Goal: Task Accomplishment & Management: Use online tool/utility

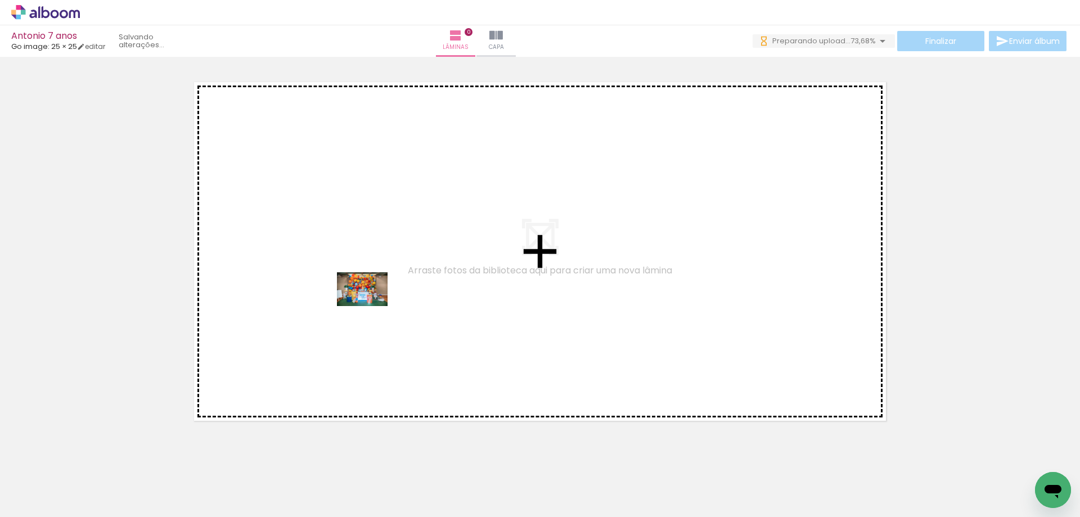
drag, startPoint x: 118, startPoint y: 482, endPoint x: 371, endPoint y: 306, distance: 308.0
click at [371, 306] on quentale-workspace at bounding box center [540, 258] width 1080 height 517
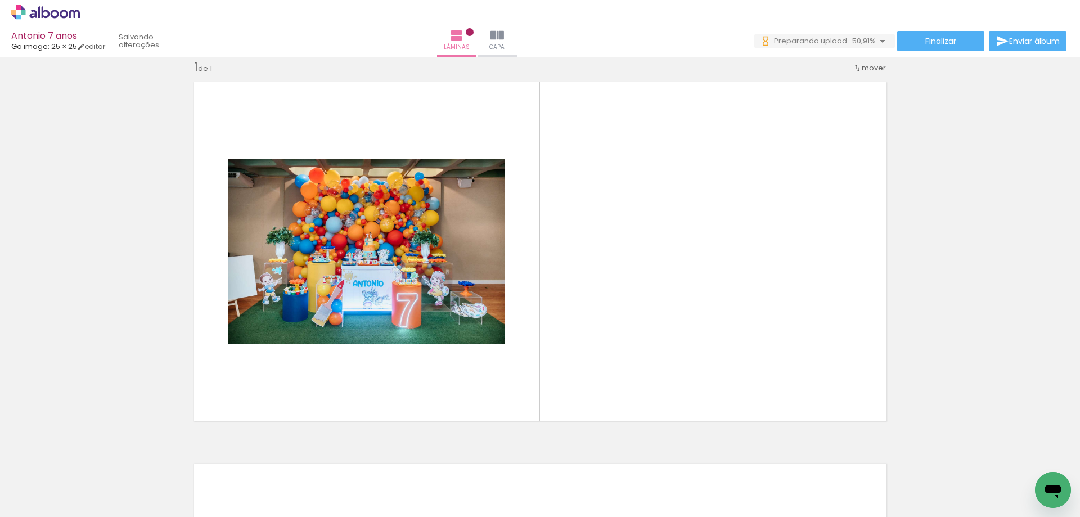
scroll to position [0, 819]
drag, startPoint x: 553, startPoint y: 476, endPoint x: 650, endPoint y: 424, distance: 110.5
click at [607, 323] on quentale-workspace at bounding box center [540, 258] width 1080 height 517
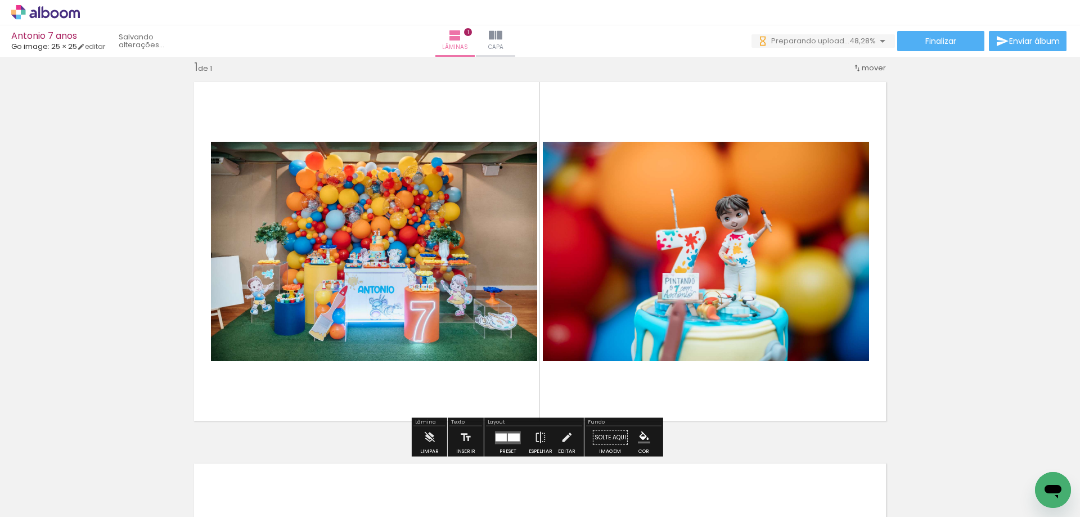
scroll to position [0, 0]
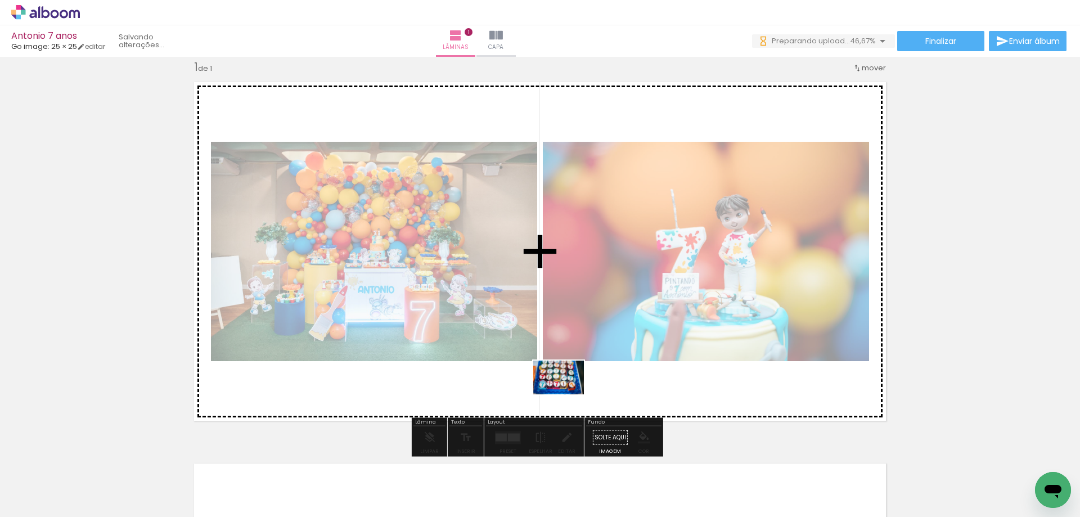
drag, startPoint x: 619, startPoint y: 488, endPoint x: 567, endPoint y: 394, distance: 107.3
click at [567, 394] on quentale-workspace at bounding box center [540, 258] width 1080 height 517
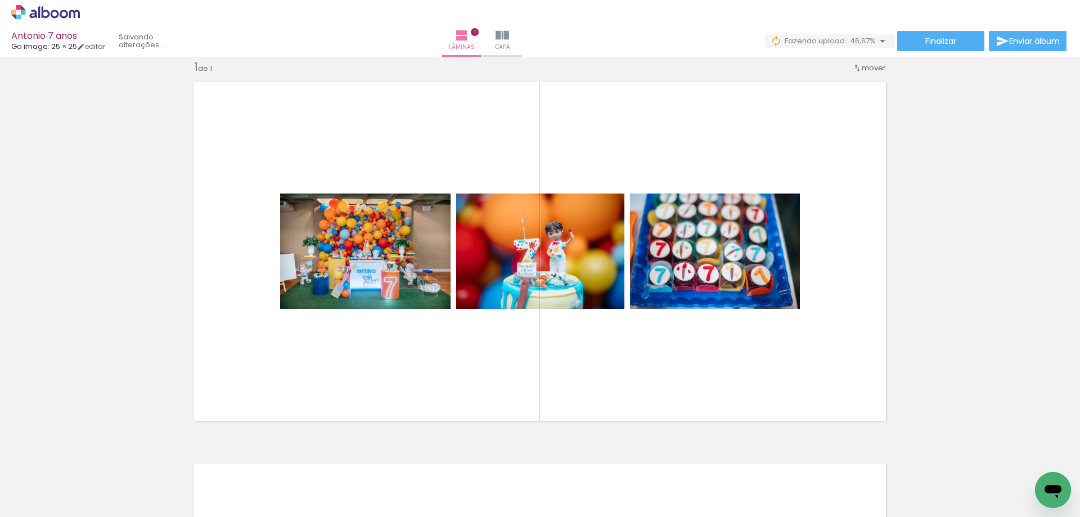
scroll to position [0, 1581]
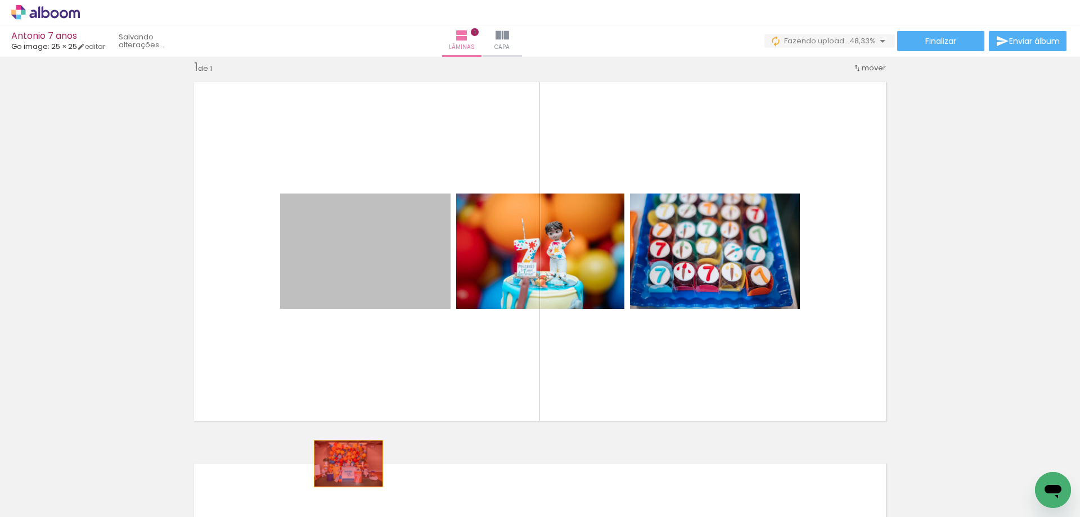
drag, startPoint x: 362, startPoint y: 281, endPoint x: 344, endPoint y: 464, distance: 183.7
click at [344, 464] on quentale-workspace at bounding box center [540, 258] width 1080 height 517
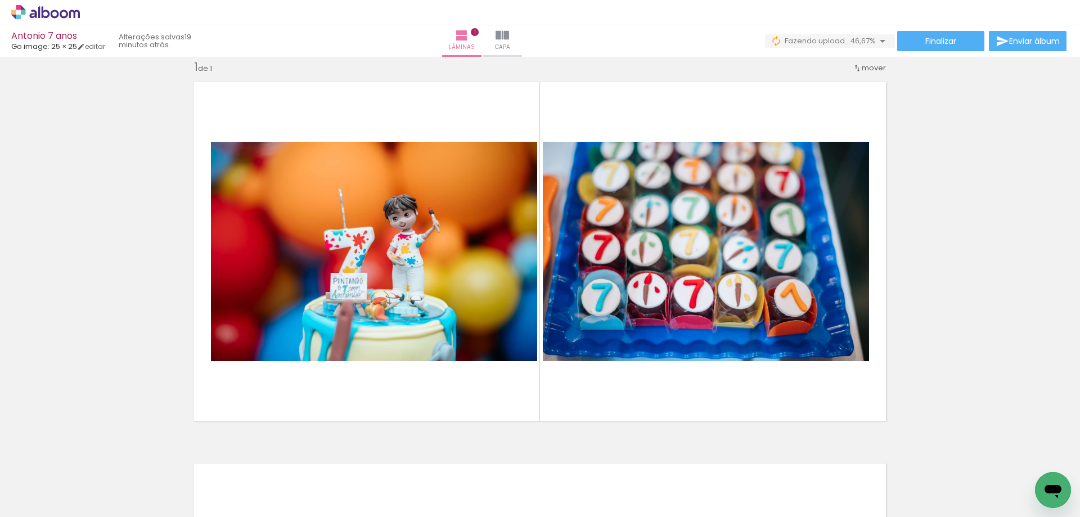
scroll to position [0, 0]
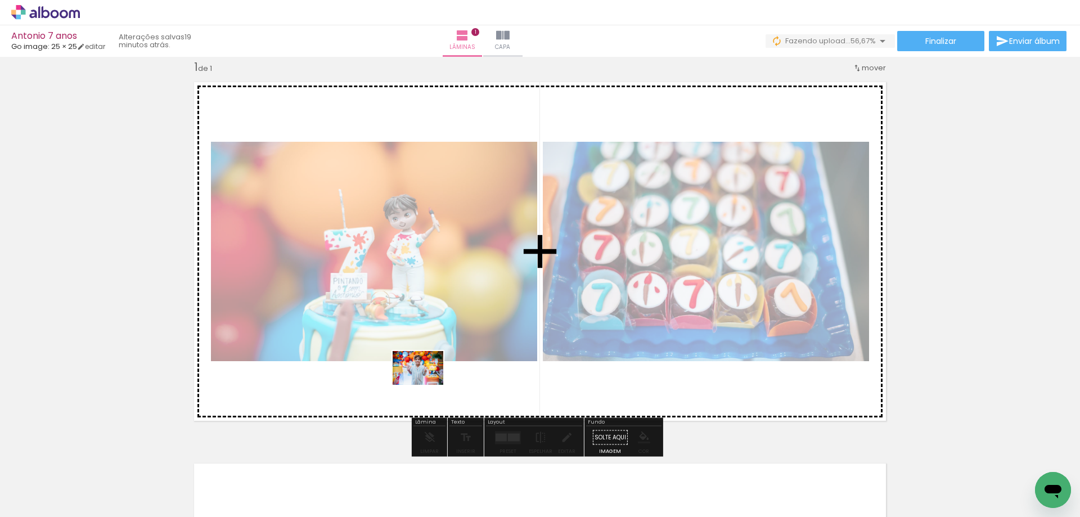
drag, startPoint x: 250, startPoint y: 487, endPoint x: 426, endPoint y: 385, distance: 203.7
click at [426, 385] on quentale-workspace at bounding box center [540, 258] width 1080 height 517
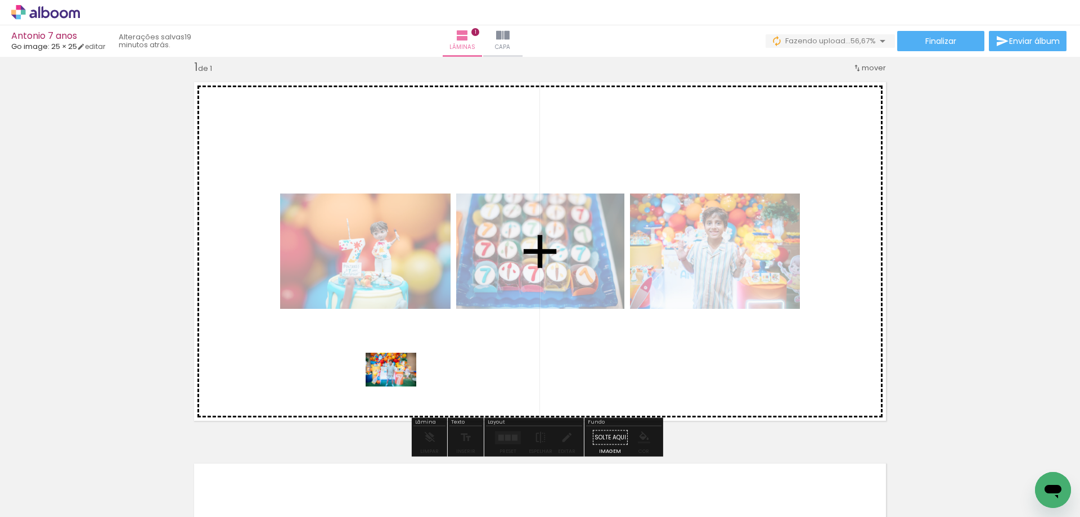
drag, startPoint x: 178, startPoint y: 487, endPoint x: 399, endPoint y: 387, distance: 242.7
click at [399, 387] on quentale-workspace at bounding box center [540, 258] width 1080 height 517
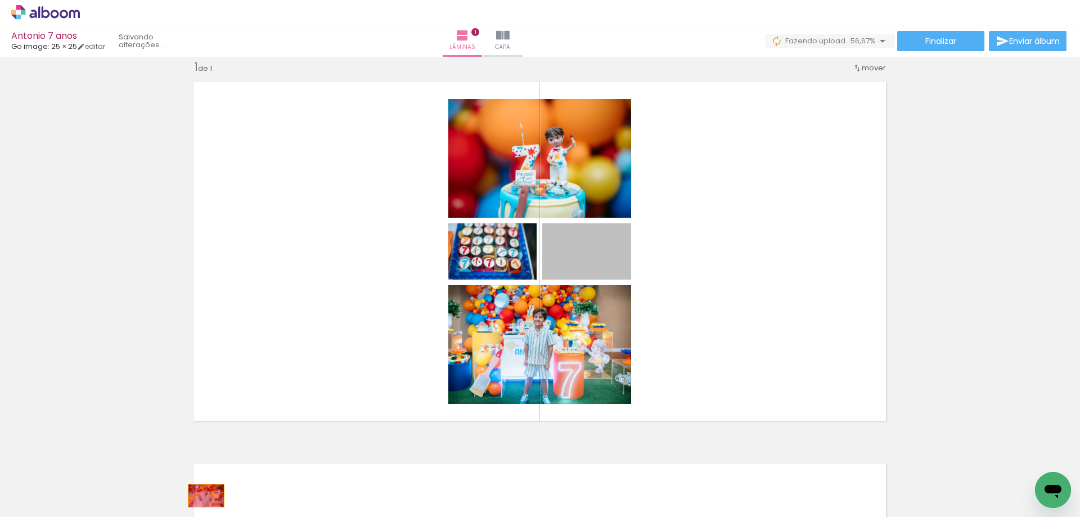
drag, startPoint x: 609, startPoint y: 256, endPoint x: 202, endPoint y: 496, distance: 472.2
click at [202, 496] on quentale-workspace at bounding box center [540, 258] width 1080 height 517
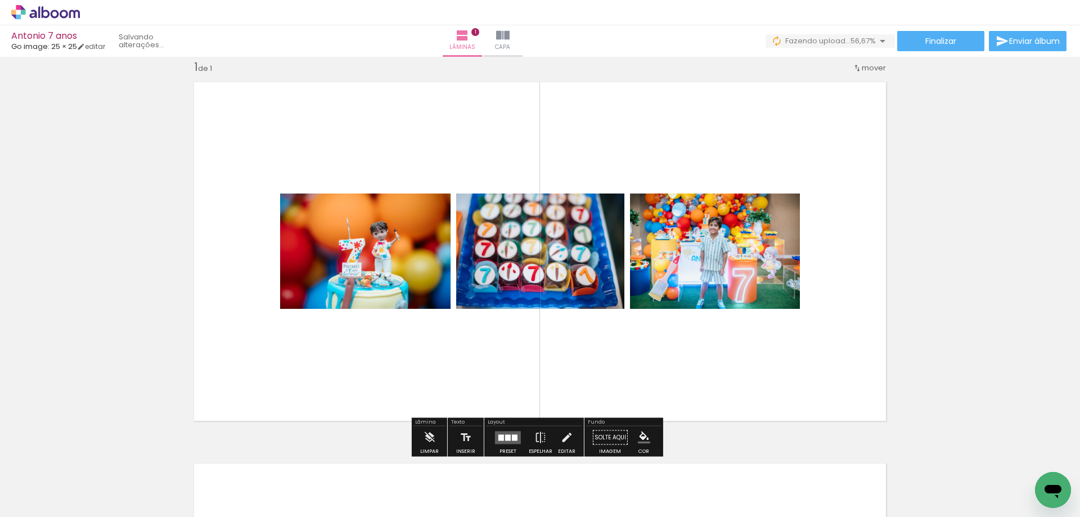
click at [509, 437] on quentale-layouter at bounding box center [508, 437] width 26 height 13
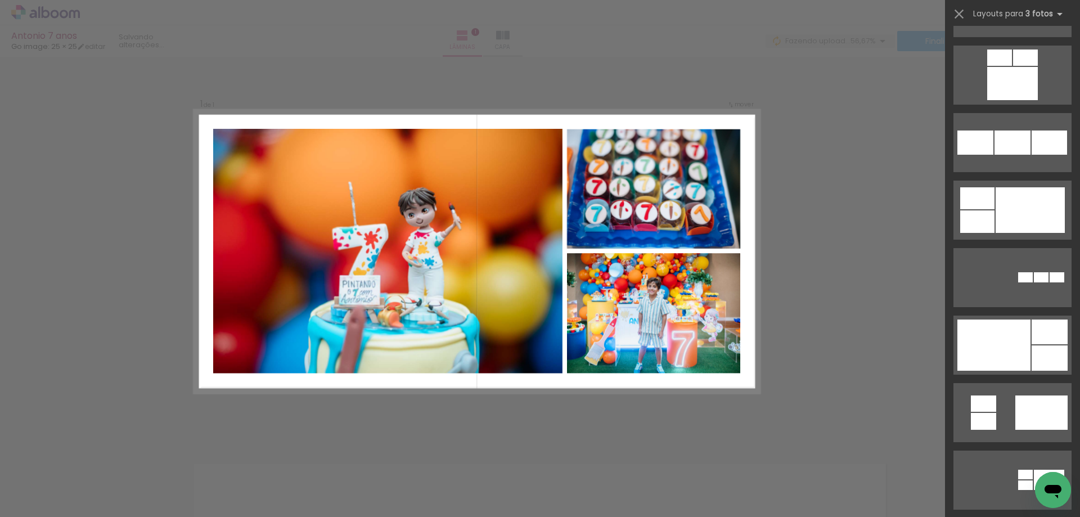
scroll to position [1125, 0]
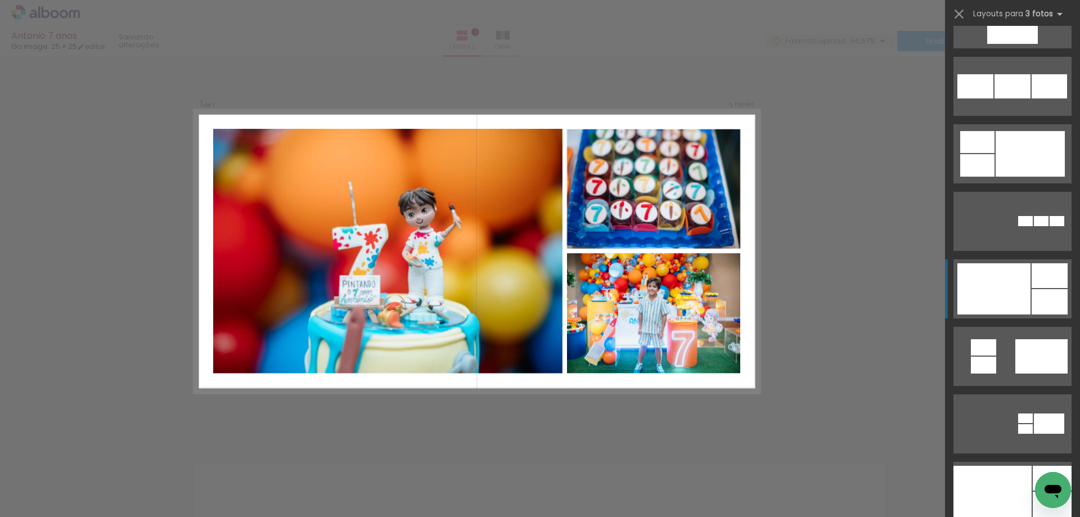
click at [1016, 295] on div at bounding box center [994, 288] width 73 height 51
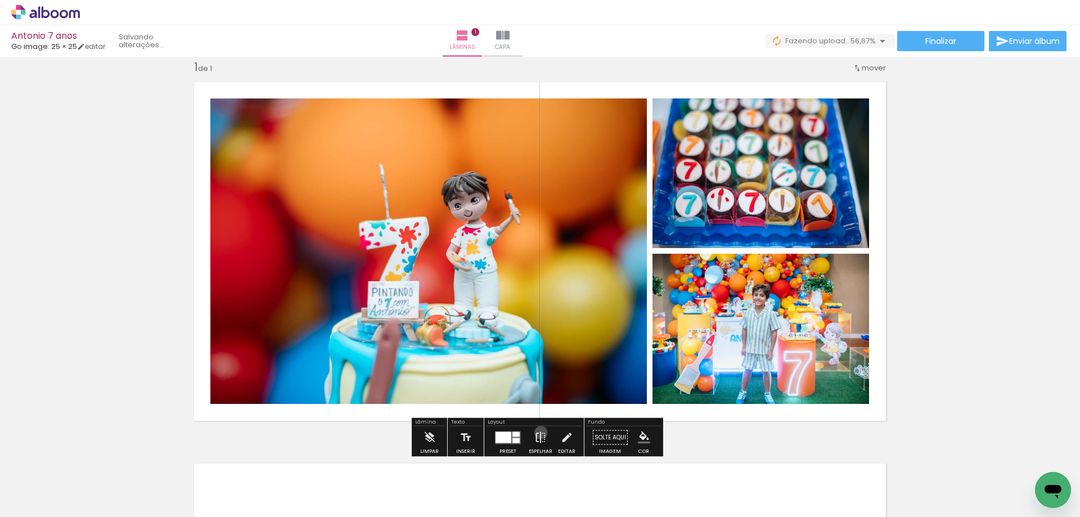
click at [538, 433] on iron-icon at bounding box center [541, 437] width 12 height 23
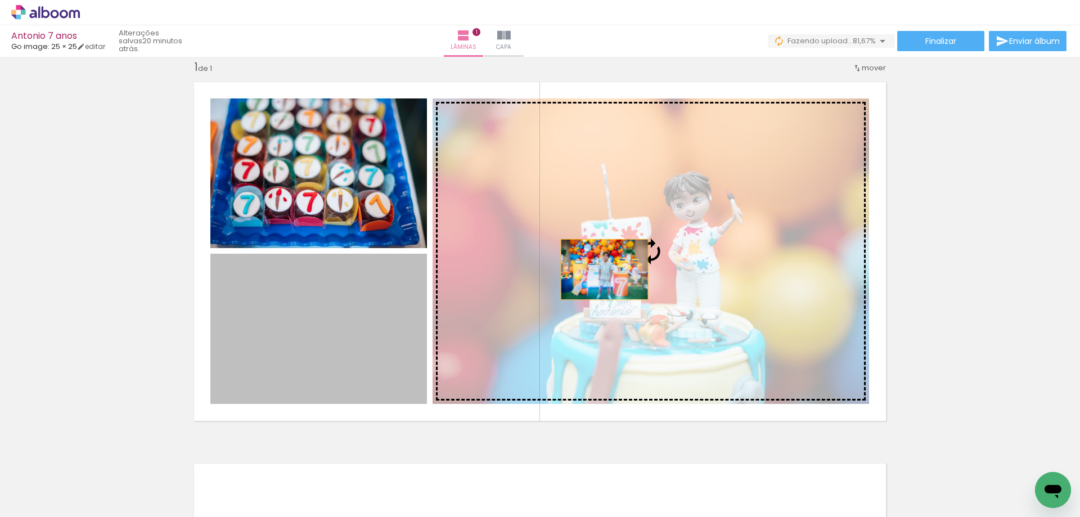
drag, startPoint x: 366, startPoint y: 315, endPoint x: 607, endPoint y: 267, distance: 245.5
click at [0, 0] on slot at bounding box center [0, 0] width 0 height 0
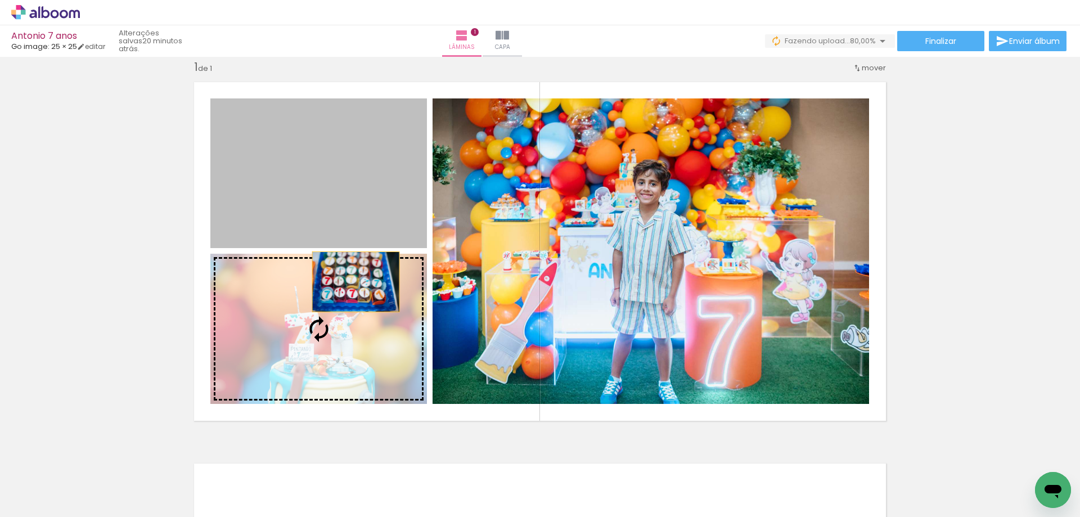
drag, startPoint x: 352, startPoint y: 192, endPoint x: 351, endPoint y: 321, distance: 128.3
click at [0, 0] on slot at bounding box center [0, 0] width 0 height 0
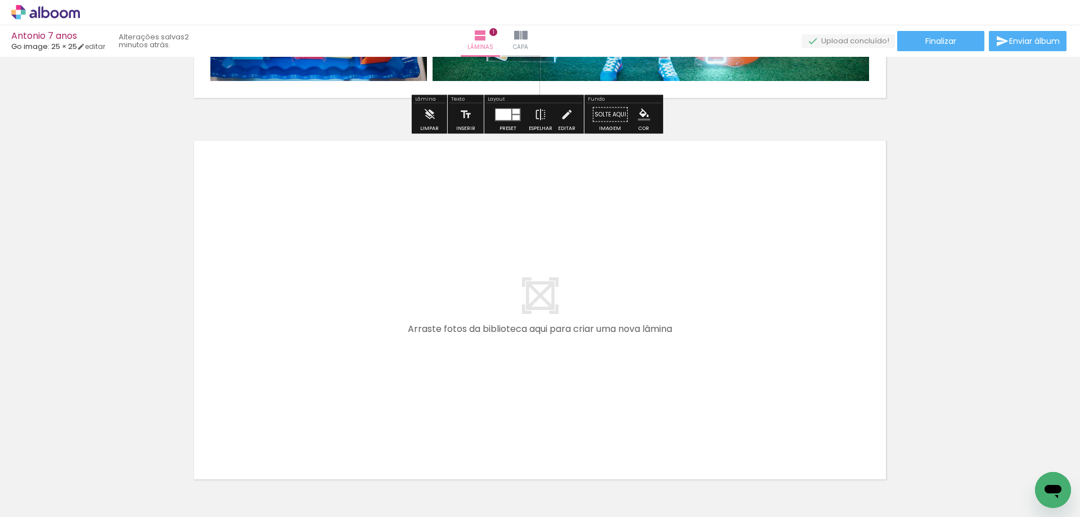
scroll to position [394, 0]
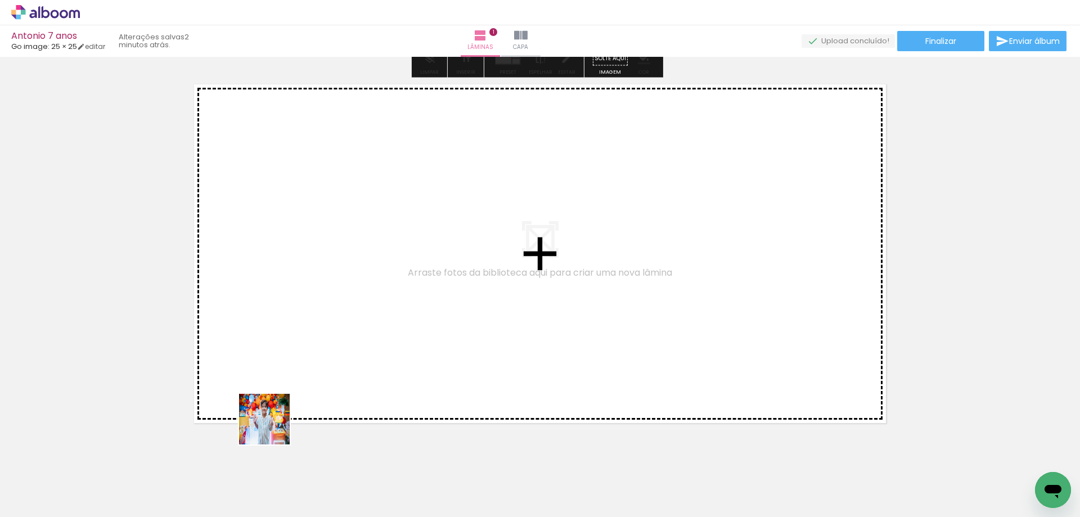
drag, startPoint x: 243, startPoint y: 486, endPoint x: 321, endPoint y: 322, distance: 181.5
click at [321, 322] on quentale-workspace at bounding box center [540, 258] width 1080 height 517
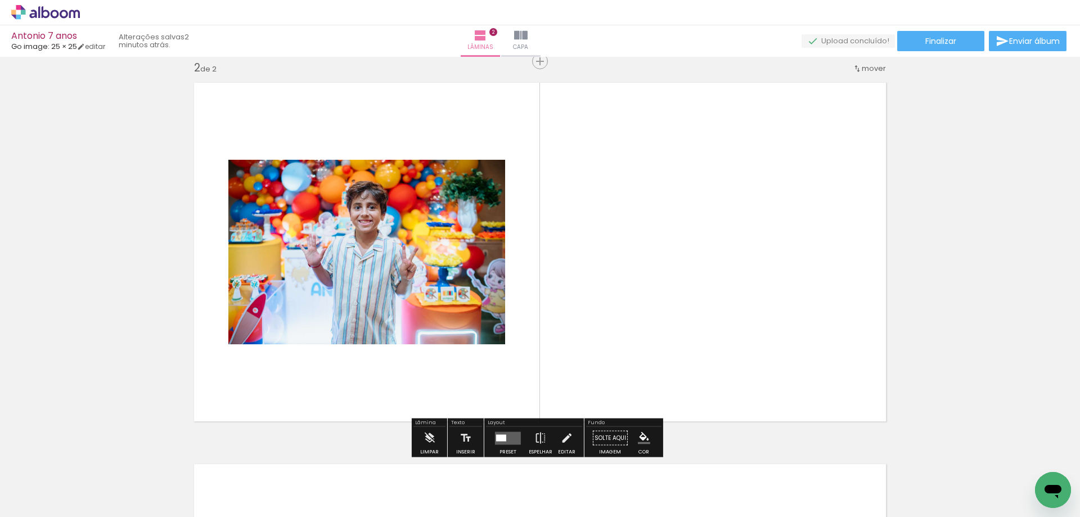
scroll to position [396, 0]
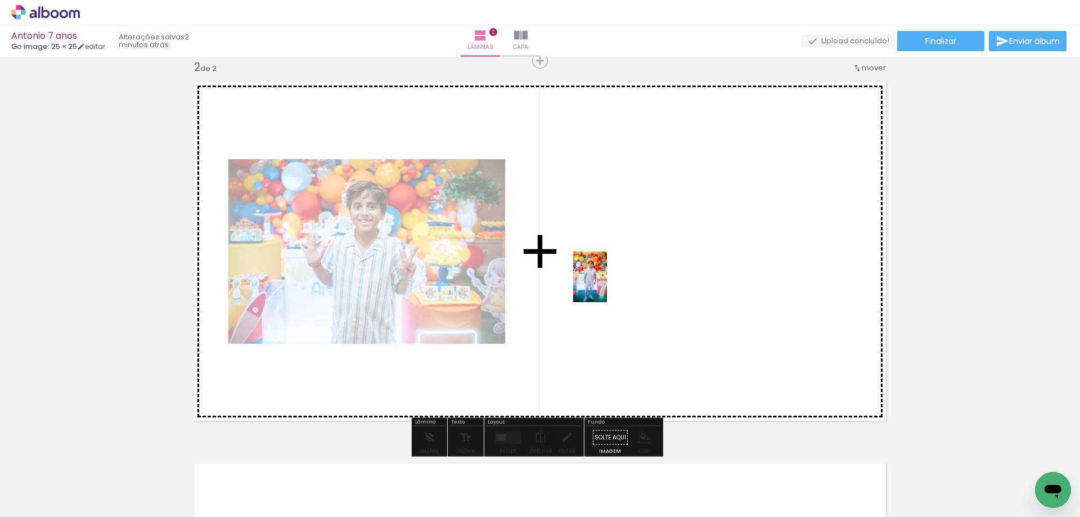
drag, startPoint x: 308, startPoint y: 475, endPoint x: 610, endPoint y: 281, distance: 359.1
click at [610, 281] on quentale-workspace at bounding box center [540, 258] width 1080 height 517
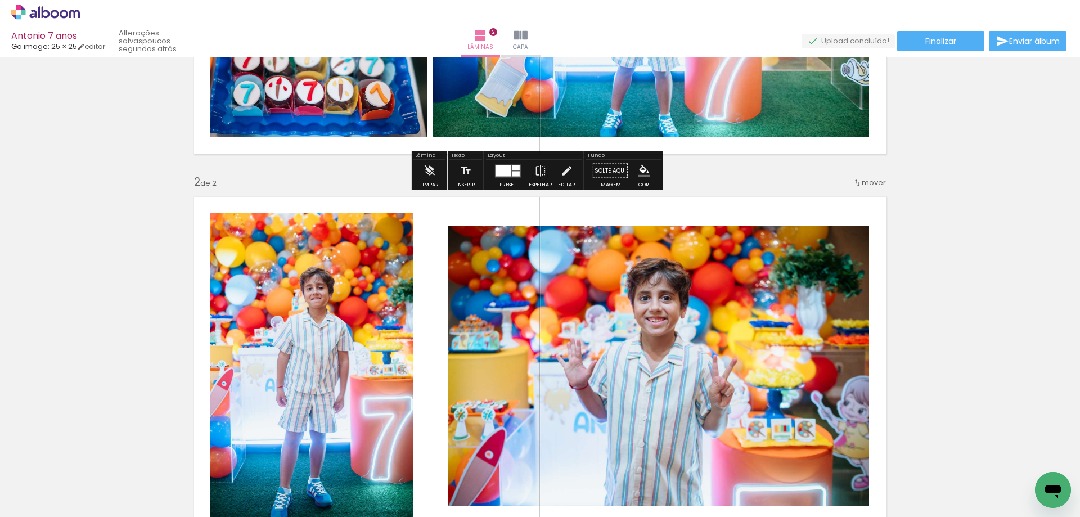
scroll to position [394, 0]
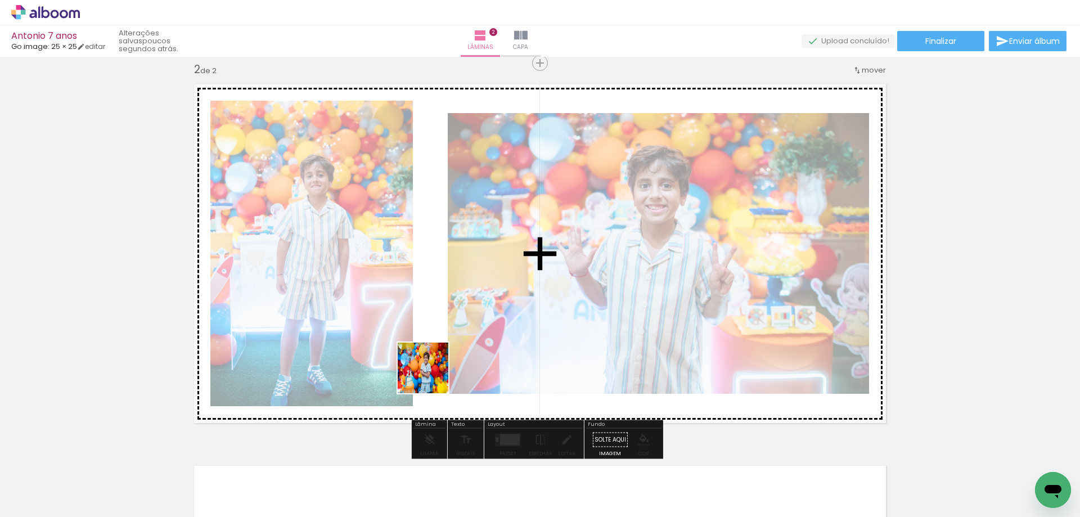
drag, startPoint x: 424, startPoint y: 489, endPoint x: 436, endPoint y: 348, distance: 141.2
click at [436, 348] on quentale-workspace at bounding box center [540, 258] width 1080 height 517
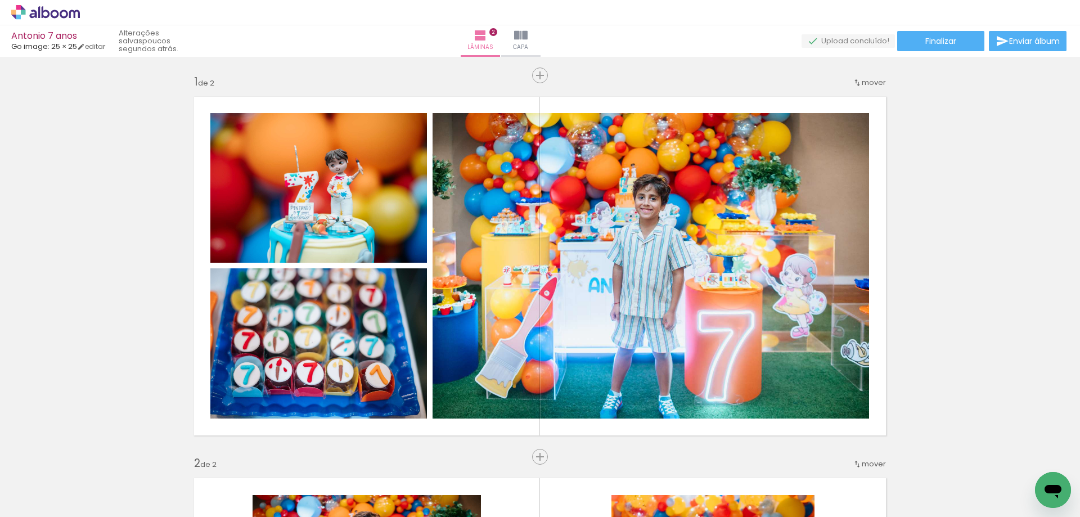
scroll to position [450, 0]
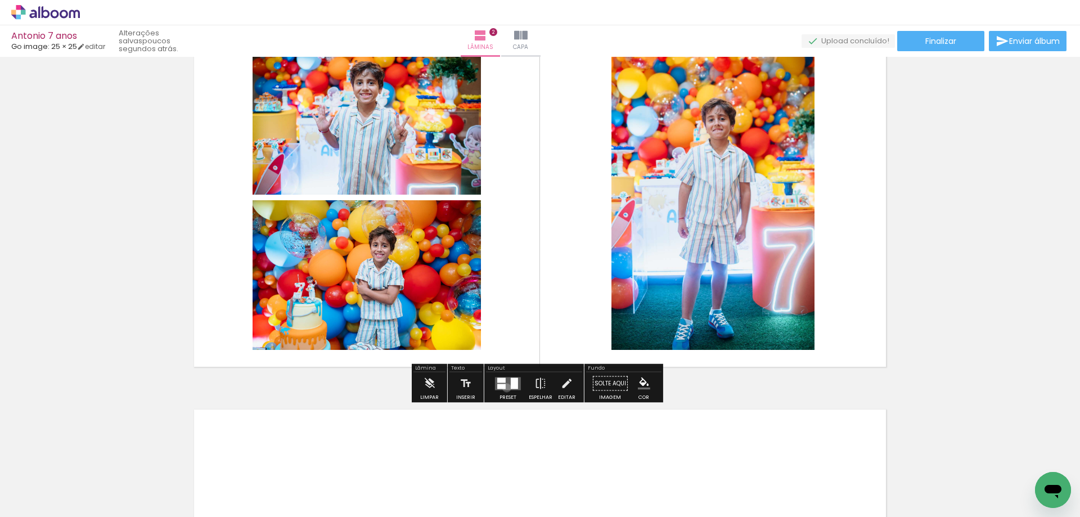
click at [504, 388] on quentale-layouter at bounding box center [508, 383] width 26 height 13
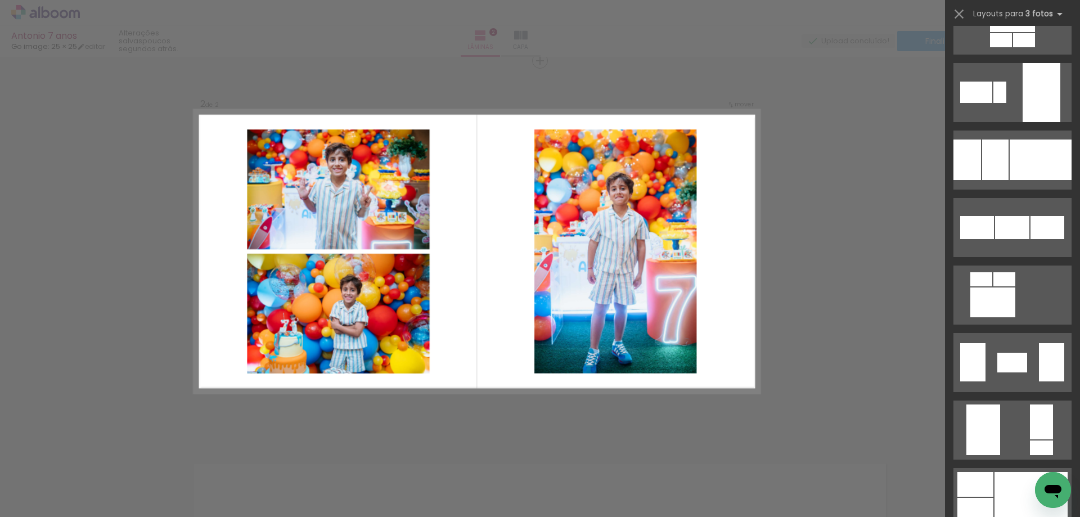
scroll to position [9152, 0]
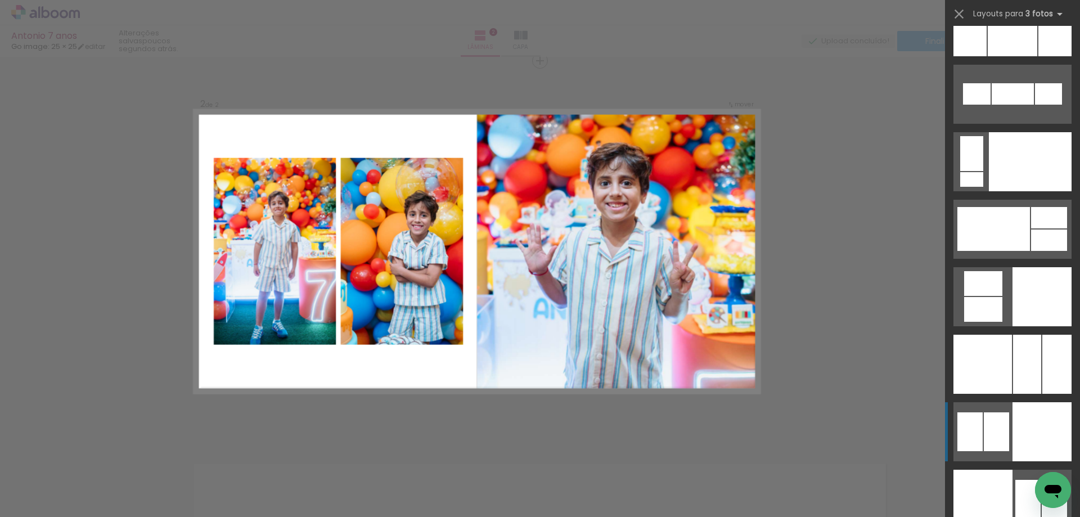
click at [1026, 430] on div at bounding box center [1042, 431] width 59 height 59
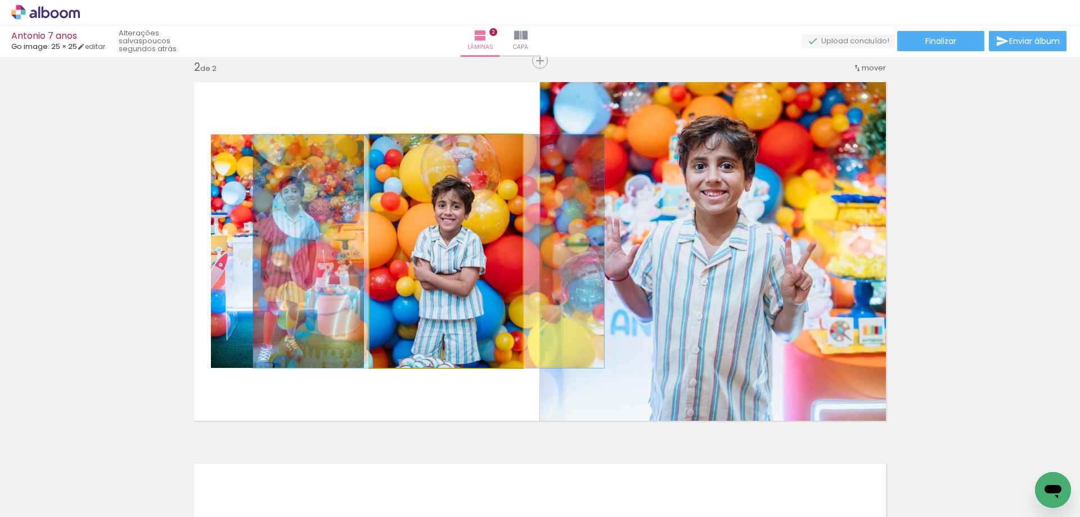
drag, startPoint x: 472, startPoint y: 299, endPoint x: 454, endPoint y: 286, distance: 21.4
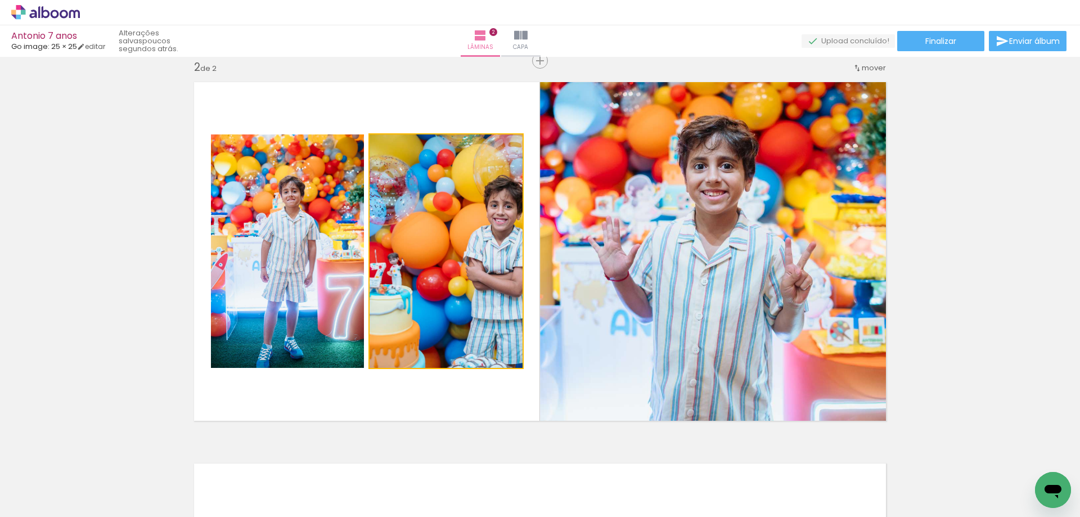
drag, startPoint x: 527, startPoint y: 271, endPoint x: 646, endPoint y: 261, distance: 119.2
click at [0, 0] on slot at bounding box center [0, 0] width 0 height 0
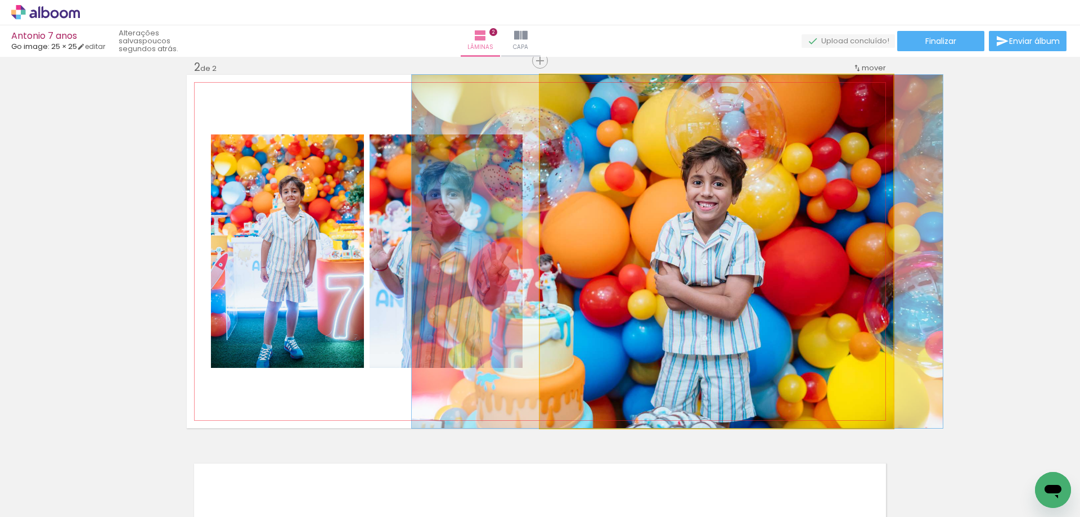
drag, startPoint x: 735, startPoint y: 321, endPoint x: 696, endPoint y: 291, distance: 49.0
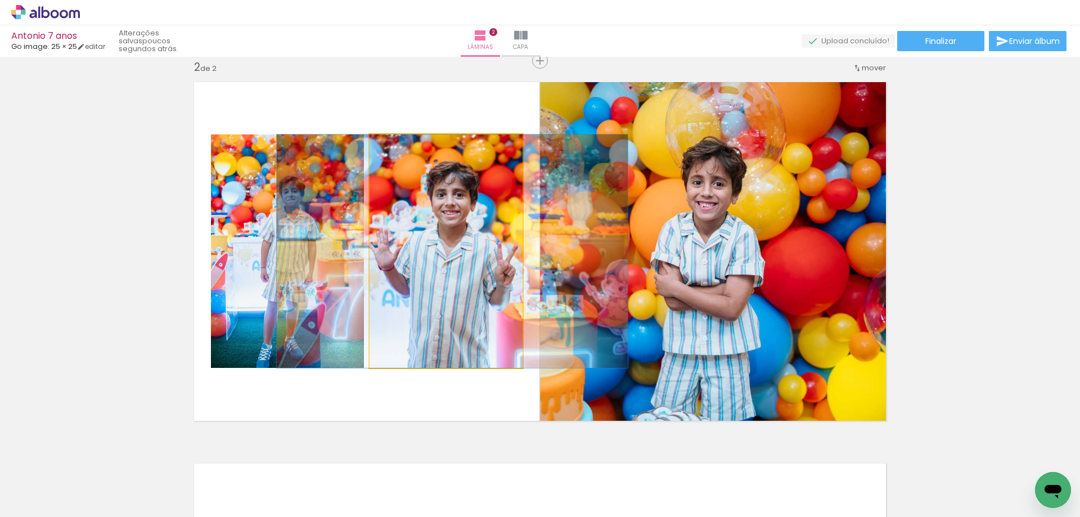
drag, startPoint x: 450, startPoint y: 295, endPoint x: 456, endPoint y: 290, distance: 8.4
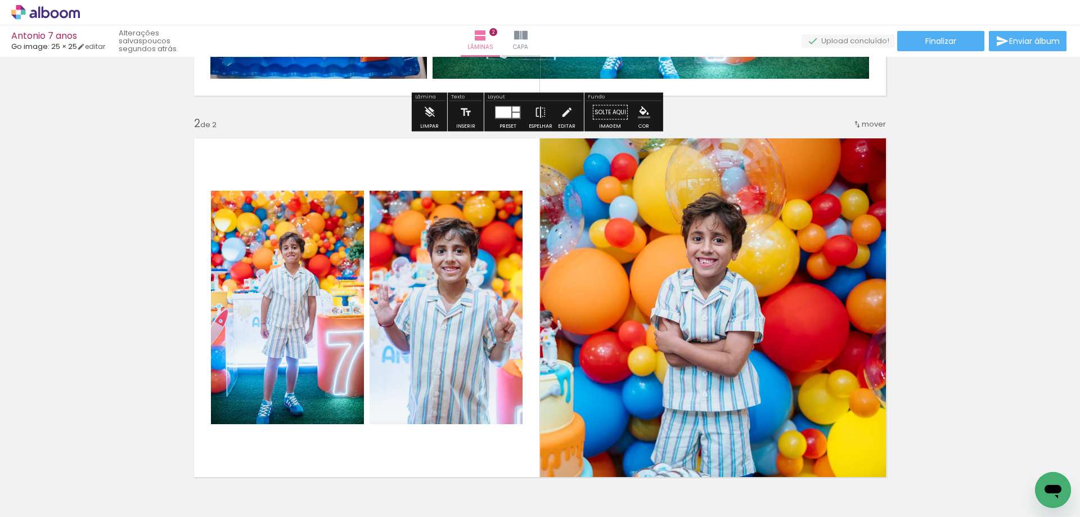
scroll to position [396, 0]
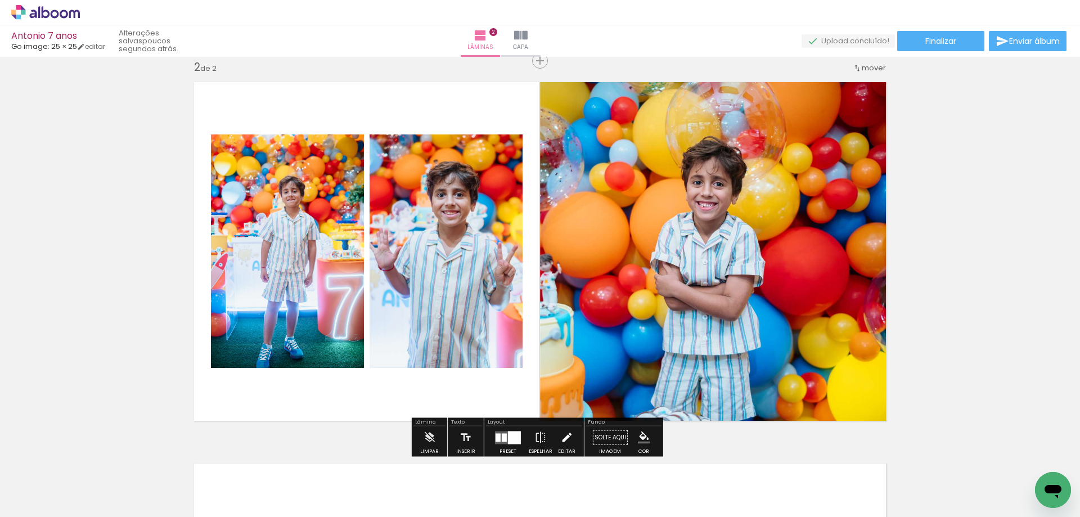
click at [560, 435] on iron-icon at bounding box center [566, 437] width 12 height 23
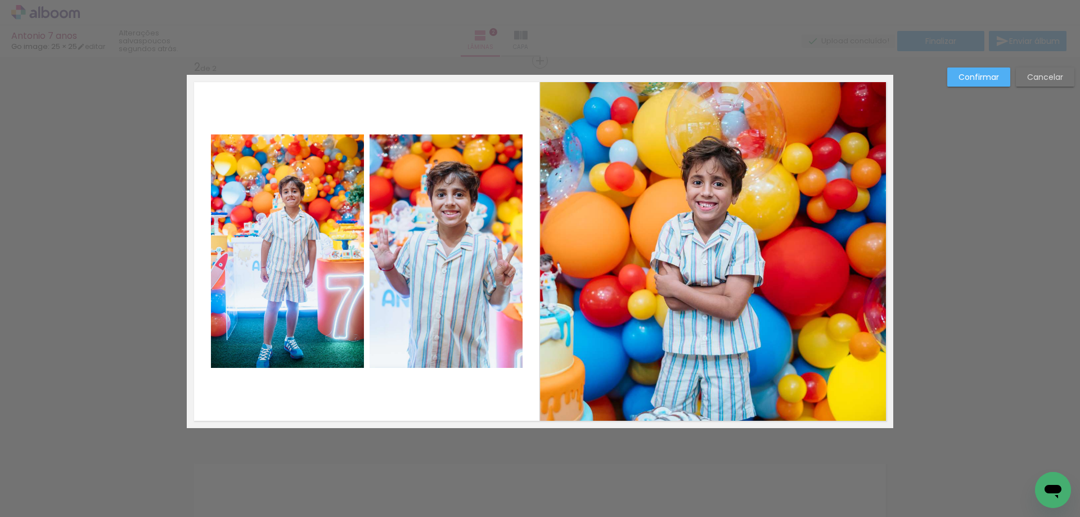
click at [325, 295] on quentale-photo at bounding box center [287, 251] width 153 height 234
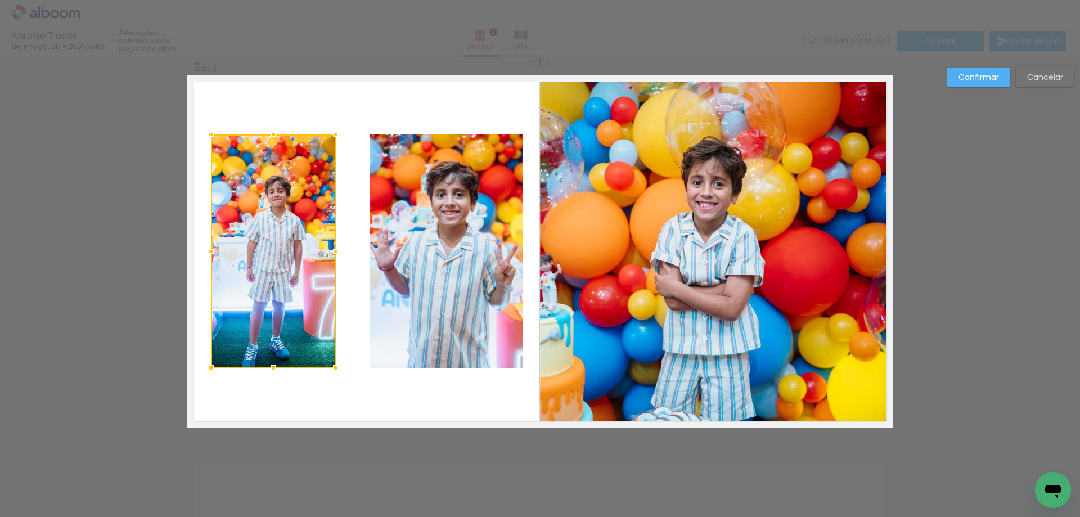
drag, startPoint x: 358, startPoint y: 252, endPoint x: 330, endPoint y: 253, distance: 28.2
click at [330, 253] on div at bounding box center [336, 251] width 23 height 23
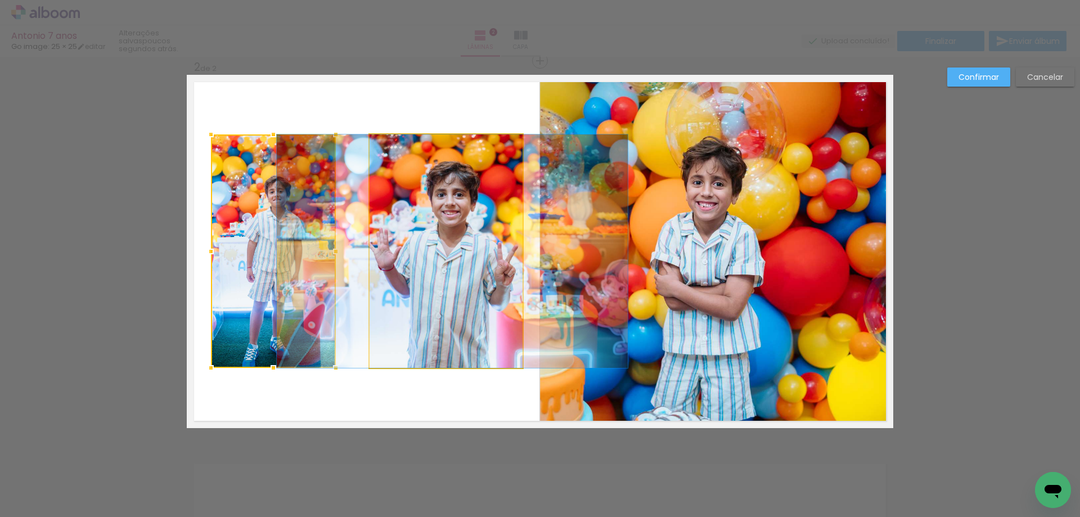
click at [389, 253] on quentale-photo at bounding box center [446, 251] width 153 height 234
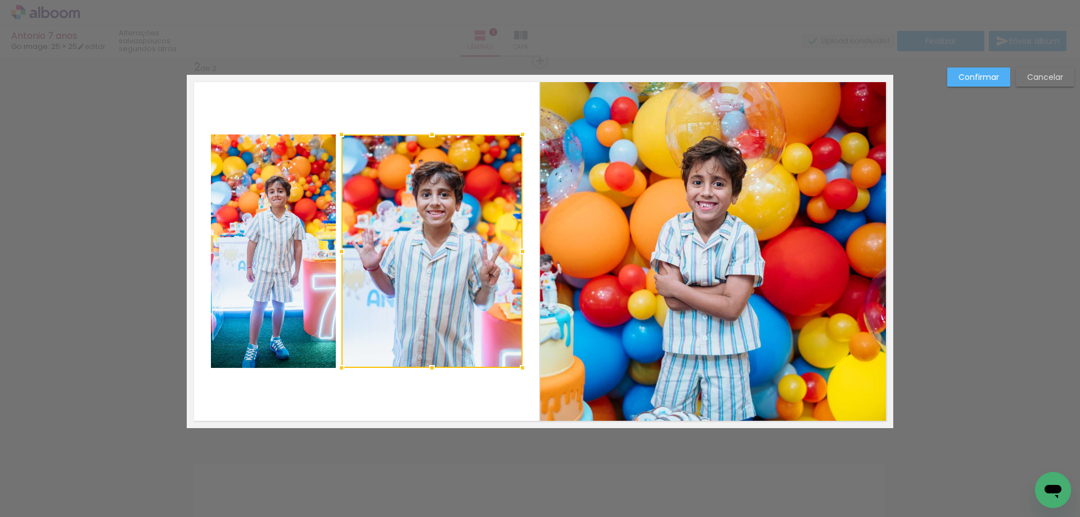
drag, startPoint x: 366, startPoint y: 247, endPoint x: 338, endPoint y: 245, distance: 28.2
click at [338, 245] on div at bounding box center [341, 251] width 23 height 23
click at [974, 71] on paper-button "Confirmar" at bounding box center [979, 77] width 63 height 19
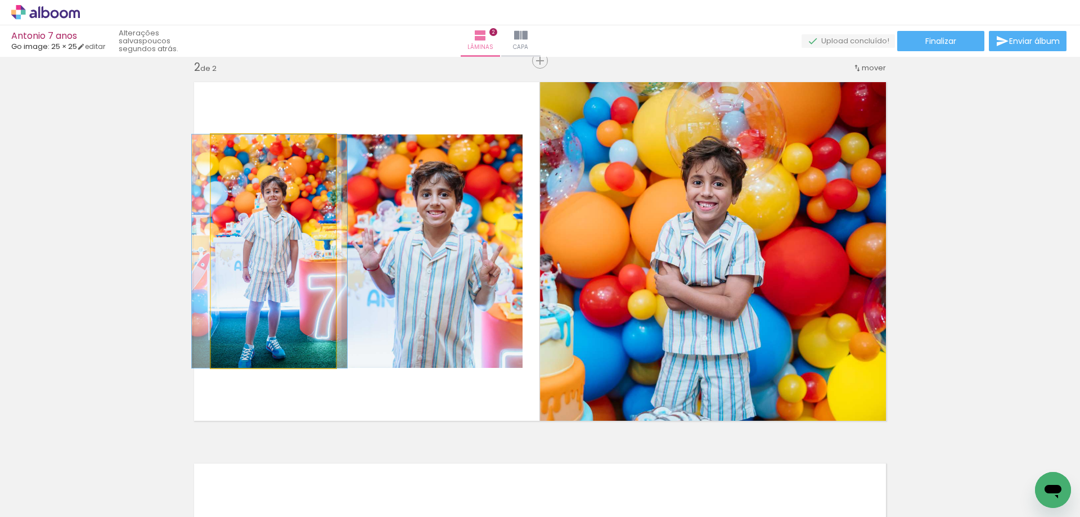
drag, startPoint x: 294, startPoint y: 304, endPoint x: 290, endPoint y: 299, distance: 6.0
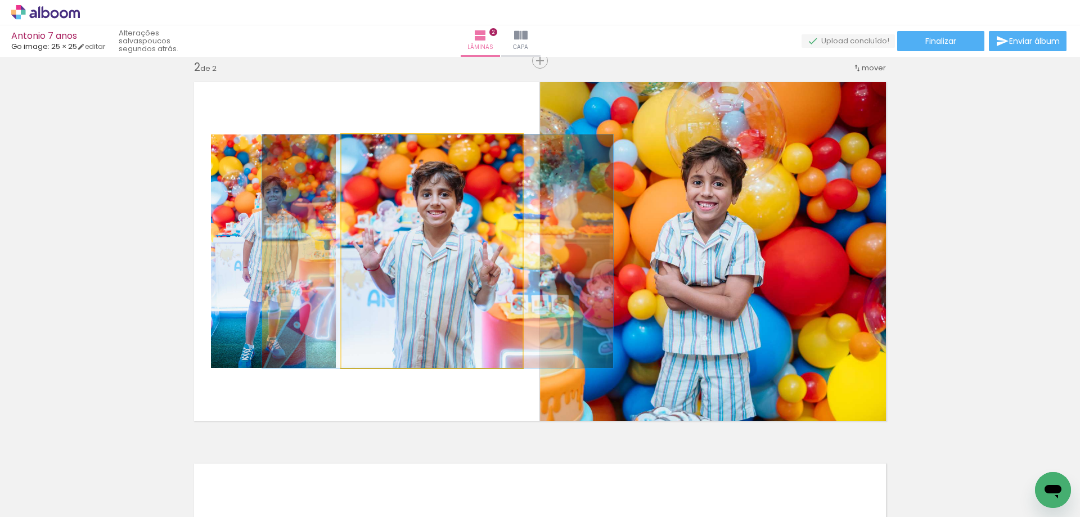
drag, startPoint x: 442, startPoint y: 298, endPoint x: 443, endPoint y: 287, distance: 11.3
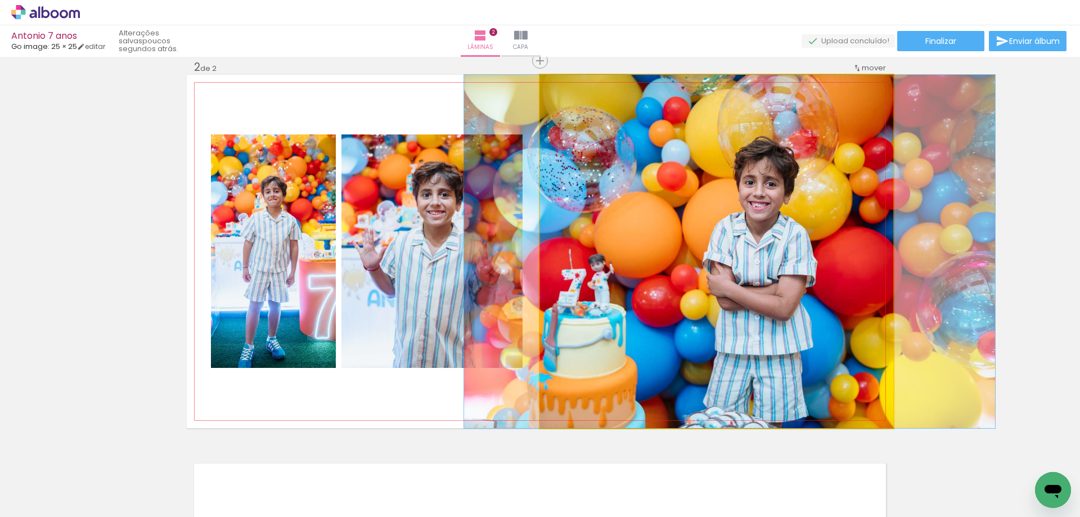
drag, startPoint x: 747, startPoint y: 303, endPoint x: 799, endPoint y: 278, distance: 57.9
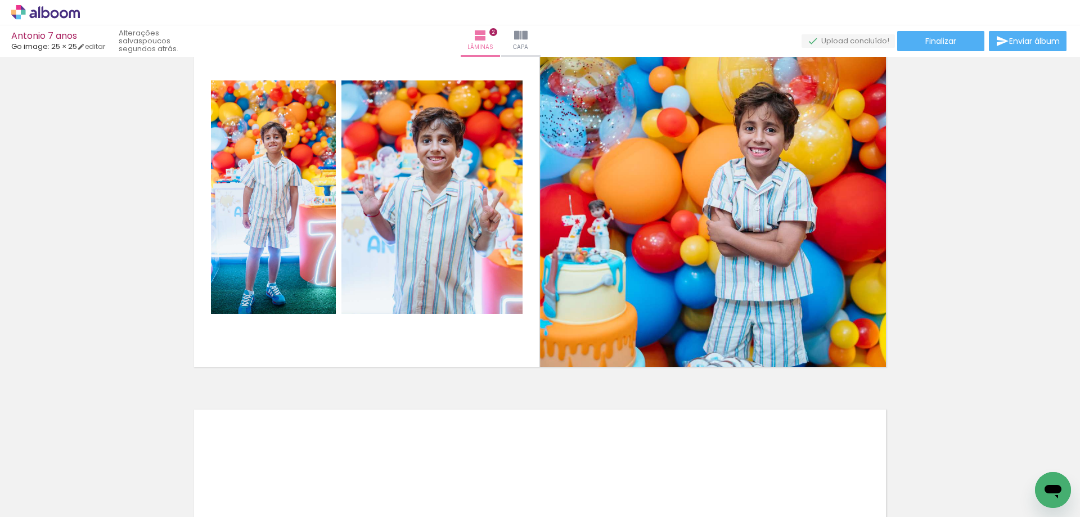
scroll to position [798, 0]
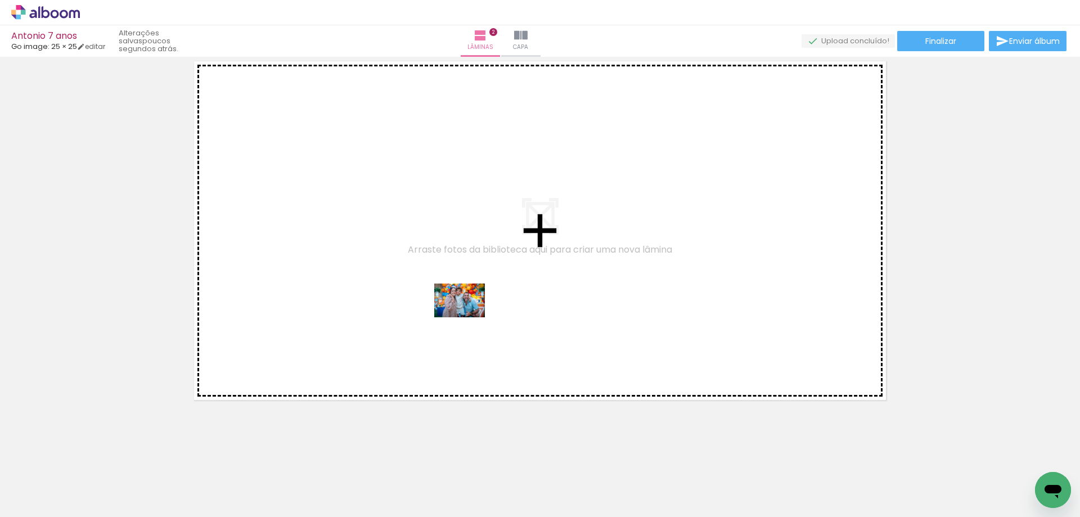
drag, startPoint x: 511, startPoint y: 484, endPoint x: 468, endPoint y: 317, distance: 171.9
click at [468, 317] on quentale-workspace at bounding box center [540, 258] width 1080 height 517
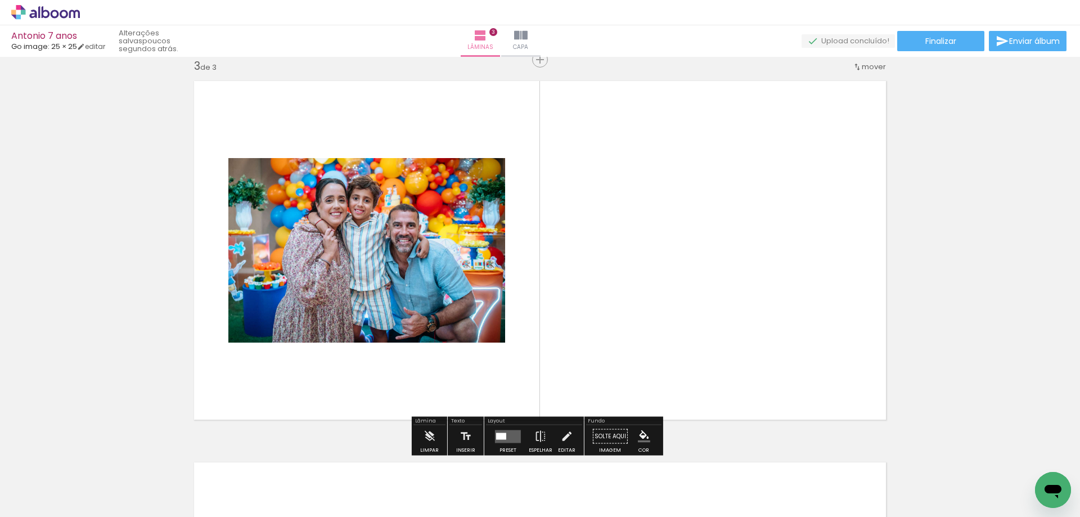
scroll to position [778, 0]
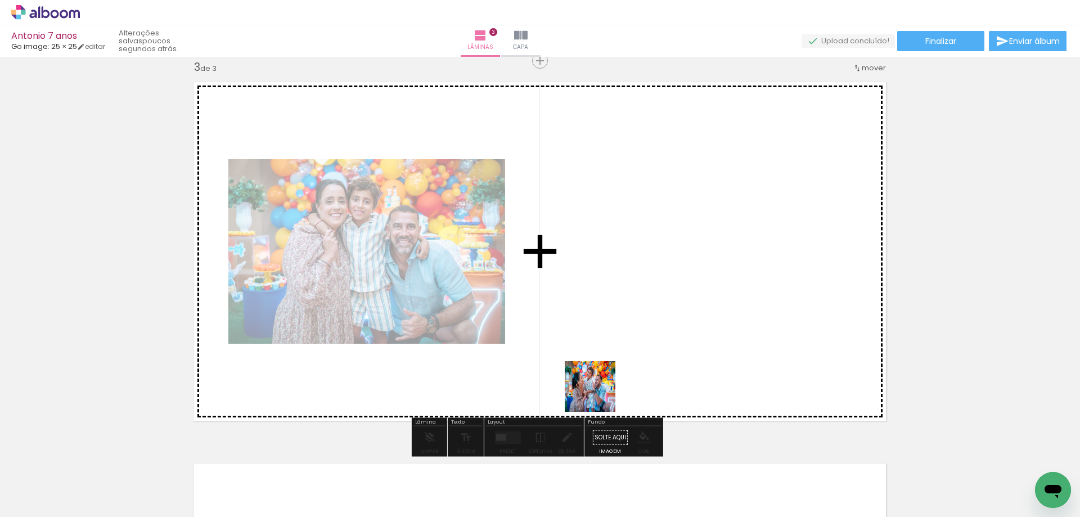
drag, startPoint x: 551, startPoint y: 487, endPoint x: 601, endPoint y: 331, distance: 164.4
click at [601, 331] on quentale-workspace at bounding box center [540, 258] width 1080 height 517
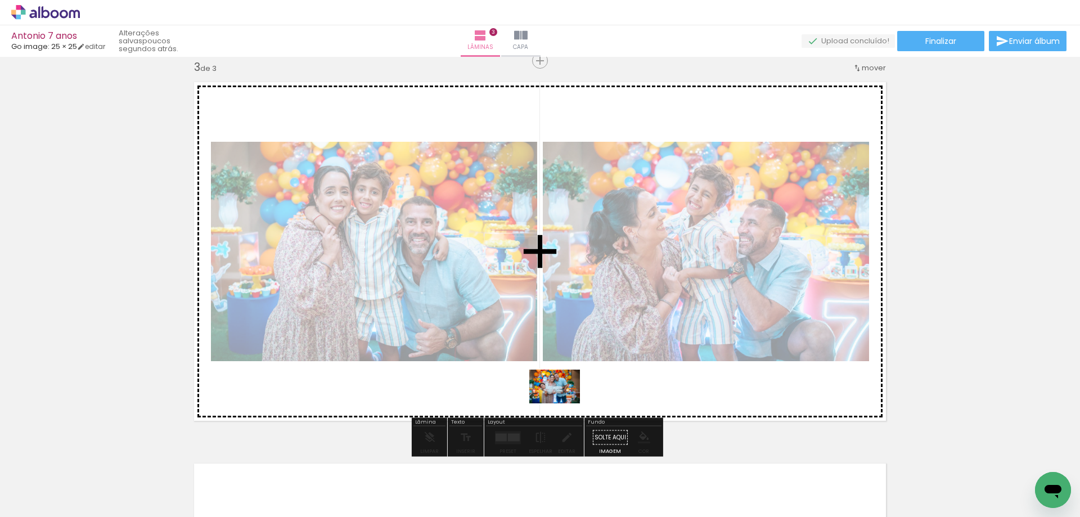
drag, startPoint x: 619, startPoint y: 488, endPoint x: 563, endPoint y: 403, distance: 101.6
click at [563, 403] on quentale-workspace at bounding box center [540, 258] width 1080 height 517
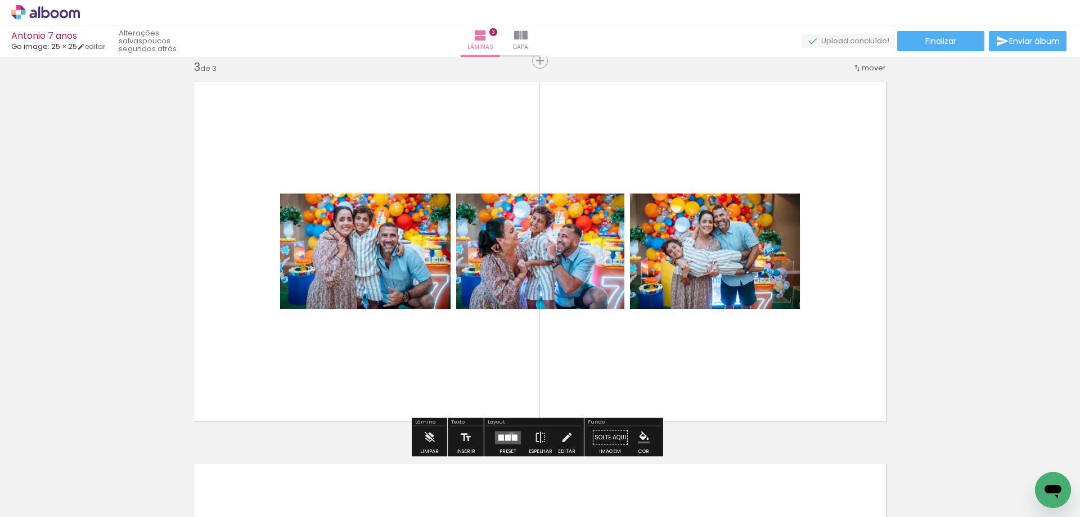
click at [512, 435] on div at bounding box center [515, 437] width 6 height 6
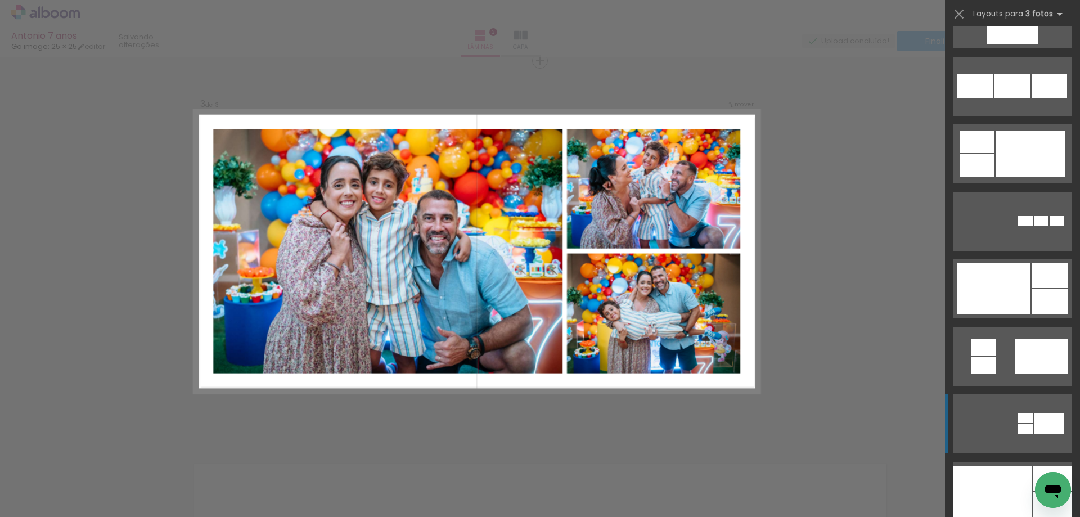
scroll to position [1182, 0]
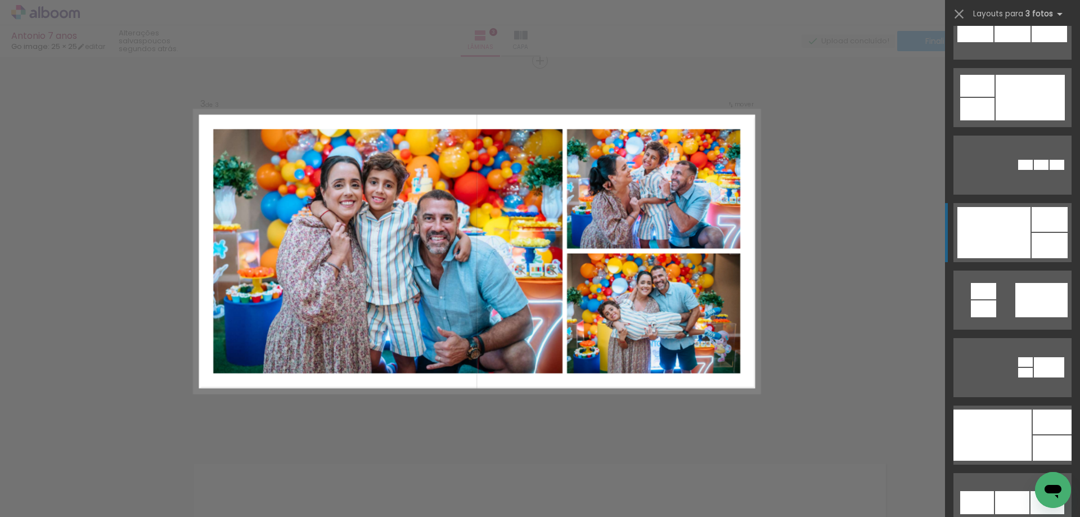
click at [1037, 236] on div at bounding box center [1050, 245] width 36 height 25
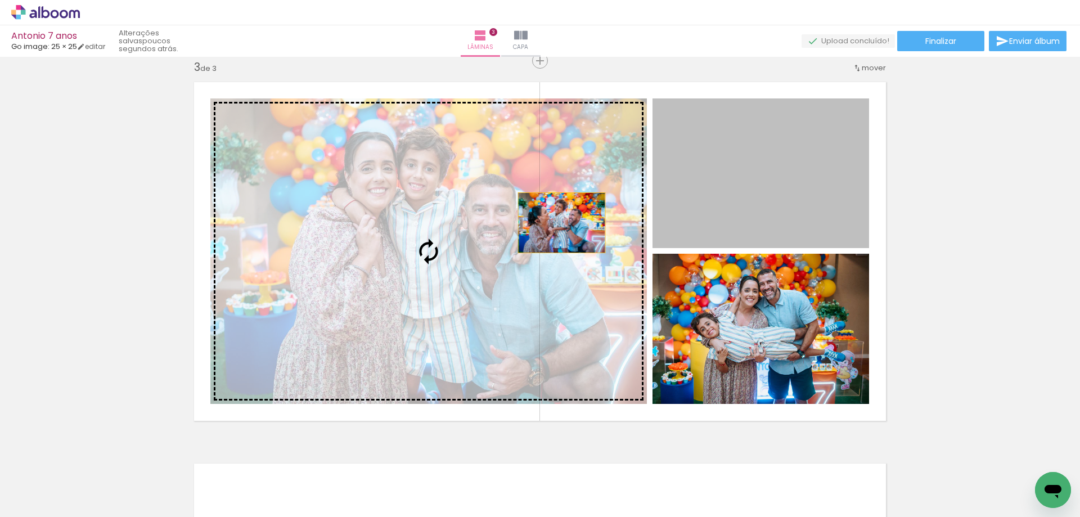
drag, startPoint x: 798, startPoint y: 209, endPoint x: 469, endPoint y: 221, distance: 329.4
click at [0, 0] on slot at bounding box center [0, 0] width 0 height 0
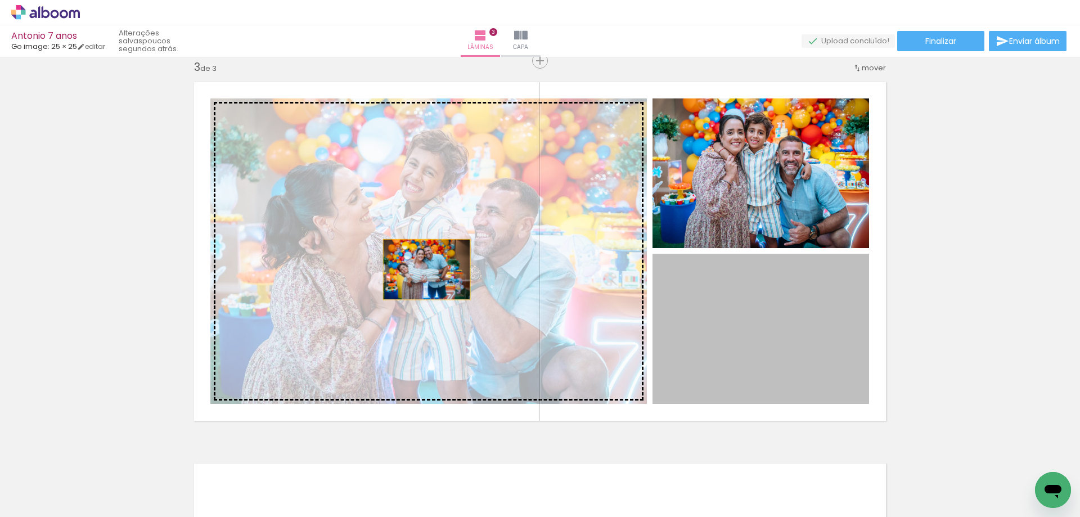
drag, startPoint x: 748, startPoint y: 335, endPoint x: 423, endPoint y: 270, distance: 331.8
click at [0, 0] on slot at bounding box center [0, 0] width 0 height 0
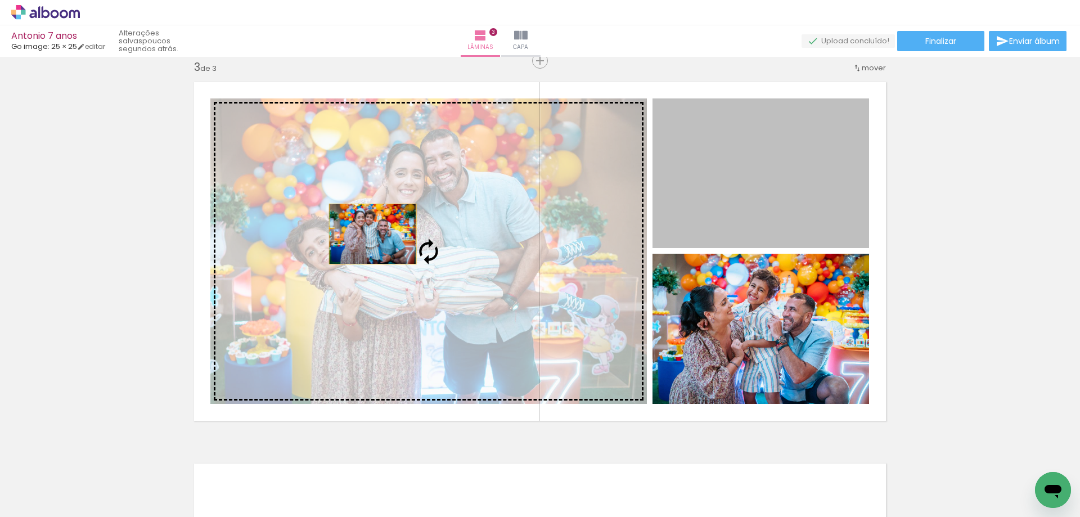
drag, startPoint x: 480, startPoint y: 227, endPoint x: 362, endPoint y: 234, distance: 117.8
click at [0, 0] on slot at bounding box center [0, 0] width 0 height 0
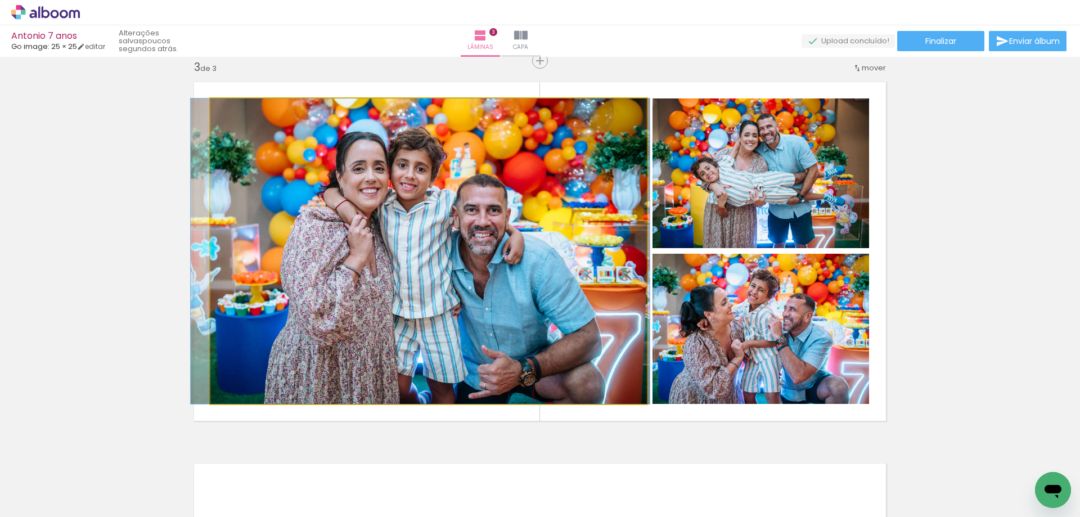
drag, startPoint x: 551, startPoint y: 308, endPoint x: 542, endPoint y: 303, distance: 9.8
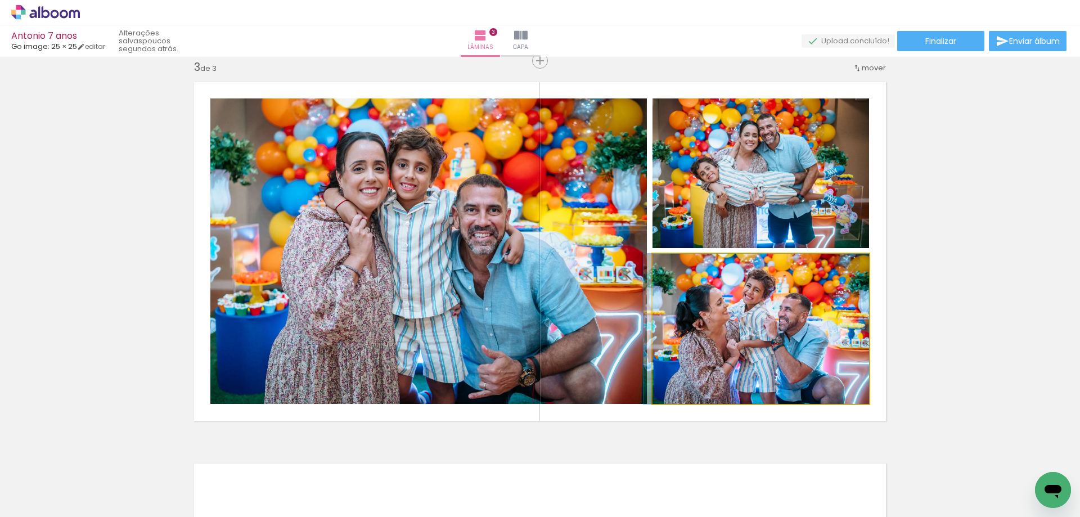
drag, startPoint x: 784, startPoint y: 362, endPoint x: 447, endPoint y: 220, distance: 365.9
click at [0, 0] on slot at bounding box center [0, 0] width 0 height 0
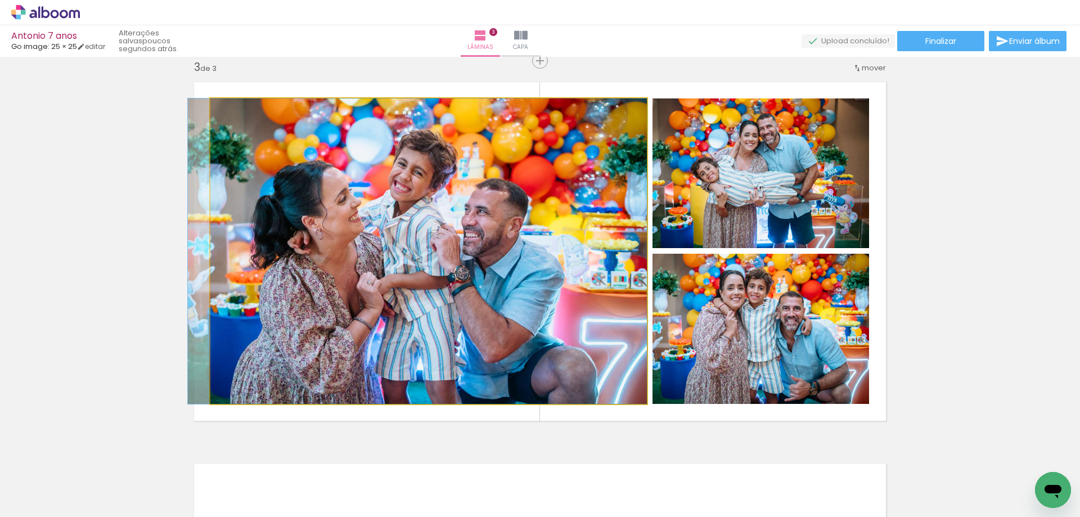
drag, startPoint x: 496, startPoint y: 308, endPoint x: 483, endPoint y: 300, distance: 15.0
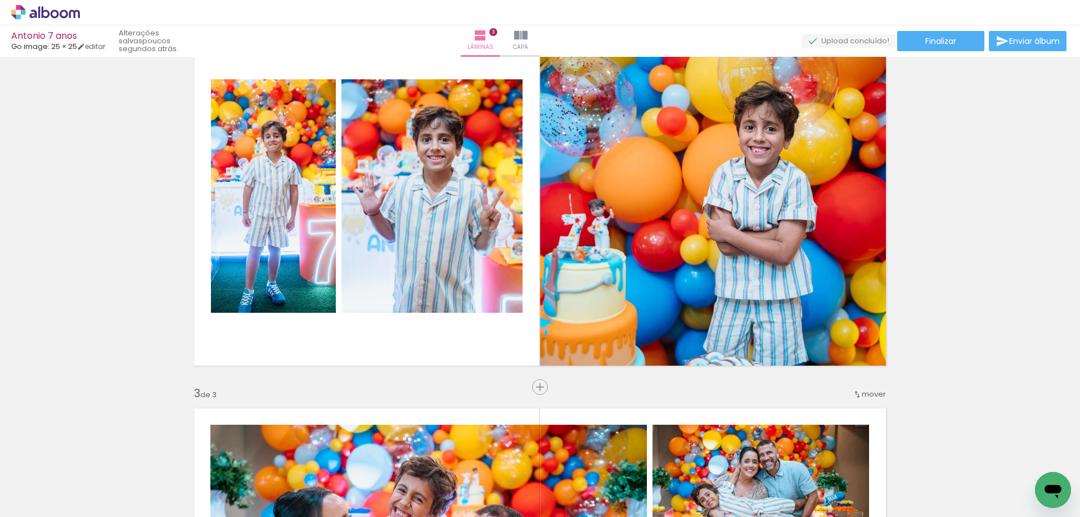
scroll to position [395, 0]
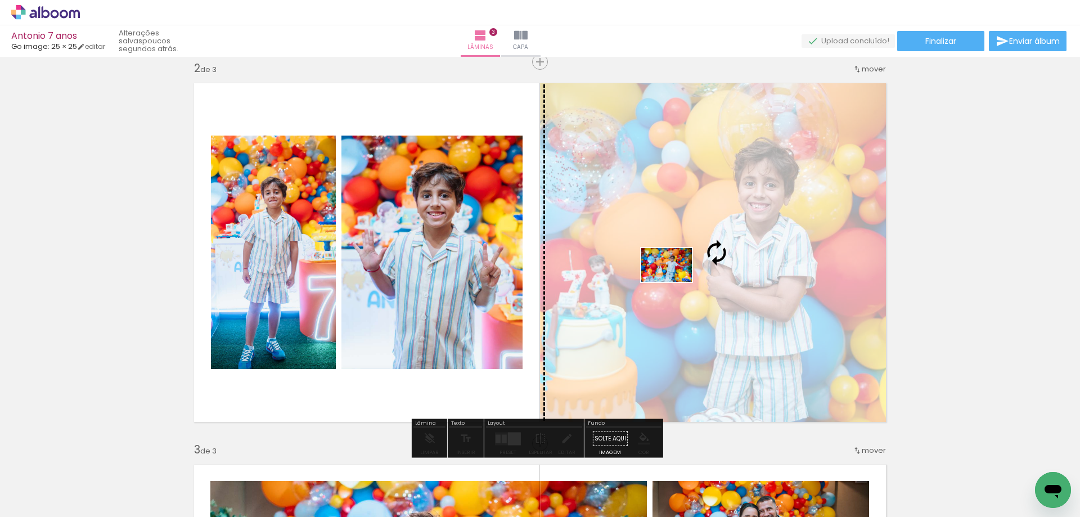
drag, startPoint x: 371, startPoint y: 486, endPoint x: 675, endPoint y: 282, distance: 366.3
click at [675, 282] on quentale-workspace at bounding box center [540, 258] width 1080 height 517
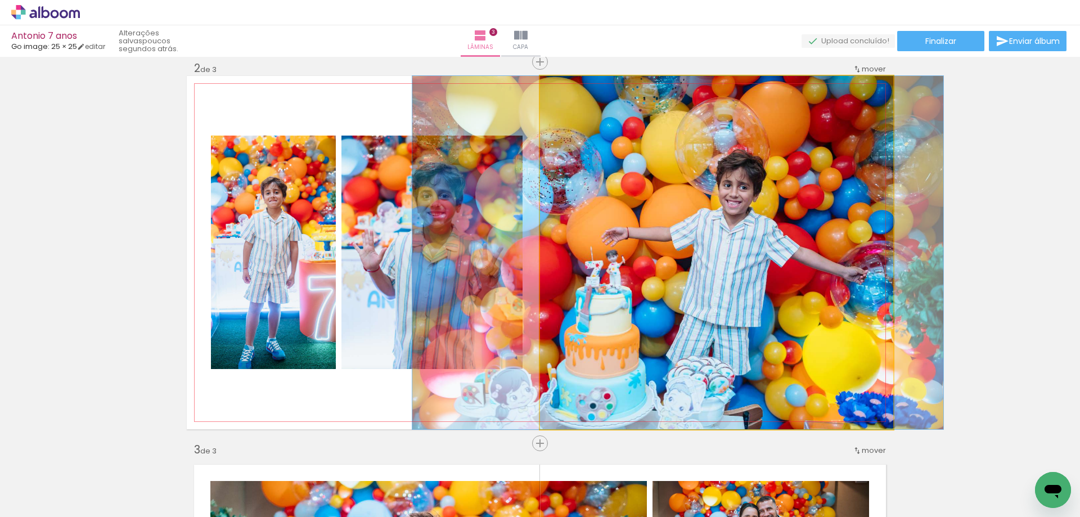
drag, startPoint x: 771, startPoint y: 357, endPoint x: 737, endPoint y: 343, distance: 36.9
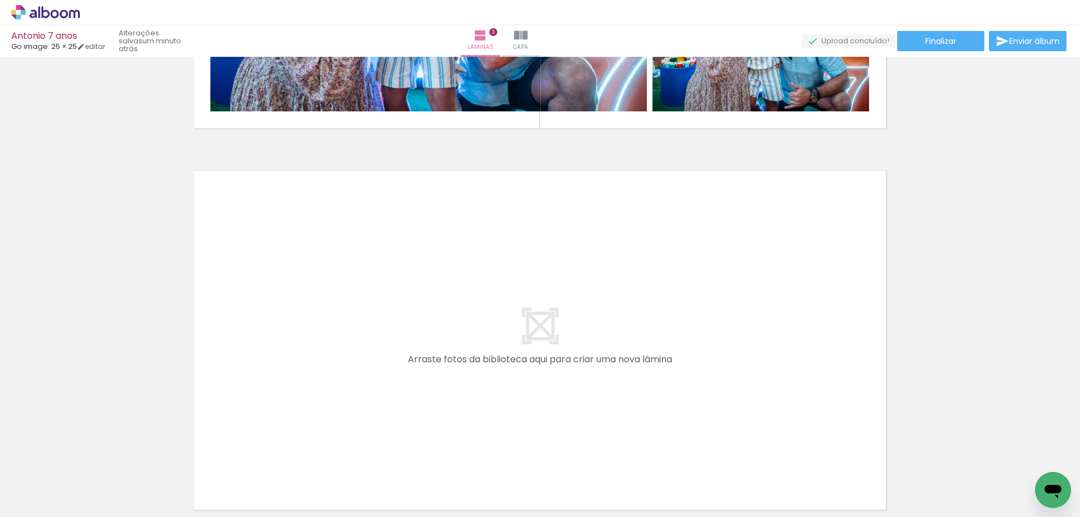
scroll to position [1126, 0]
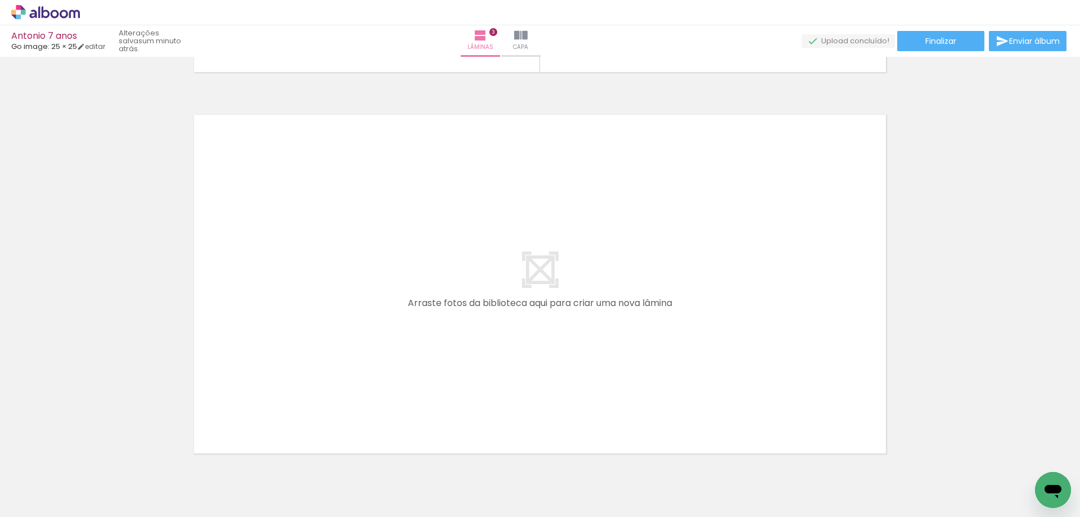
drag, startPoint x: 430, startPoint y: 478, endPoint x: 429, endPoint y: 338, distance: 140.1
click at [429, 338] on quentale-workspace at bounding box center [540, 258] width 1080 height 517
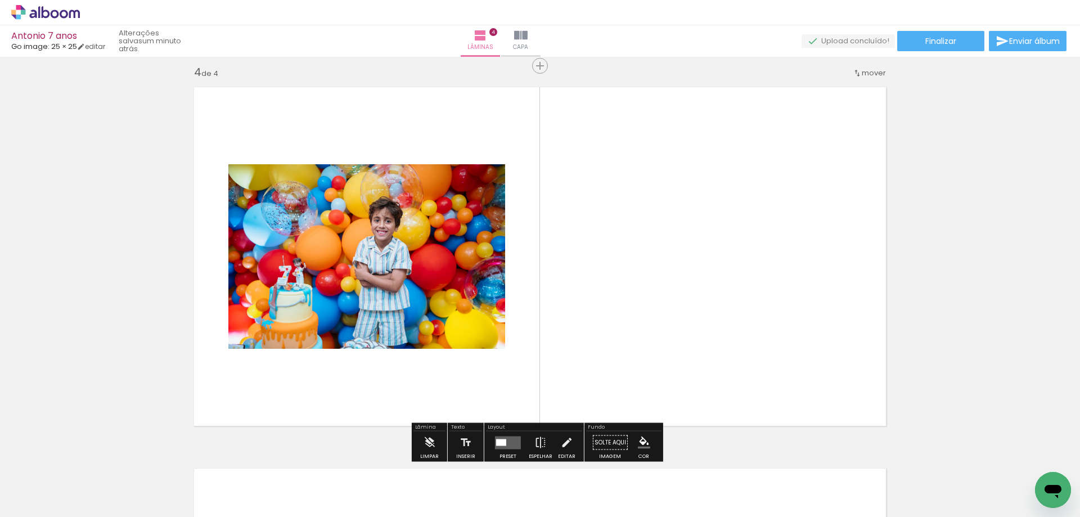
scroll to position [1159, 0]
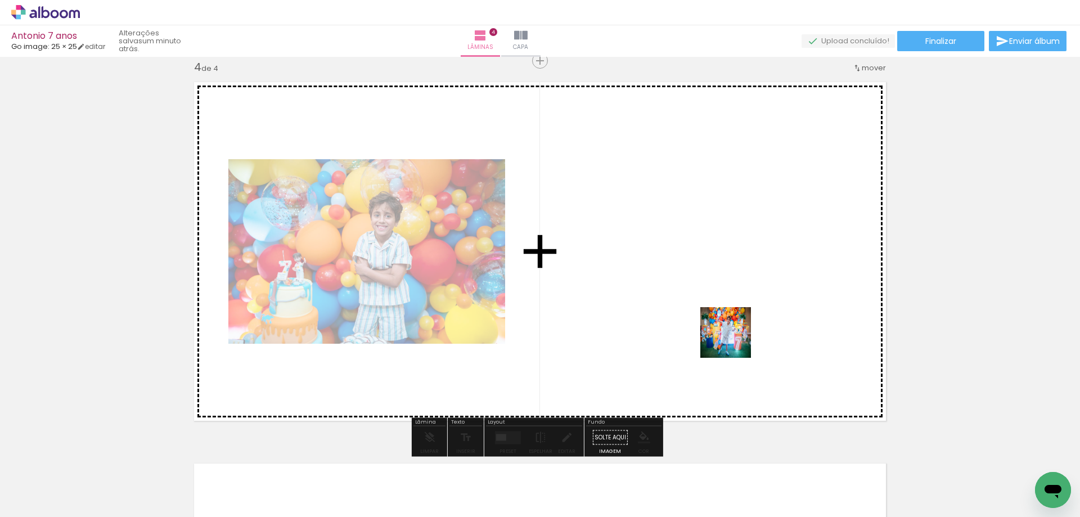
drag, startPoint x: 751, startPoint y: 416, endPoint x: 733, endPoint y: 332, distance: 85.6
click at [733, 332] on quentale-workspace at bounding box center [540, 258] width 1080 height 517
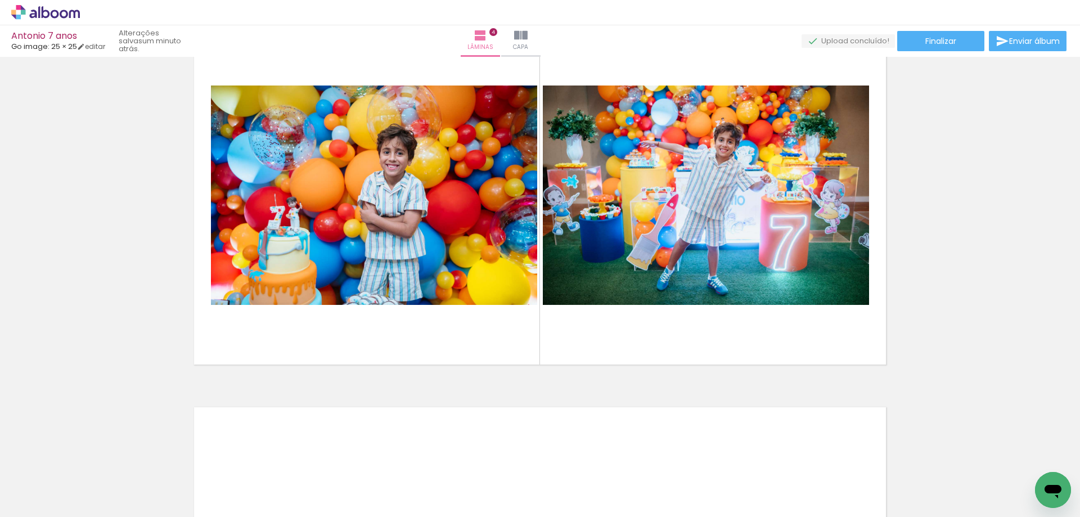
scroll to position [0, 0]
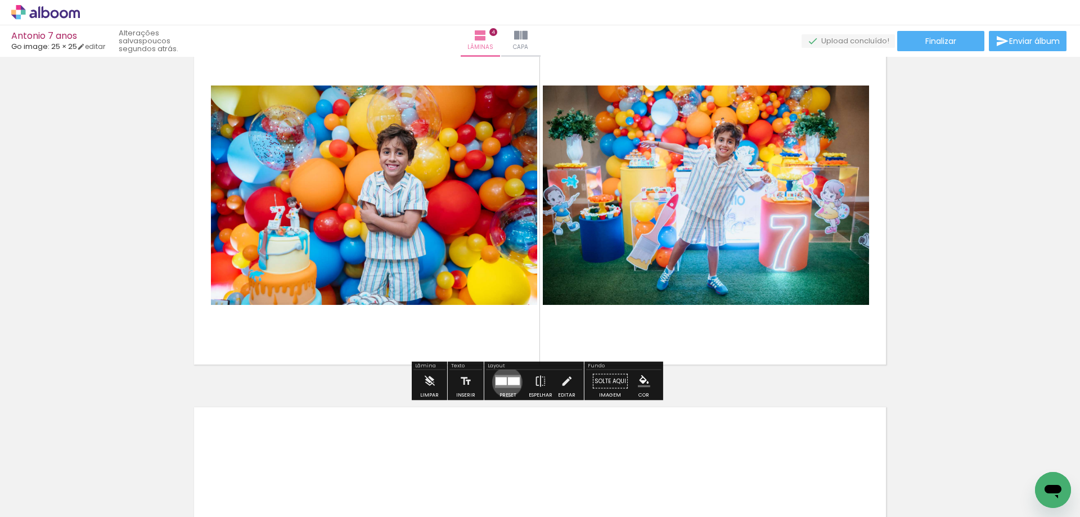
click at [505, 382] on quentale-layouter at bounding box center [508, 381] width 26 height 13
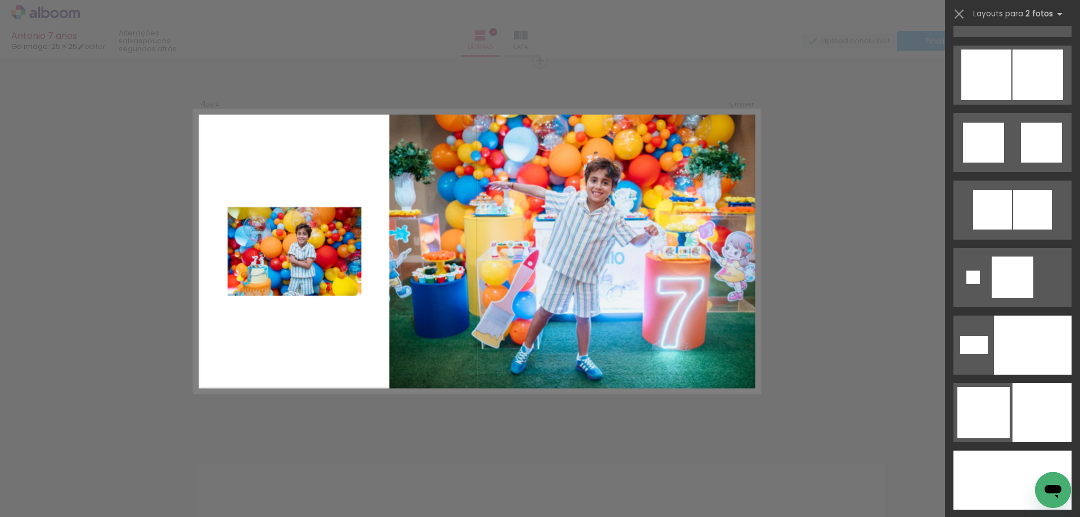
scroll to position [3545, 0]
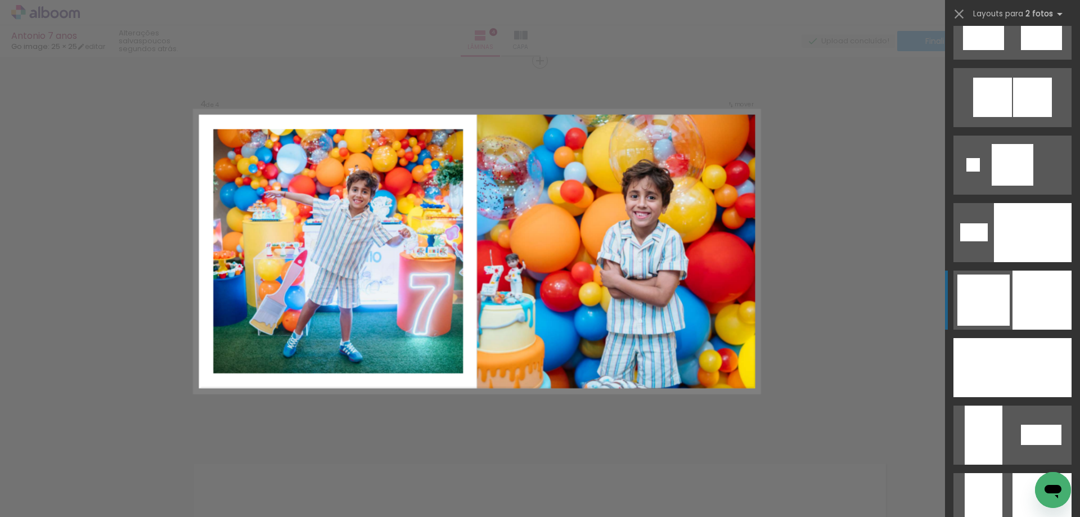
click at [1007, 304] on quentale-layouter at bounding box center [1013, 300] width 118 height 59
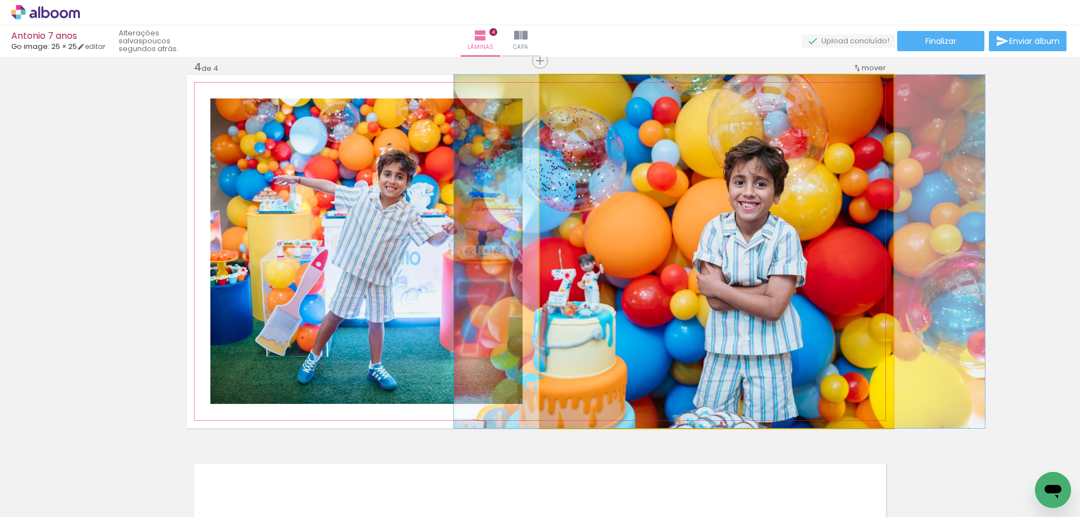
drag, startPoint x: 733, startPoint y: 286, endPoint x: 735, endPoint y: 267, distance: 19.3
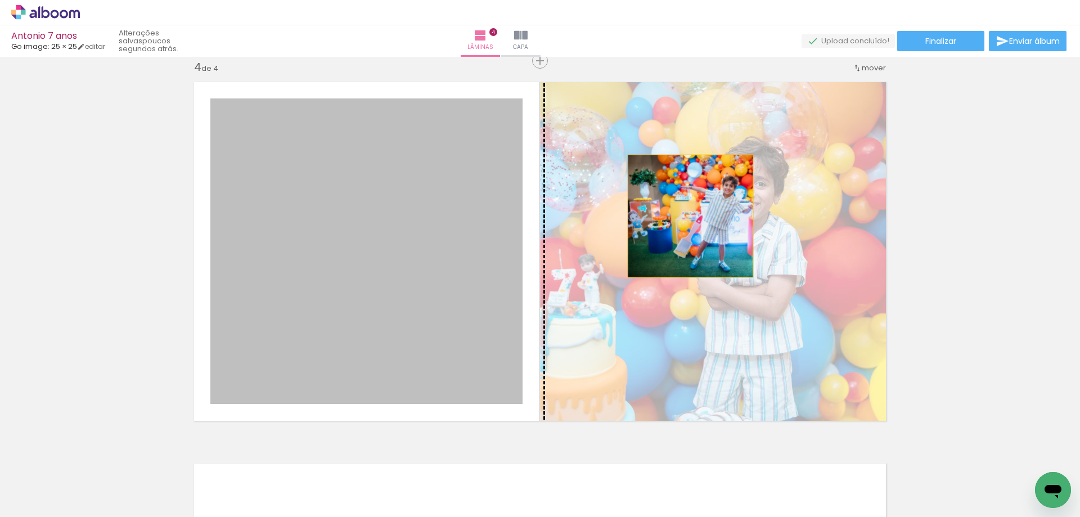
drag, startPoint x: 433, startPoint y: 256, endPoint x: 686, endPoint y: 216, distance: 256.9
click at [0, 0] on slot at bounding box center [0, 0] width 0 height 0
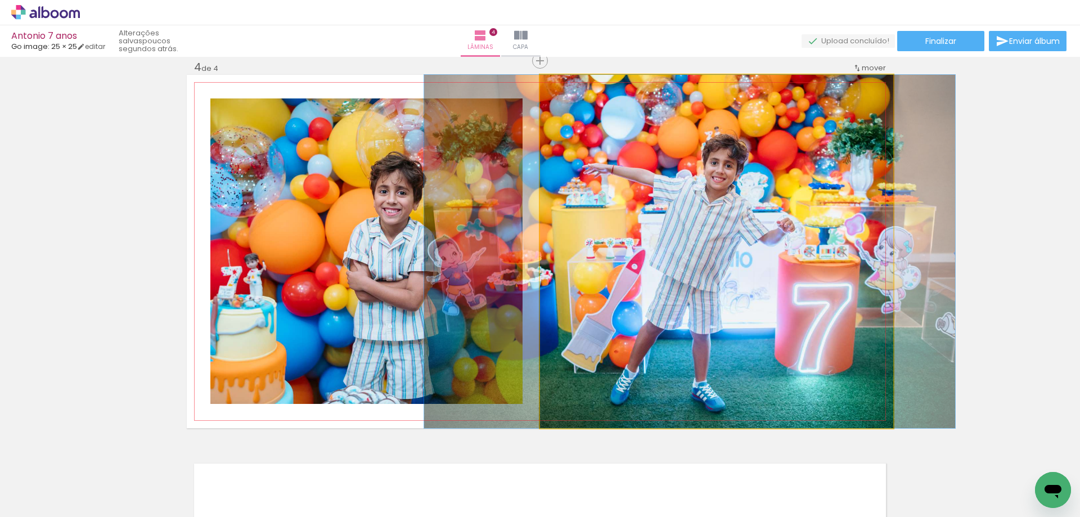
drag, startPoint x: 715, startPoint y: 286, endPoint x: 686, endPoint y: 272, distance: 32.0
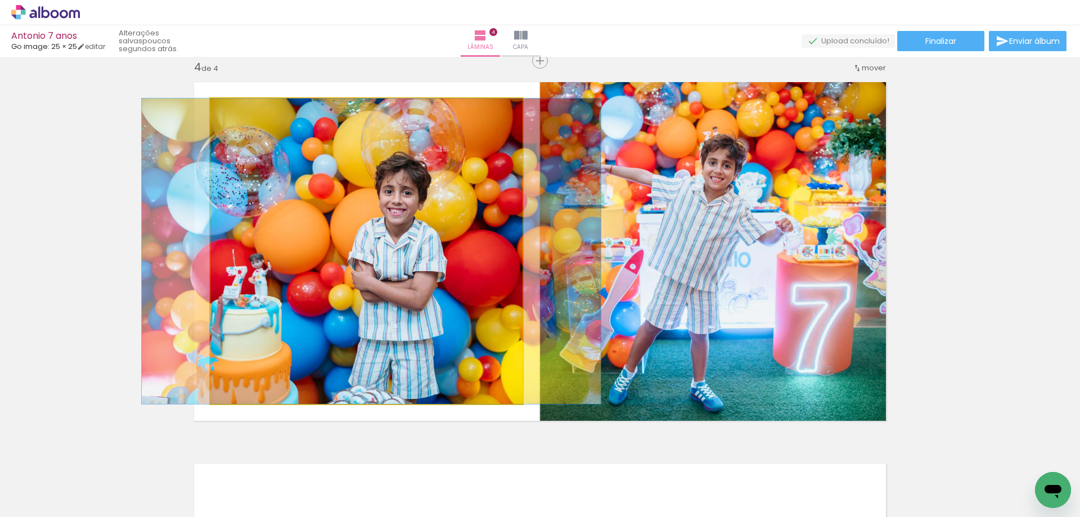
drag, startPoint x: 401, startPoint y: 304, endPoint x: 406, endPoint y: 302, distance: 5.8
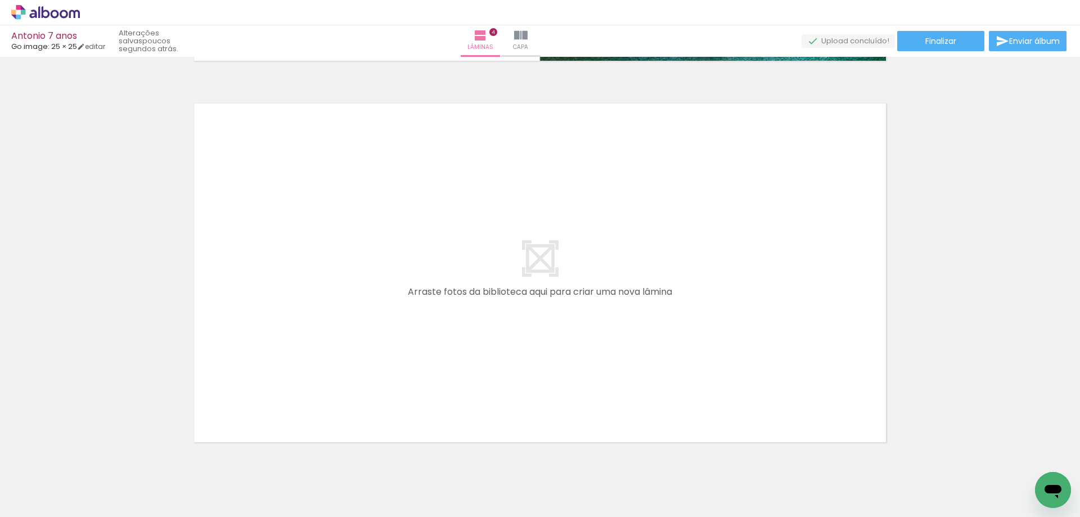
scroll to position [0, 347]
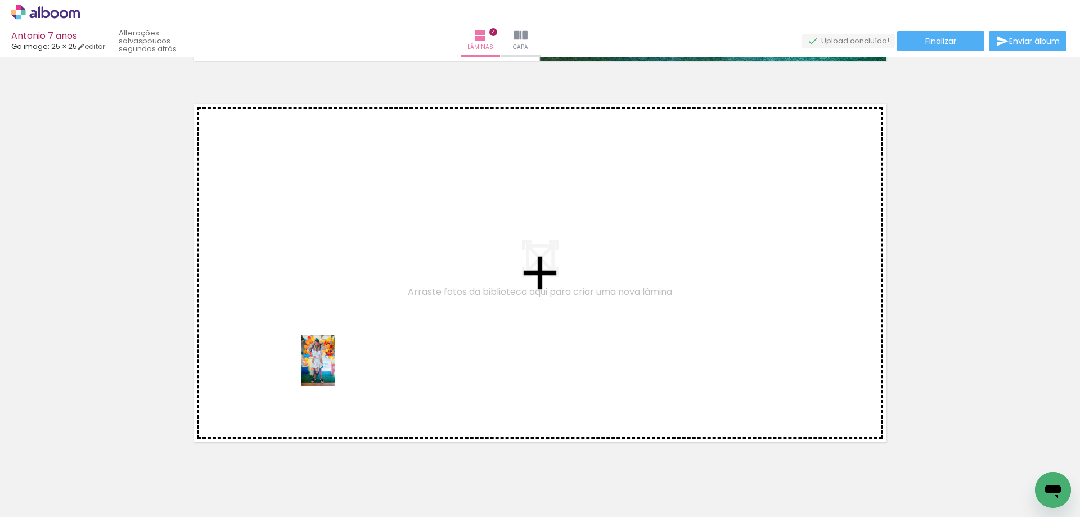
drag, startPoint x: 341, startPoint y: 487, endPoint x: 335, endPoint y: 369, distance: 117.8
click at [335, 369] on quentale-workspace at bounding box center [540, 258] width 1080 height 517
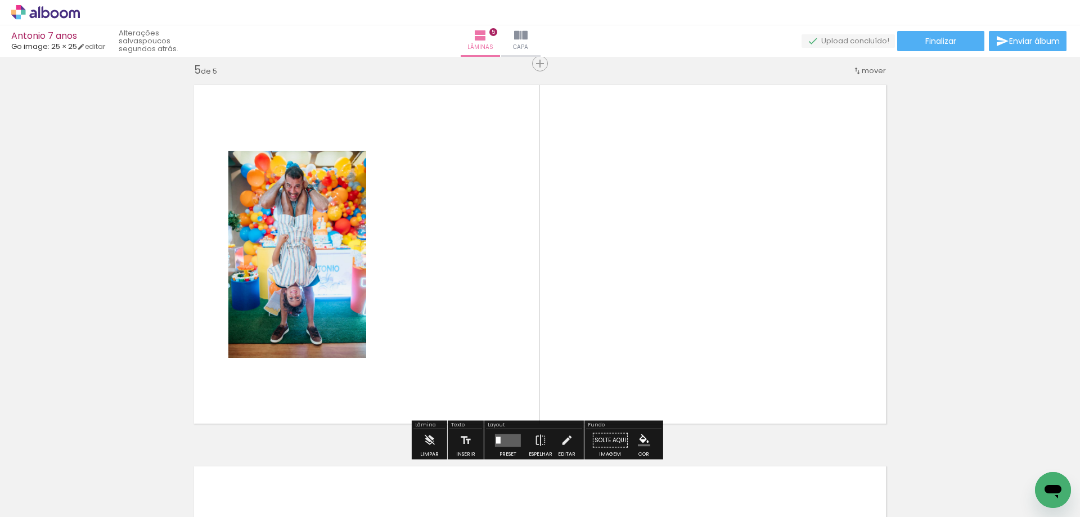
scroll to position [1541, 0]
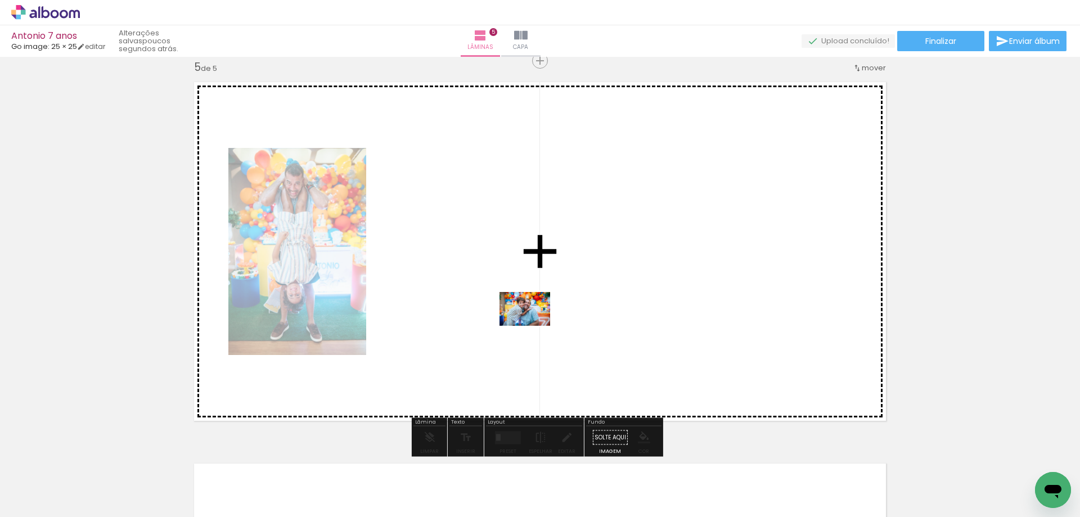
drag, startPoint x: 654, startPoint y: 486, endPoint x: 527, endPoint y: 311, distance: 216.8
click at [527, 311] on quentale-workspace at bounding box center [540, 258] width 1080 height 517
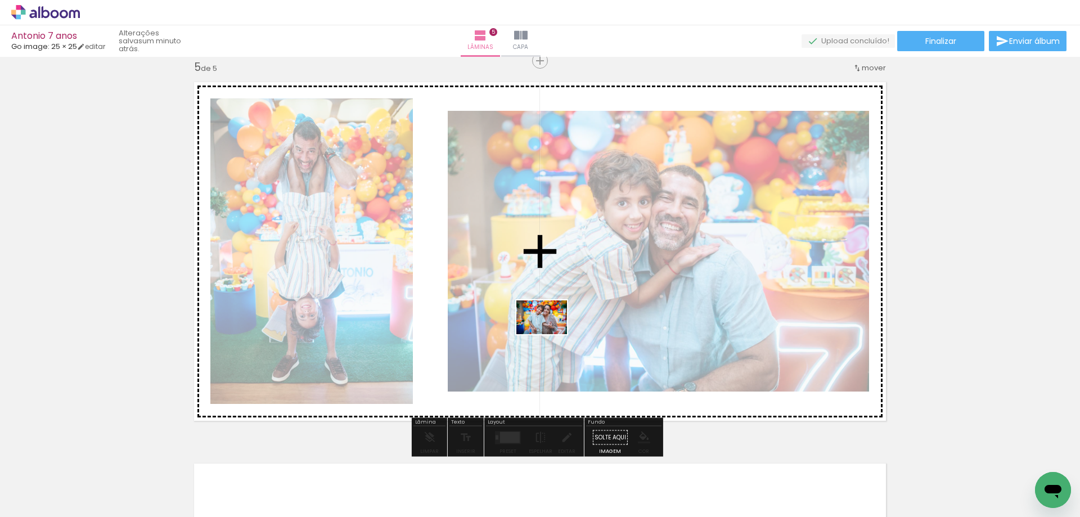
drag, startPoint x: 720, startPoint y: 481, endPoint x: 550, endPoint y: 334, distance: 224.6
click at [550, 334] on quentale-workspace at bounding box center [540, 258] width 1080 height 517
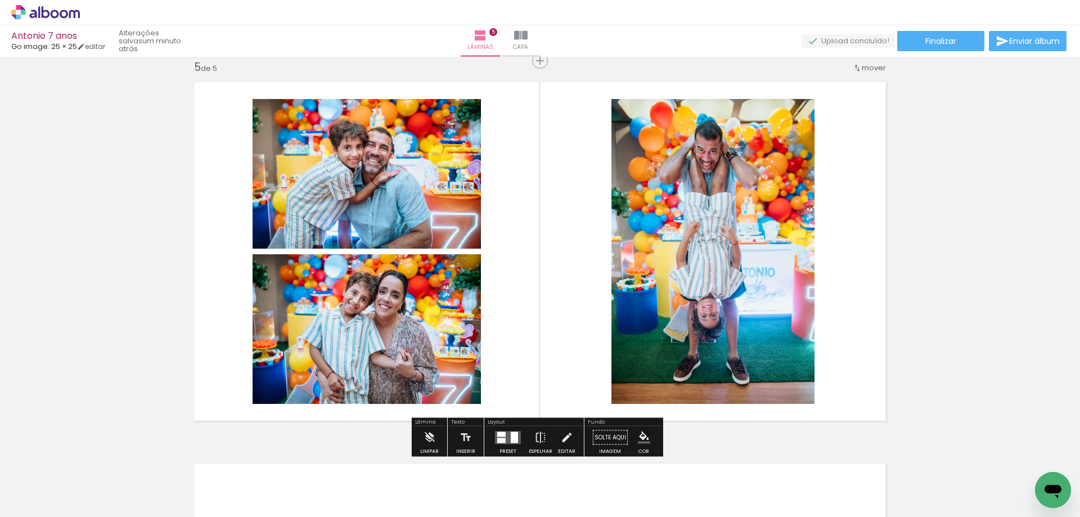
click at [511, 434] on div at bounding box center [514, 437] width 7 height 11
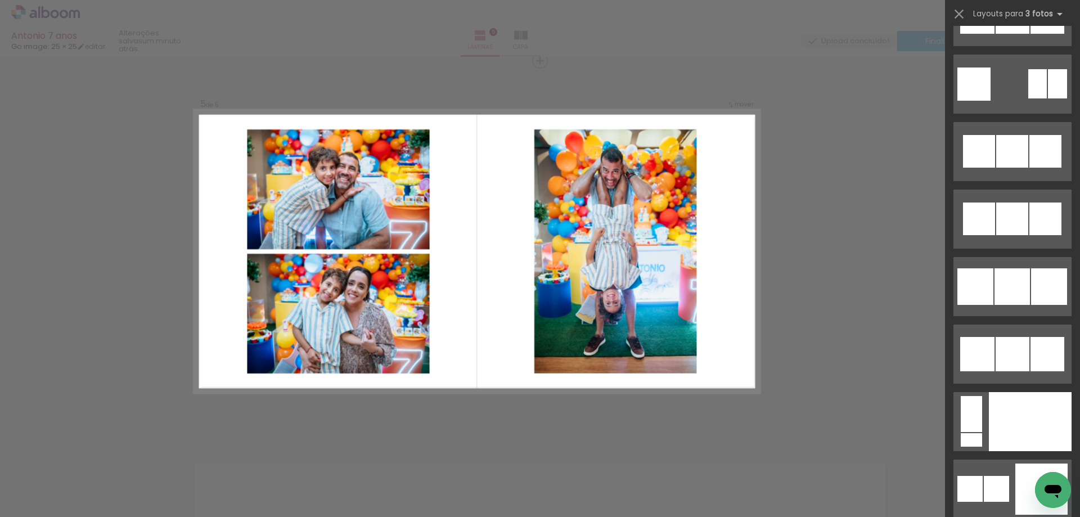
scroll to position [10392, 0]
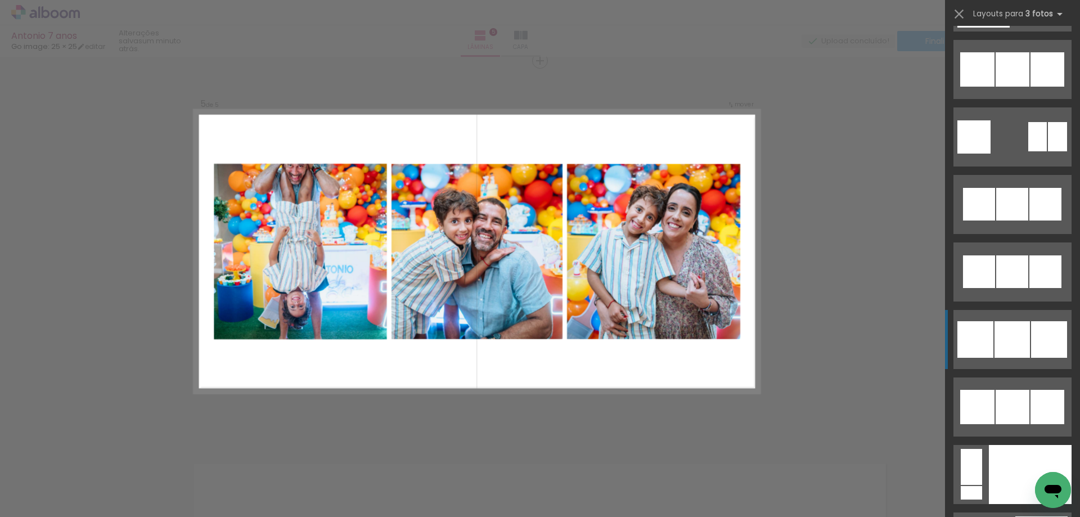
click at [997, 320] on quentale-layouter at bounding box center [1013, 339] width 118 height 59
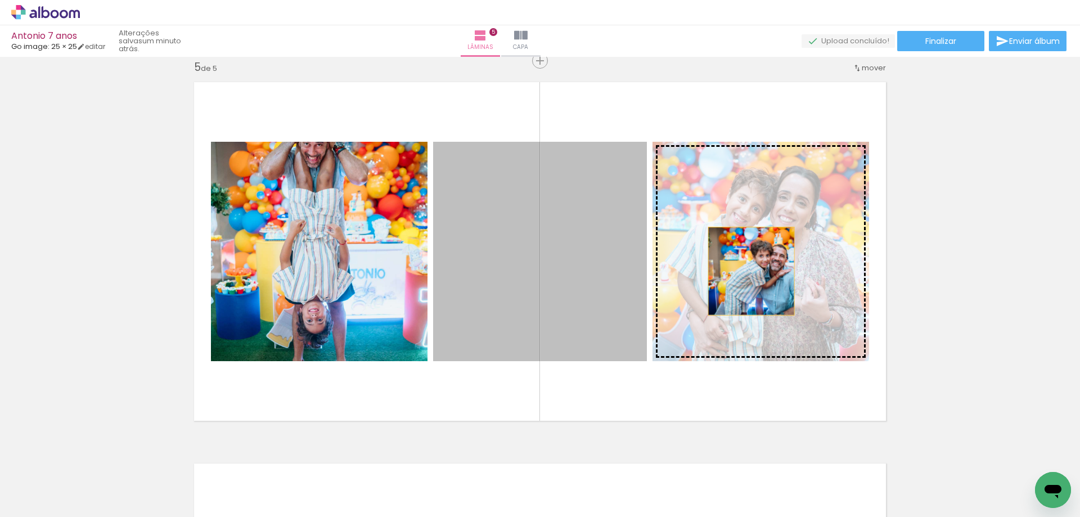
drag, startPoint x: 589, startPoint y: 291, endPoint x: 747, endPoint y: 271, distance: 160.0
click at [0, 0] on slot at bounding box center [0, 0] width 0 height 0
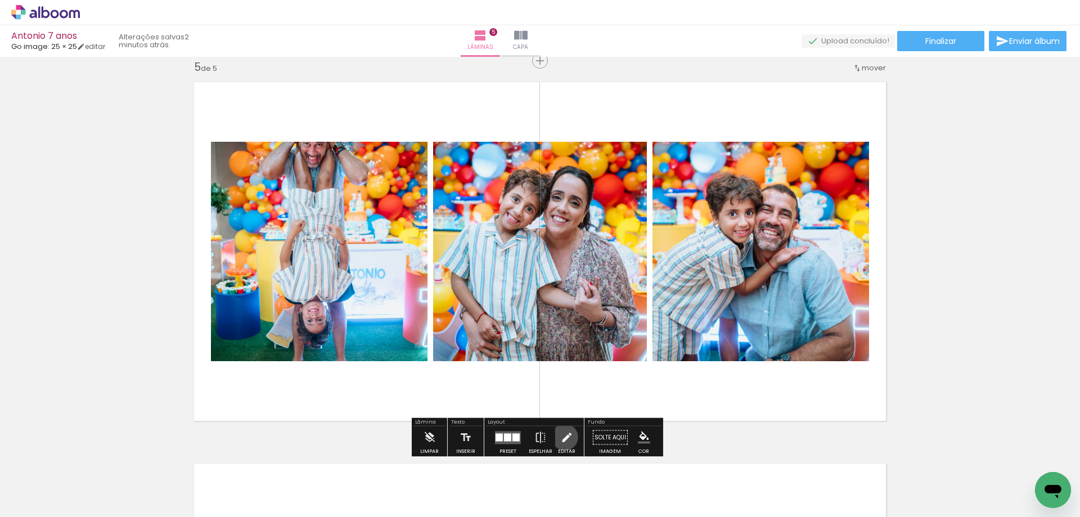
click at [562, 437] on iron-icon at bounding box center [566, 437] width 12 height 23
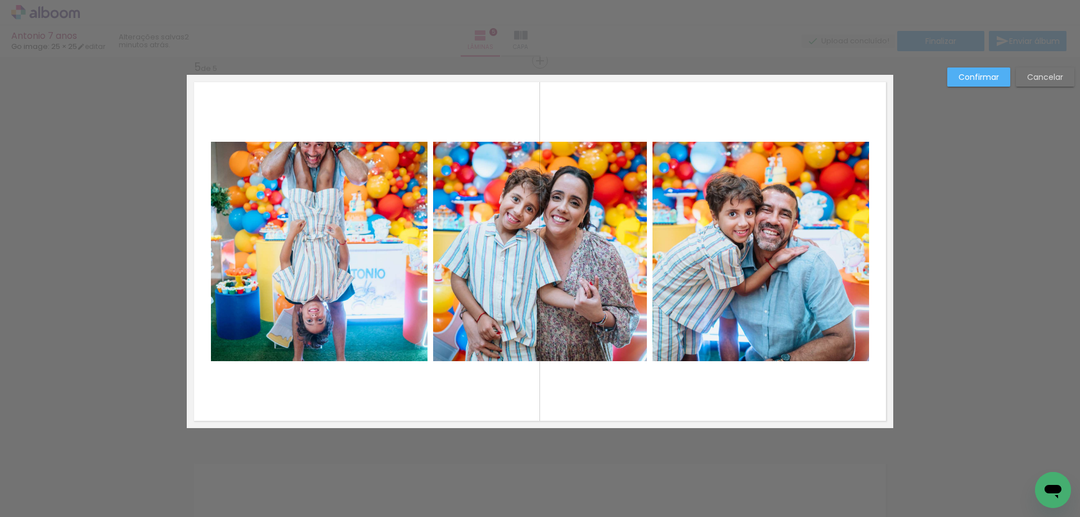
click at [337, 277] on quentale-photo at bounding box center [319, 251] width 217 height 219
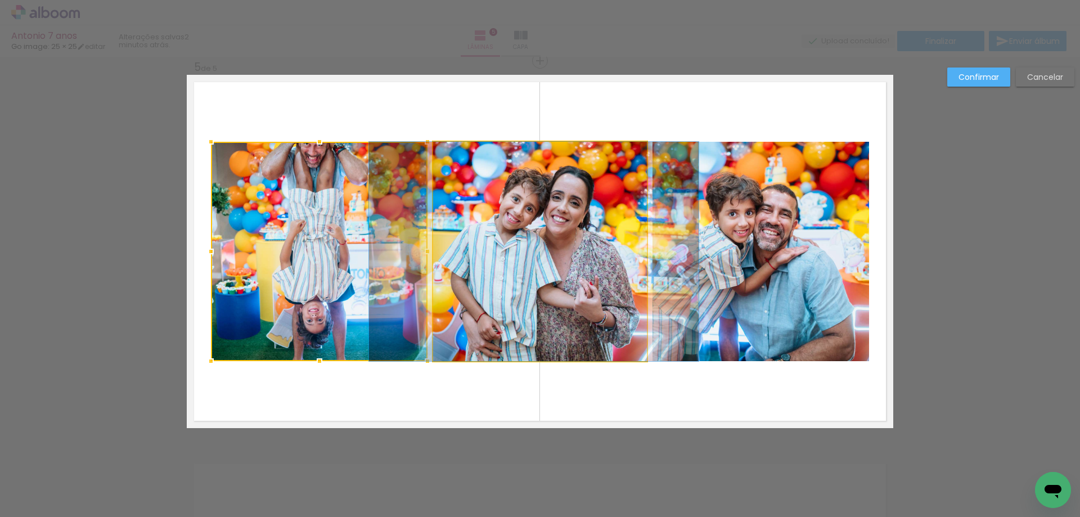
click at [572, 234] on quentale-photo at bounding box center [540, 251] width 214 height 219
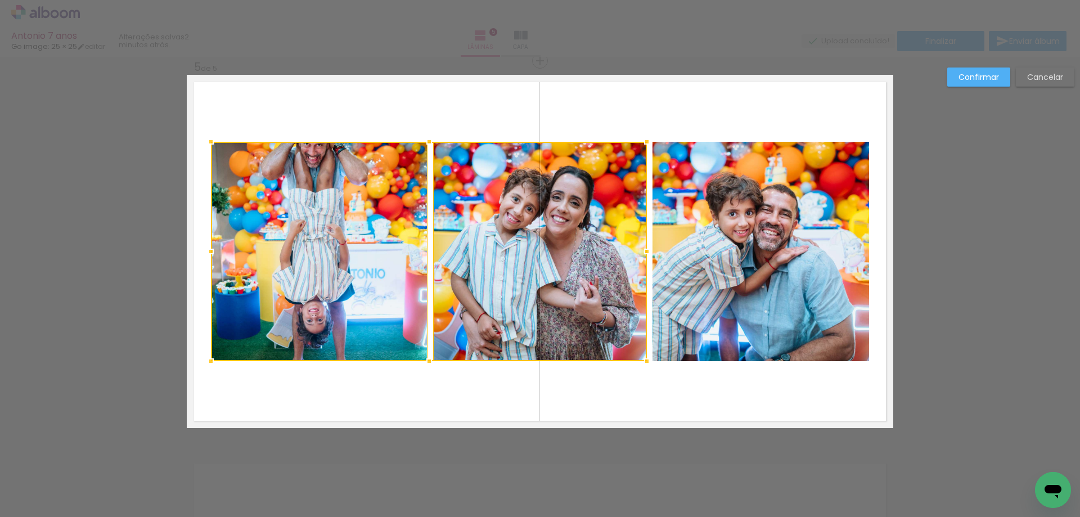
click at [758, 240] on quentale-photo at bounding box center [761, 251] width 217 height 219
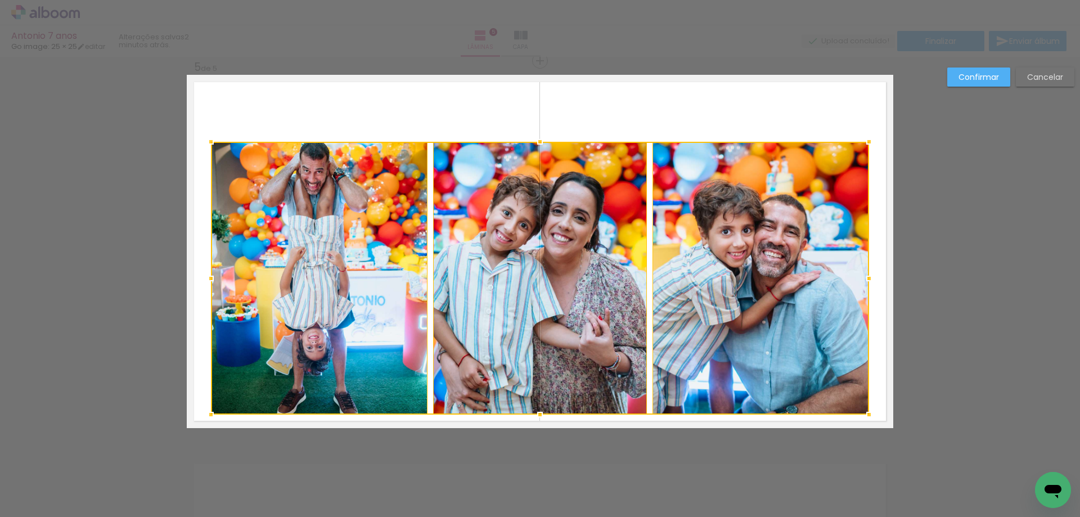
drag, startPoint x: 535, startPoint y: 365, endPoint x: 528, endPoint y: 418, distance: 53.9
click at [529, 418] on div at bounding box center [540, 414] width 23 height 23
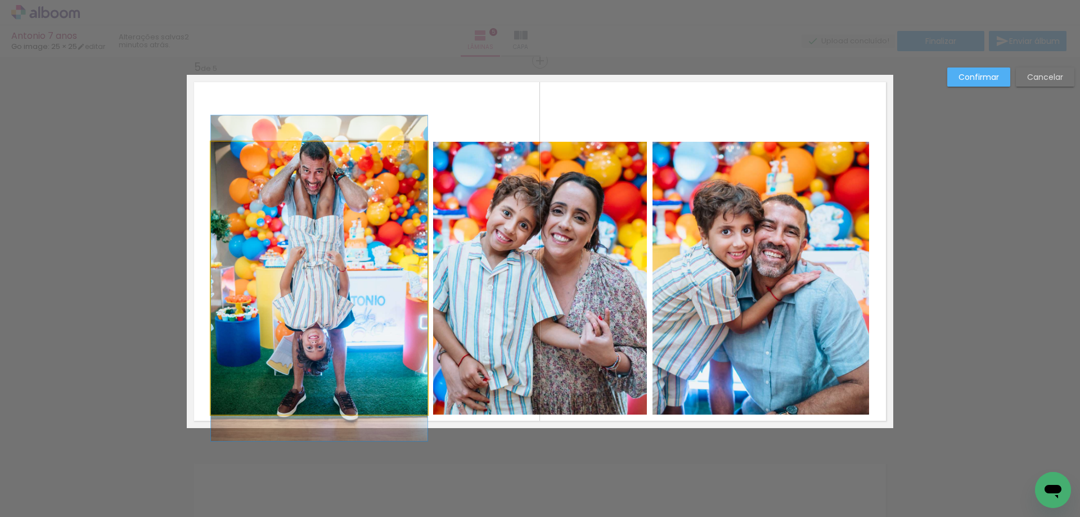
click at [365, 288] on quentale-photo at bounding box center [319, 278] width 217 height 273
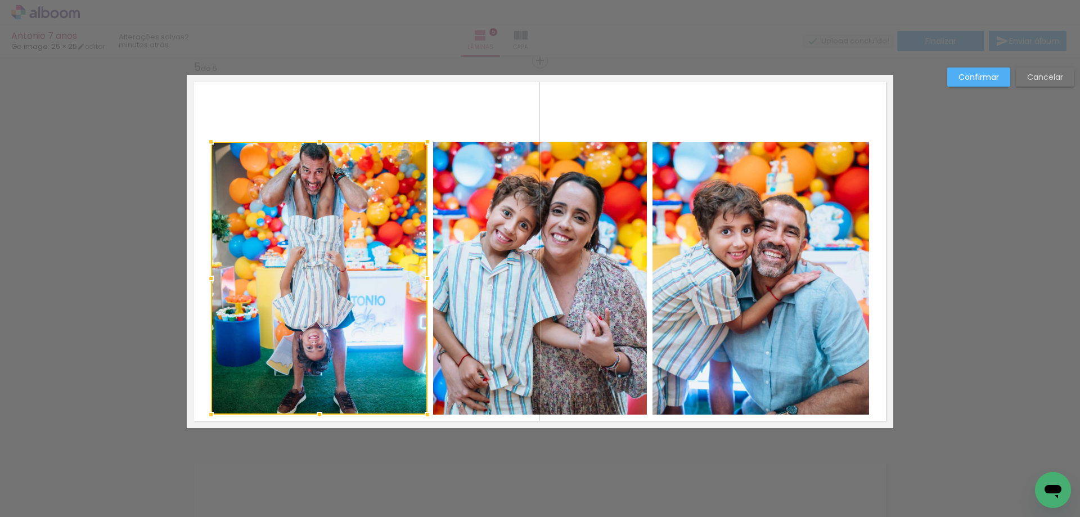
click at [539, 261] on quentale-photo at bounding box center [540, 278] width 214 height 273
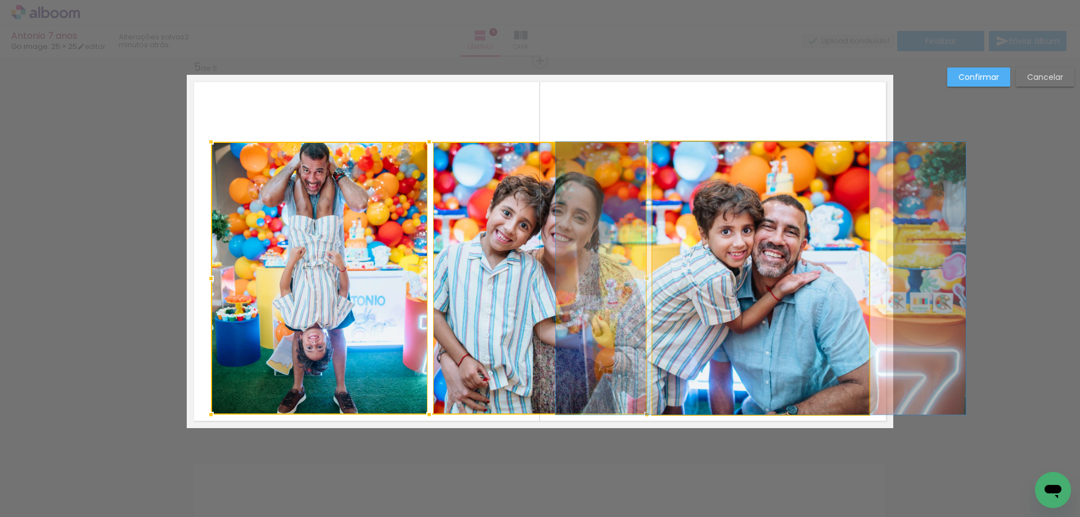
click at [710, 259] on quentale-photo at bounding box center [761, 278] width 217 height 273
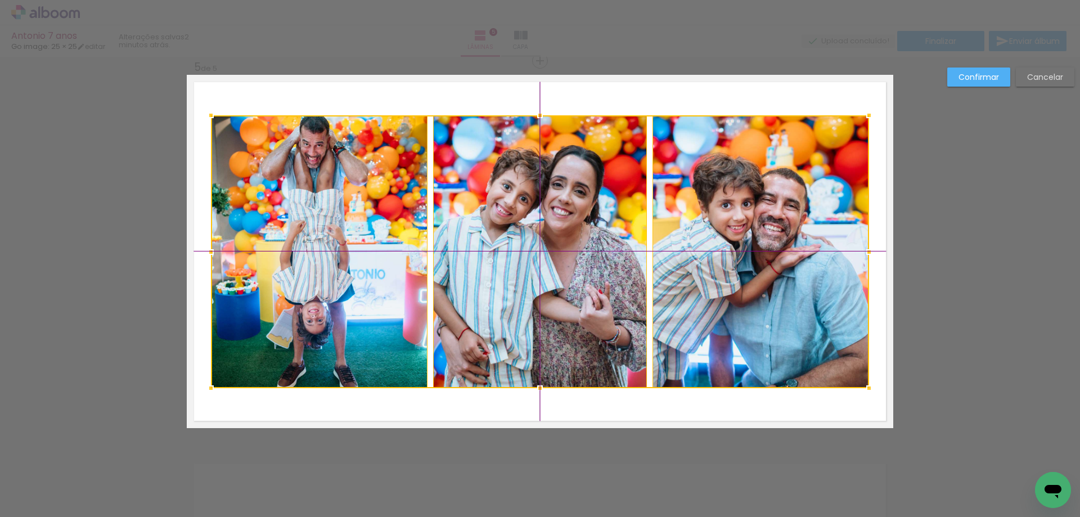
drag, startPoint x: 550, startPoint y: 299, endPoint x: 553, endPoint y: 277, distance: 22.1
click at [553, 277] on div at bounding box center [540, 251] width 658 height 273
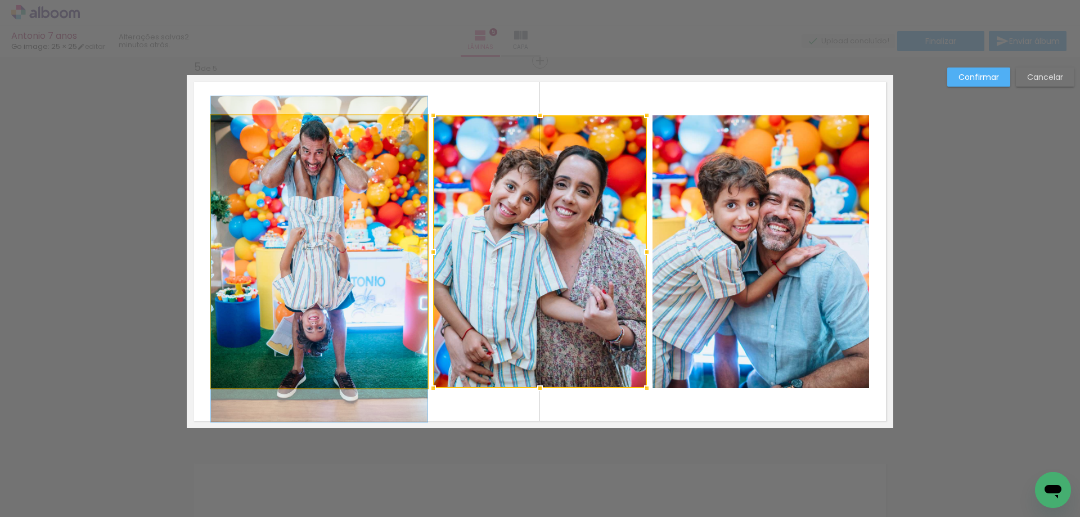
drag, startPoint x: 353, startPoint y: 284, endPoint x: 352, endPoint y: 291, distance: 7.4
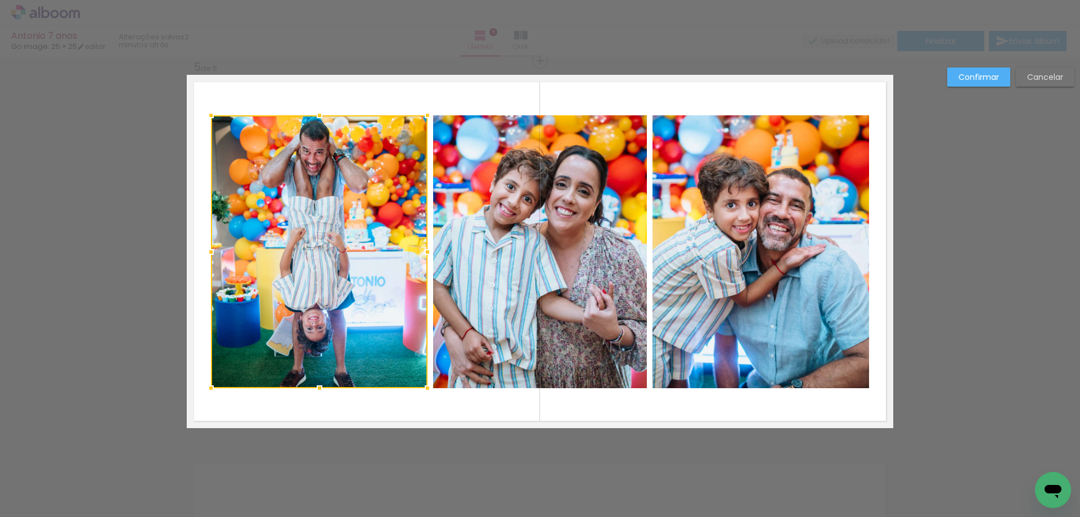
click at [0, 0] on slot "Confirmar" at bounding box center [0, 0] width 0 height 0
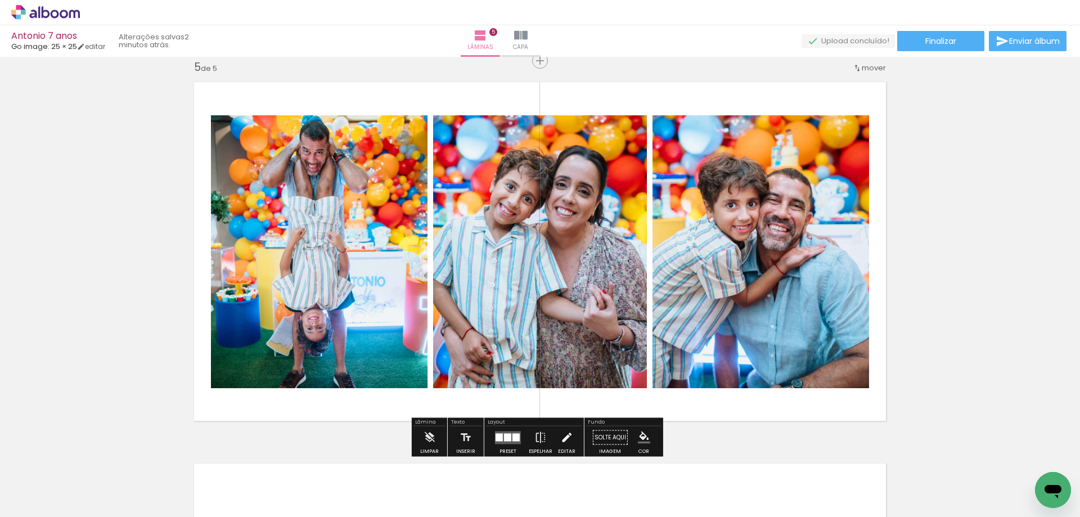
click at [565, 435] on iron-icon at bounding box center [566, 437] width 12 height 23
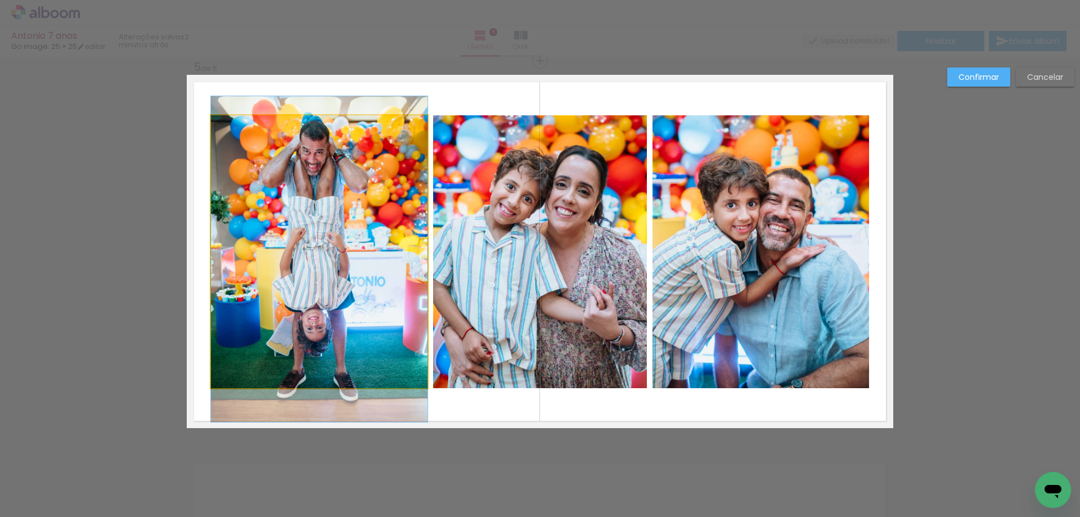
click at [396, 276] on quentale-photo at bounding box center [319, 251] width 217 height 273
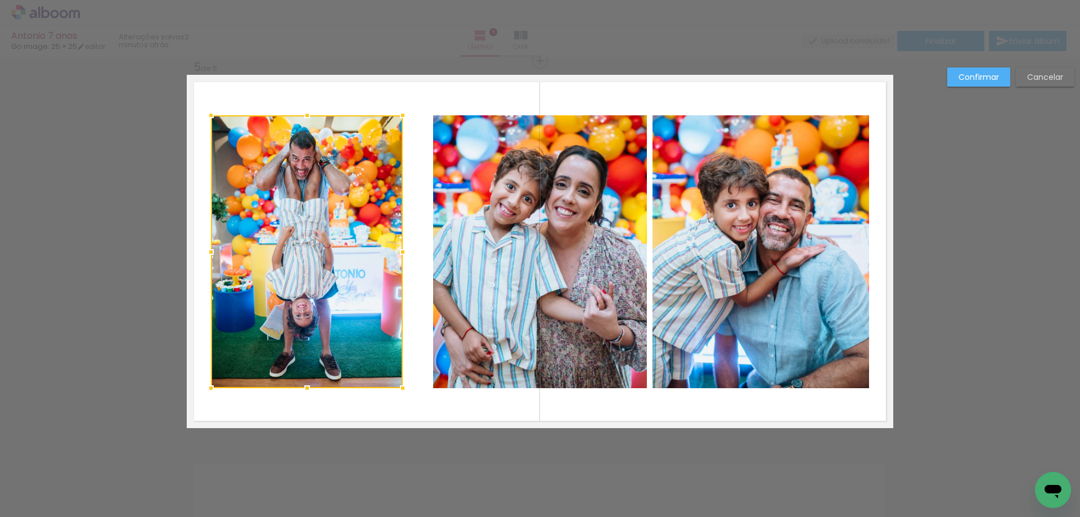
drag, startPoint x: 423, startPoint y: 253, endPoint x: 396, endPoint y: 253, distance: 27.6
click at [396, 253] on div at bounding box center [403, 252] width 23 height 23
click at [455, 254] on quentale-photo at bounding box center [540, 251] width 214 height 273
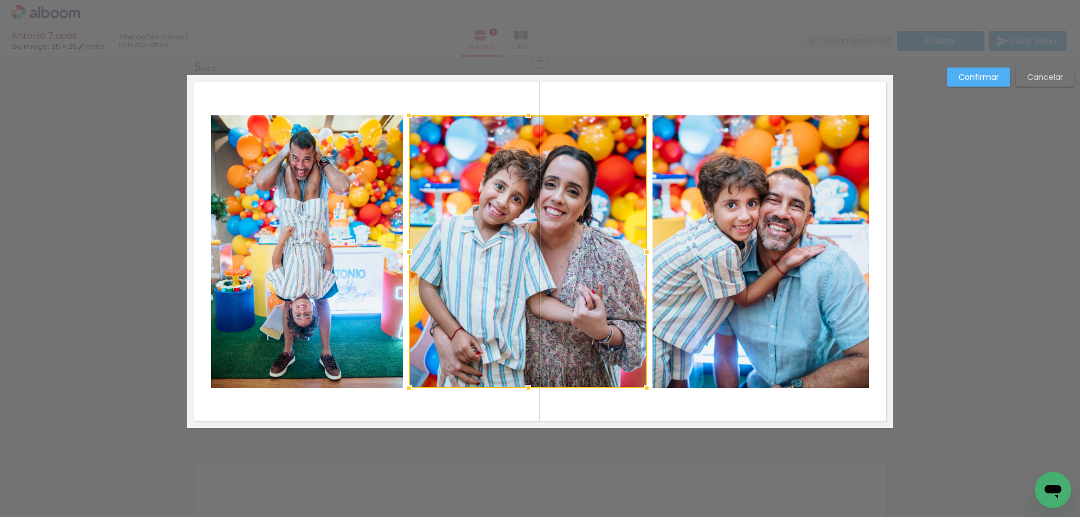
drag, startPoint x: 429, startPoint y: 252, endPoint x: 405, endPoint y: 252, distance: 24.2
click at [405, 252] on div at bounding box center [409, 252] width 23 height 23
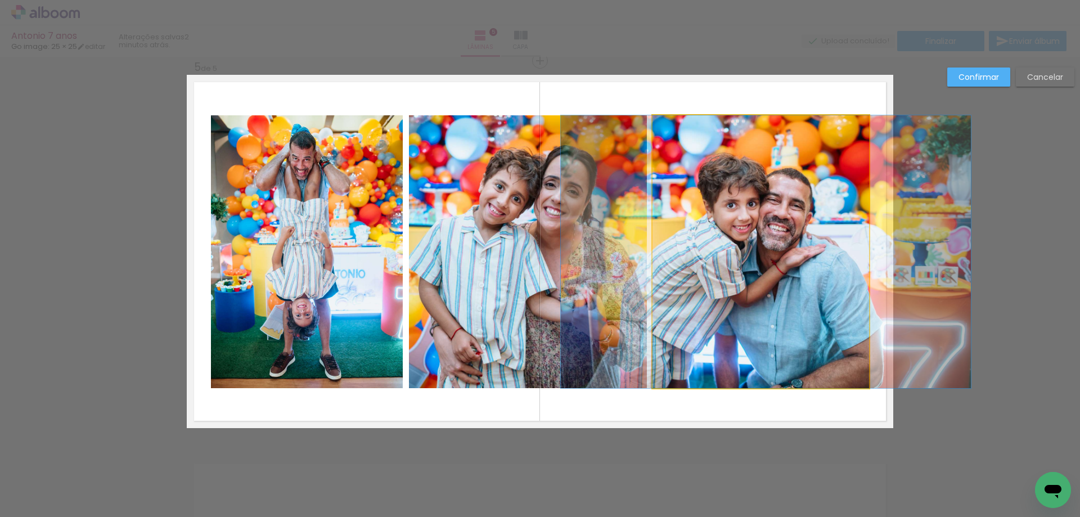
click at [738, 197] on quentale-photo at bounding box center [761, 251] width 217 height 273
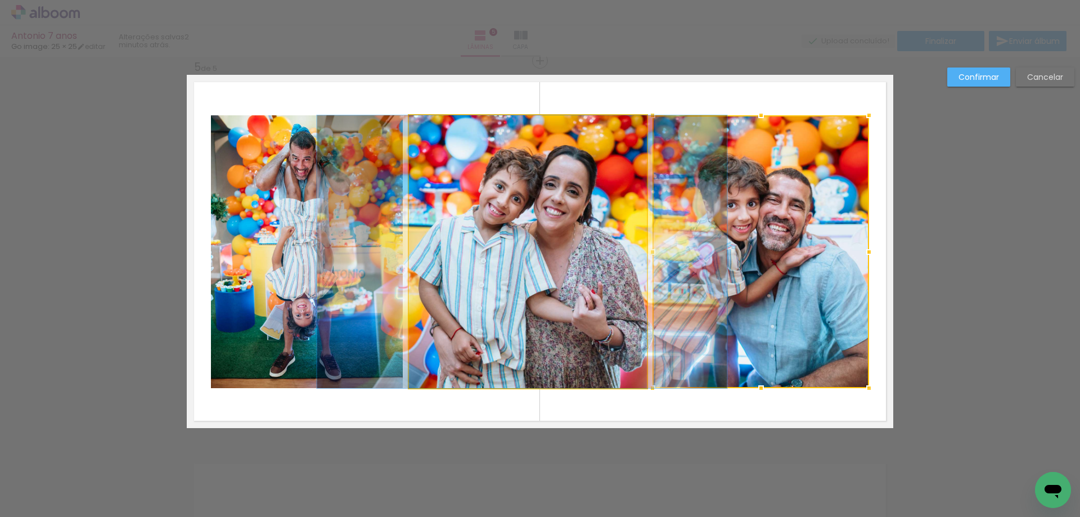
click at [578, 248] on quentale-photo at bounding box center [528, 251] width 238 height 273
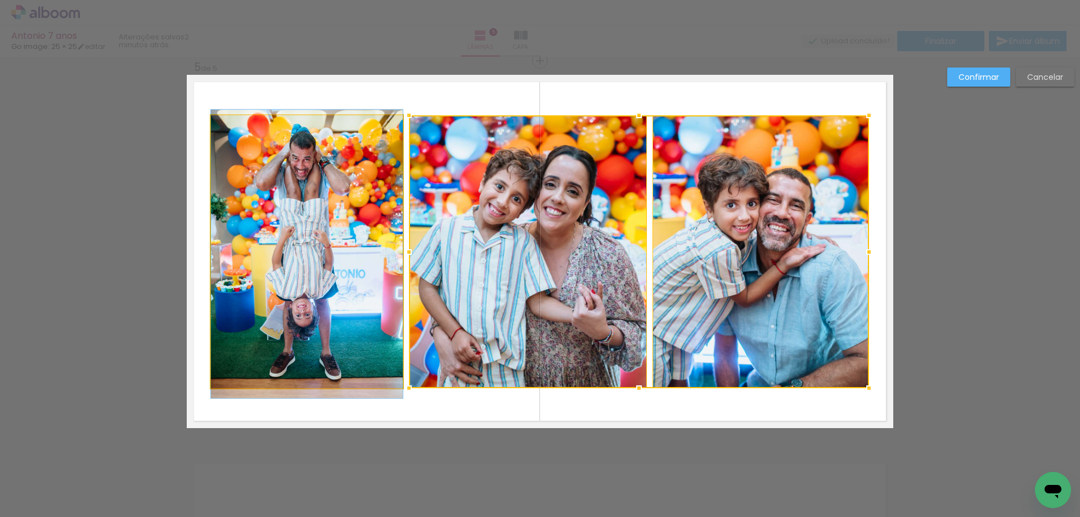
click at [363, 248] on quentale-photo at bounding box center [307, 251] width 192 height 273
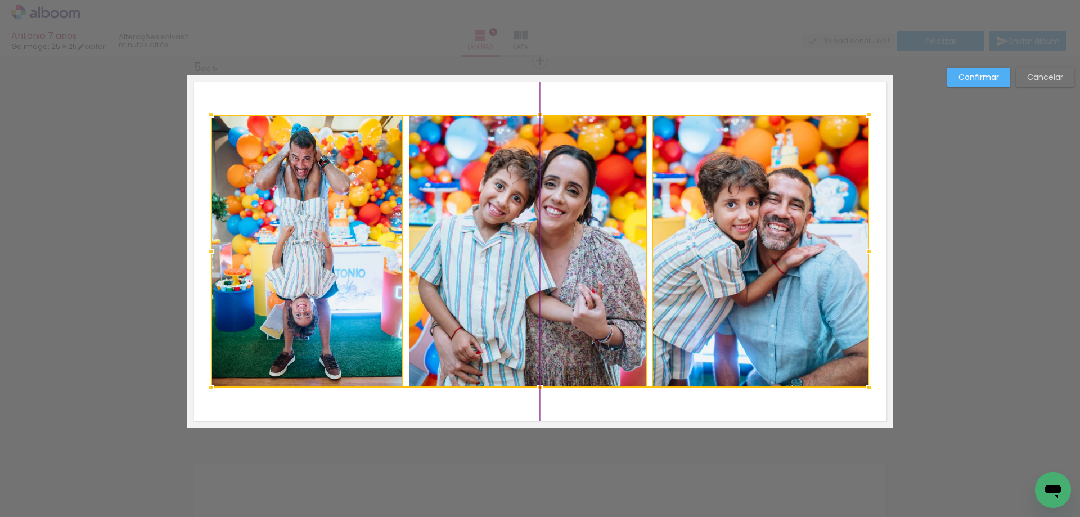
click at [580, 275] on div at bounding box center [540, 251] width 658 height 273
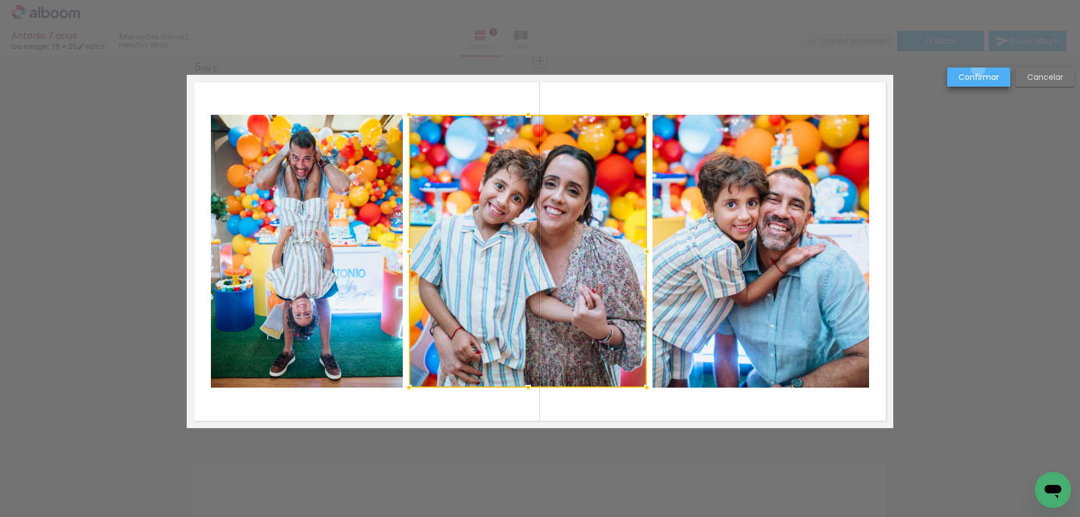
click at [978, 69] on paper-button "Confirmar" at bounding box center [979, 77] width 63 height 19
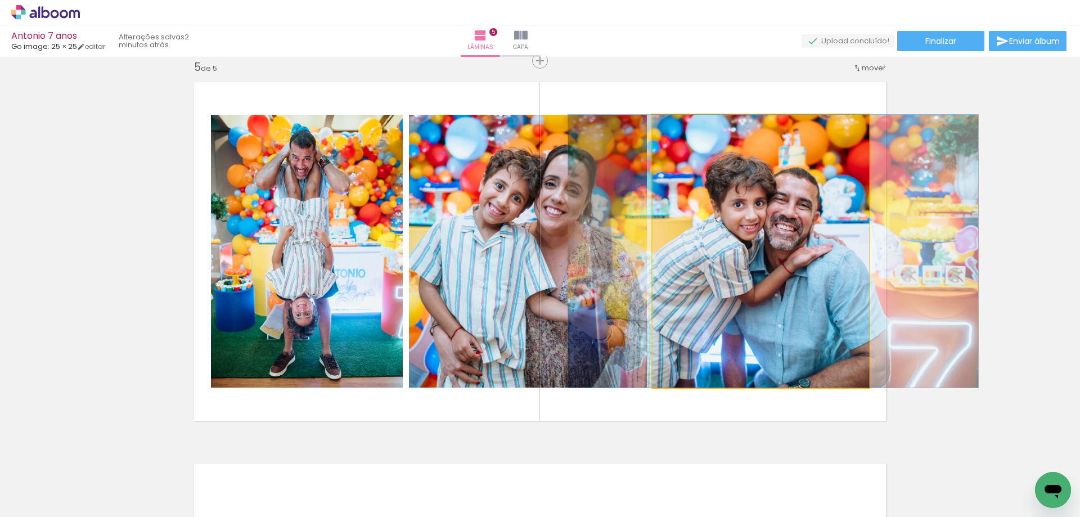
drag, startPoint x: 747, startPoint y: 272, endPoint x: 755, endPoint y: 267, distance: 8.9
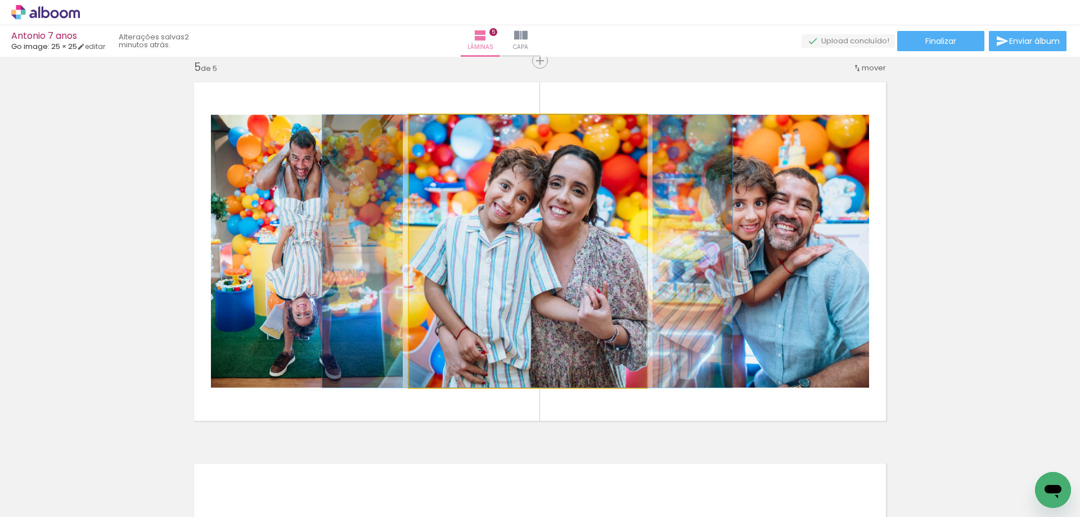
drag, startPoint x: 555, startPoint y: 277, endPoint x: 560, endPoint y: 275, distance: 5.8
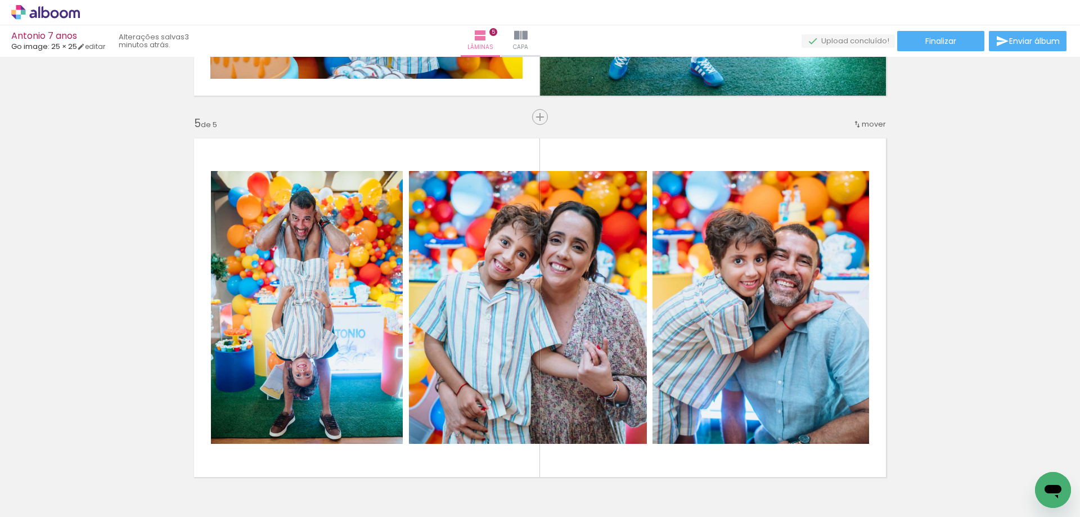
scroll to position [1541, 0]
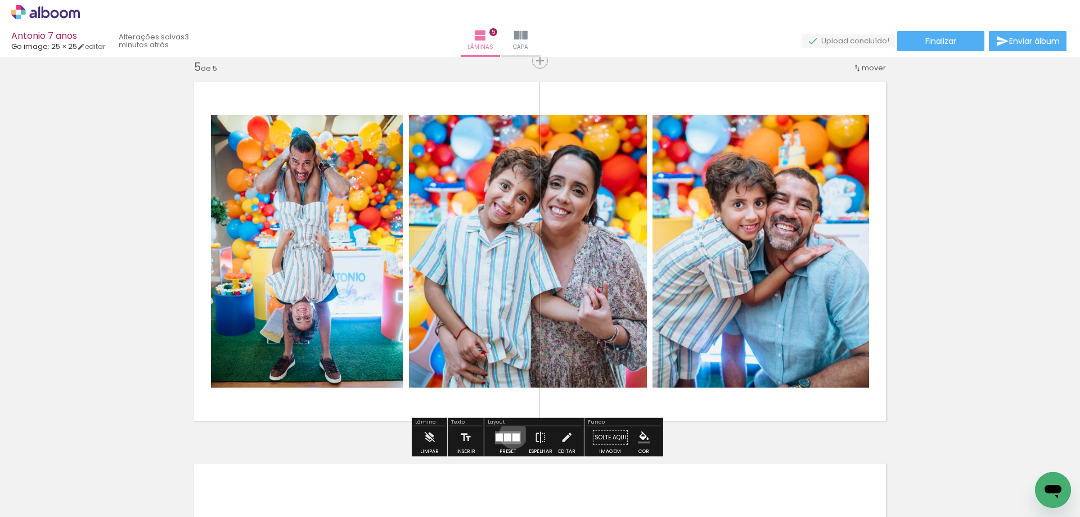
click at [513, 434] on div at bounding box center [516, 437] width 7 height 8
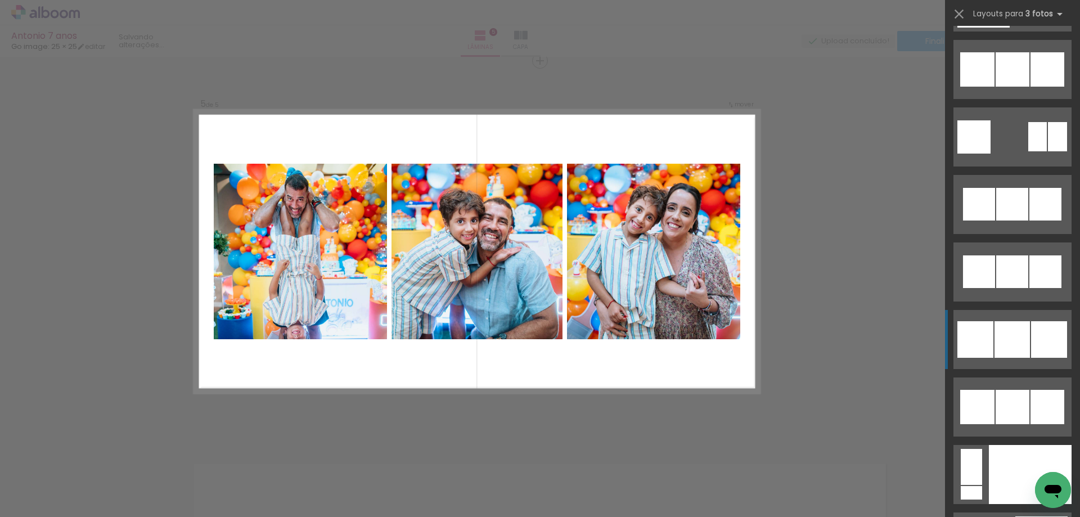
scroll to position [10668, 0]
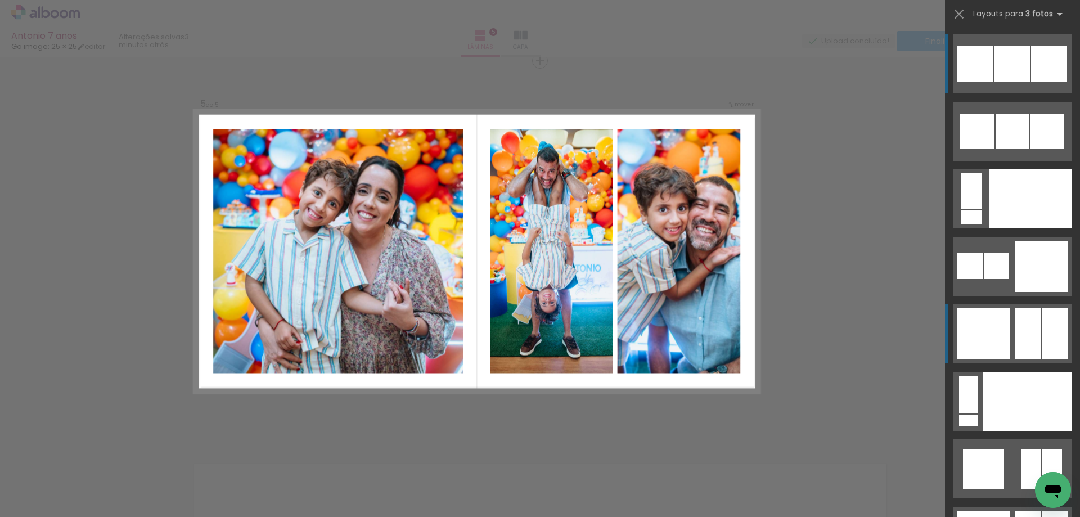
click at [1042, 324] on div at bounding box center [1055, 333] width 26 height 51
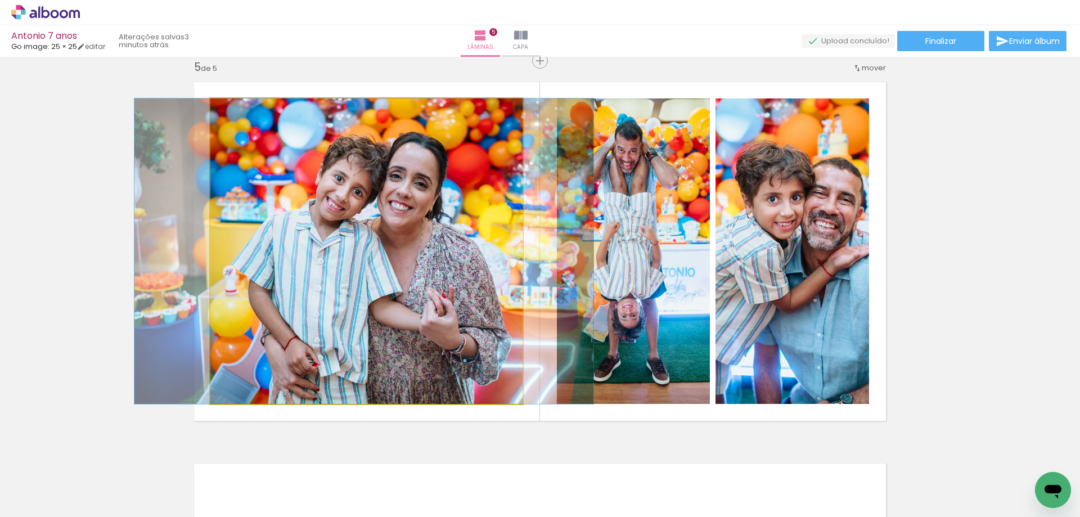
drag, startPoint x: 429, startPoint y: 312, endPoint x: 428, endPoint y: 300, distance: 11.4
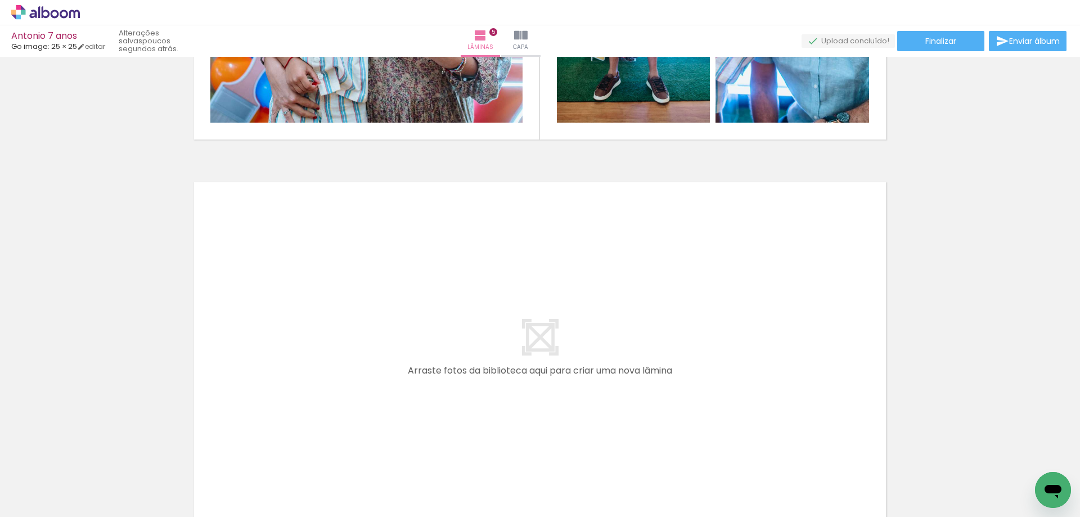
scroll to position [1878, 0]
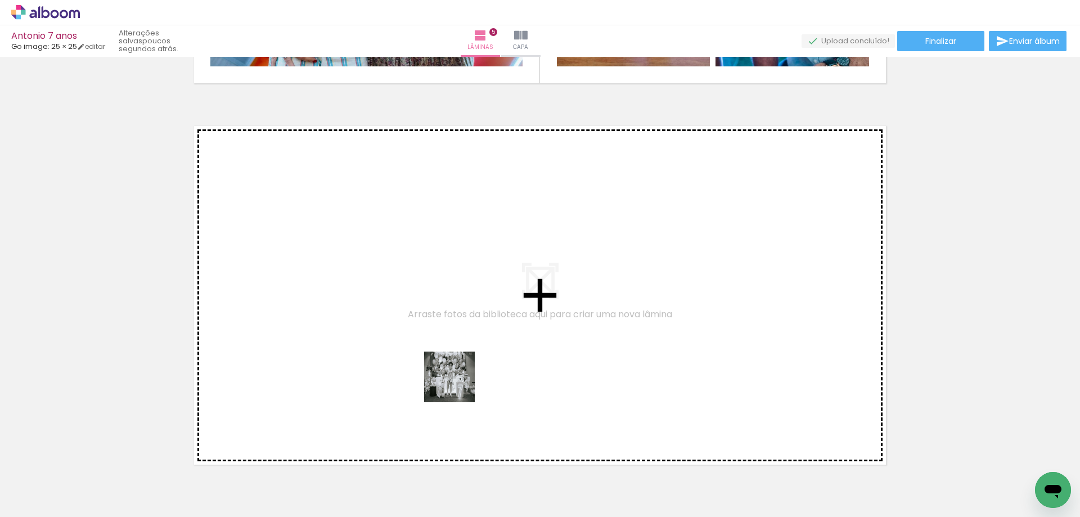
drag, startPoint x: 466, startPoint y: 481, endPoint x: 457, endPoint y: 358, distance: 122.4
click at [457, 358] on quentale-workspace at bounding box center [540, 258] width 1080 height 517
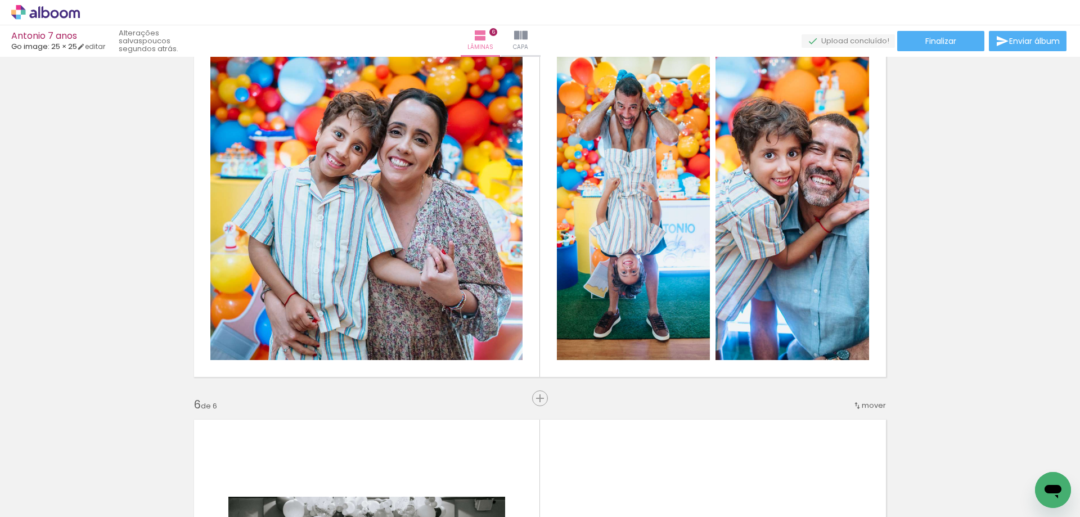
scroll to position [1866, 0]
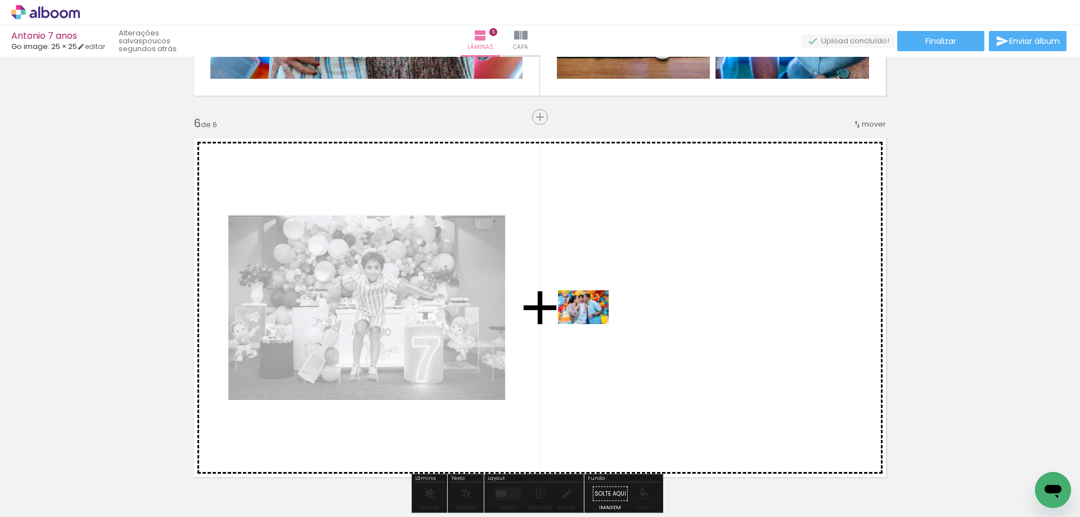
drag, startPoint x: 379, startPoint y: 480, endPoint x: 592, endPoint y: 324, distance: 264.9
click at [592, 324] on quentale-workspace at bounding box center [540, 258] width 1080 height 517
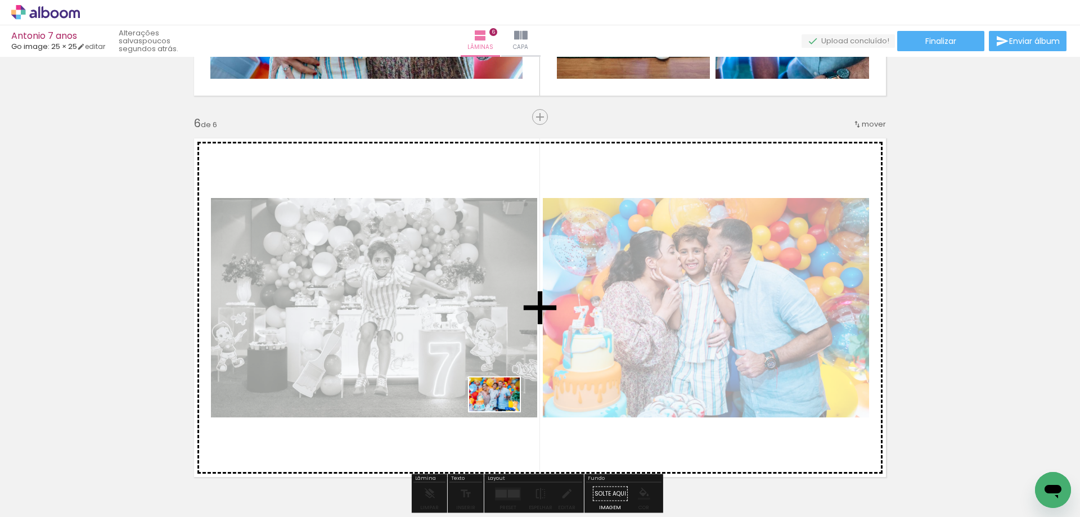
drag, startPoint x: 352, startPoint y: 468, endPoint x: 503, endPoint y: 411, distance: 161.5
click at [503, 411] on quentale-workspace at bounding box center [540, 258] width 1080 height 517
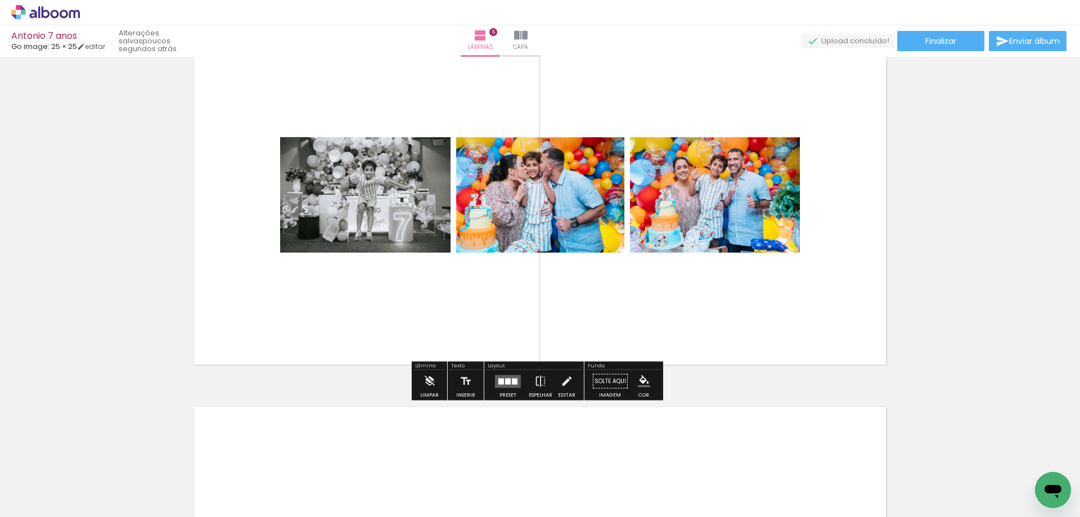
scroll to position [2035, 0]
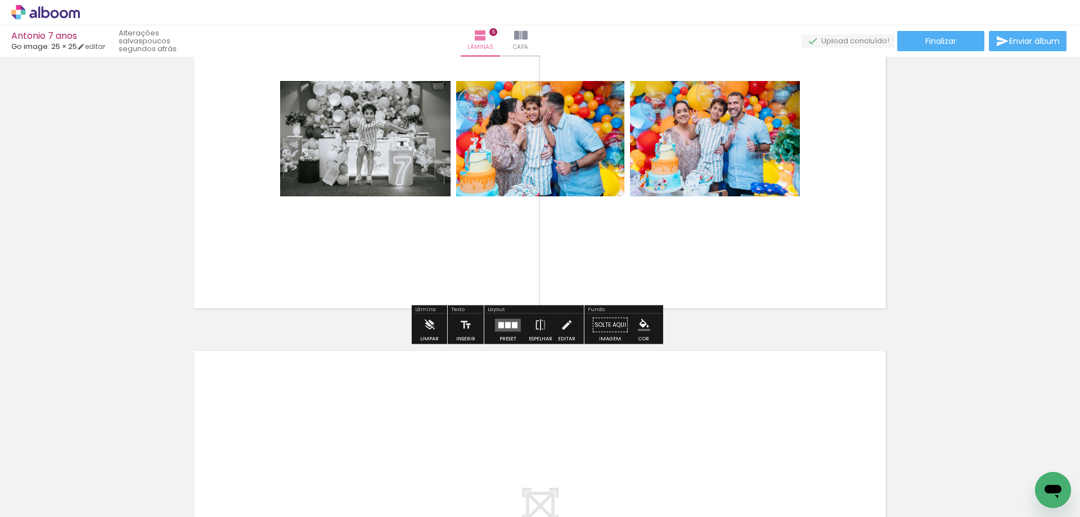
click at [513, 325] on div at bounding box center [515, 325] width 6 height 6
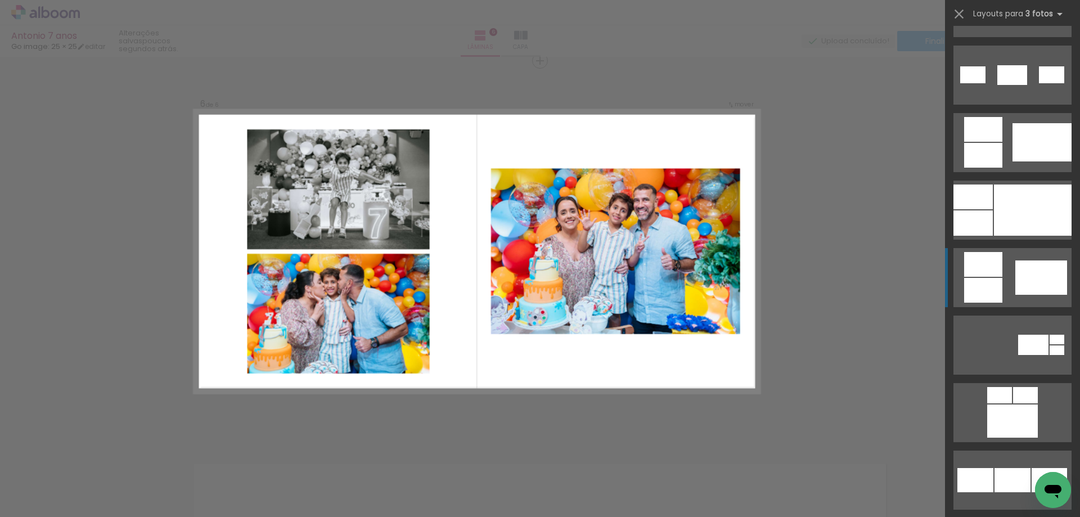
scroll to position [957, 0]
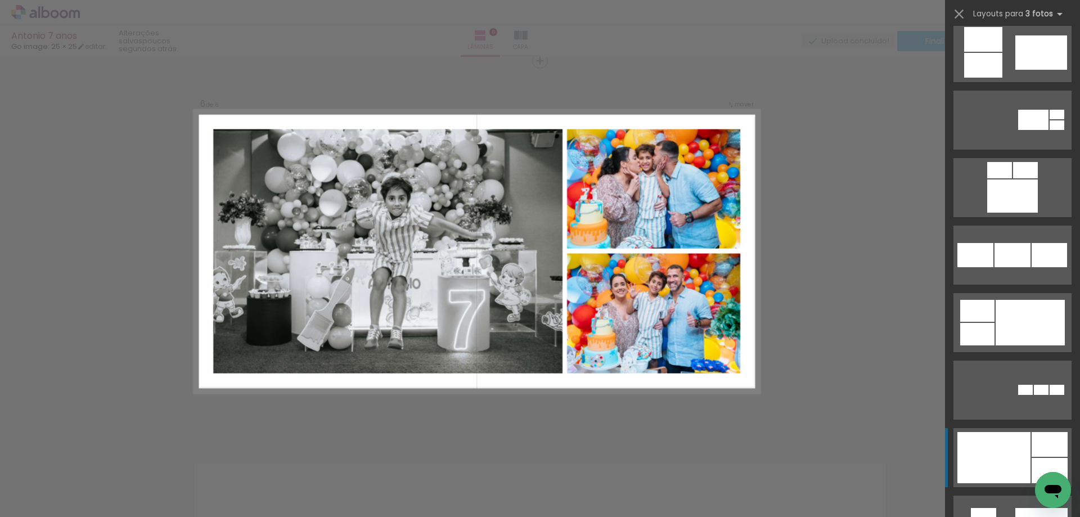
click at [990, 470] on div at bounding box center [994, 457] width 73 height 51
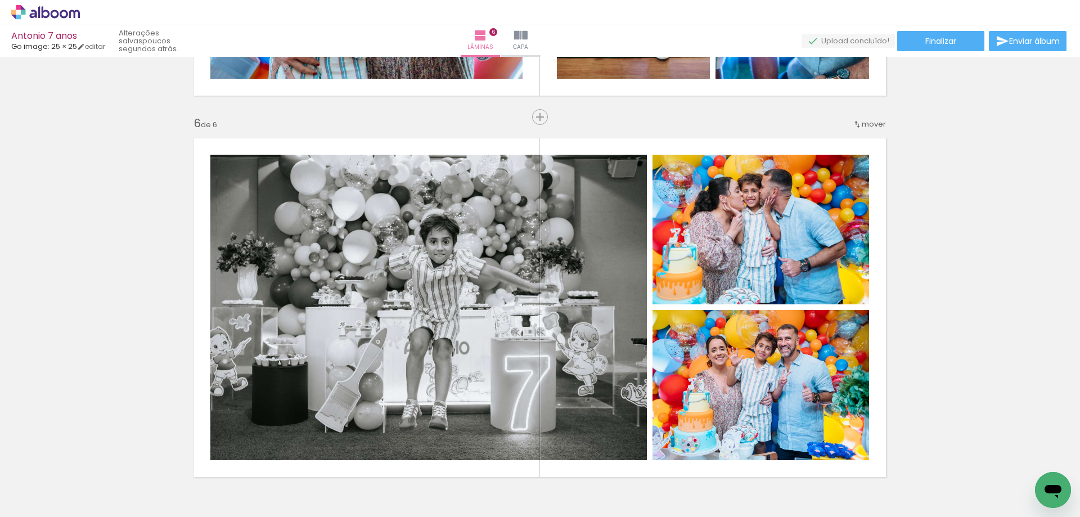
scroll to position [1978, 0]
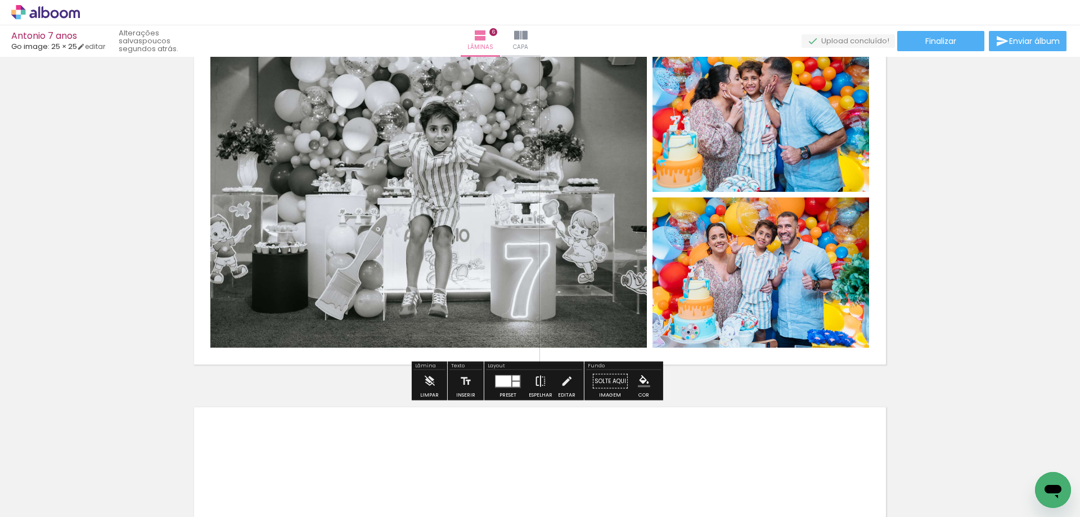
click at [538, 379] on iron-icon at bounding box center [541, 381] width 12 height 23
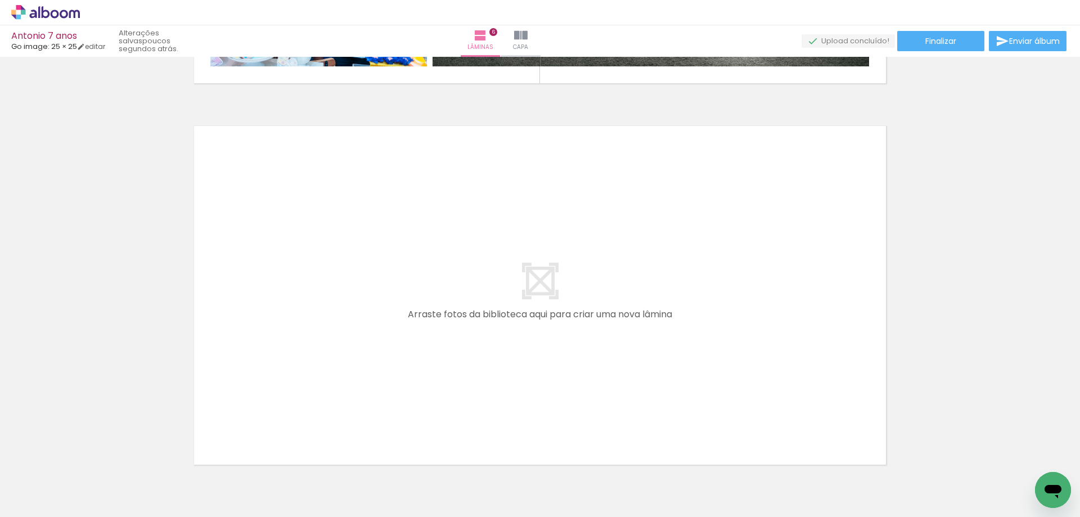
scroll to position [2333, 0]
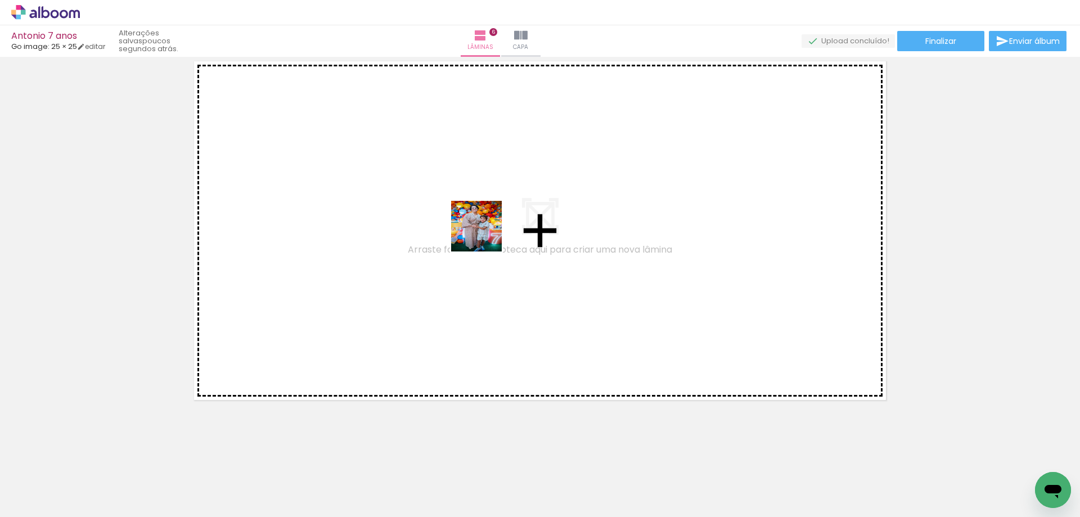
drag, startPoint x: 571, startPoint y: 482, endPoint x: 536, endPoint y: 285, distance: 200.0
click at [483, 227] on quentale-workspace at bounding box center [540, 258] width 1080 height 517
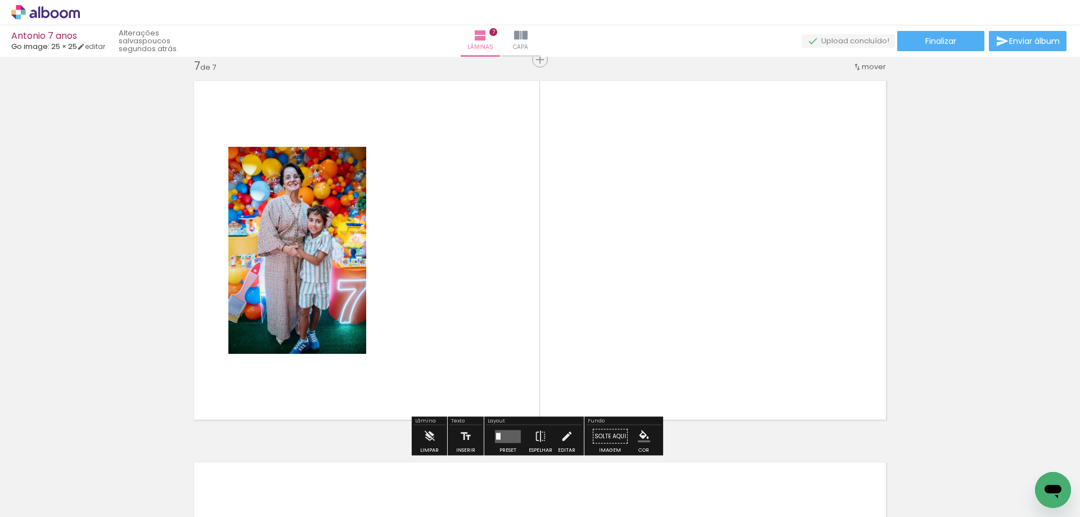
scroll to position [2304, 0]
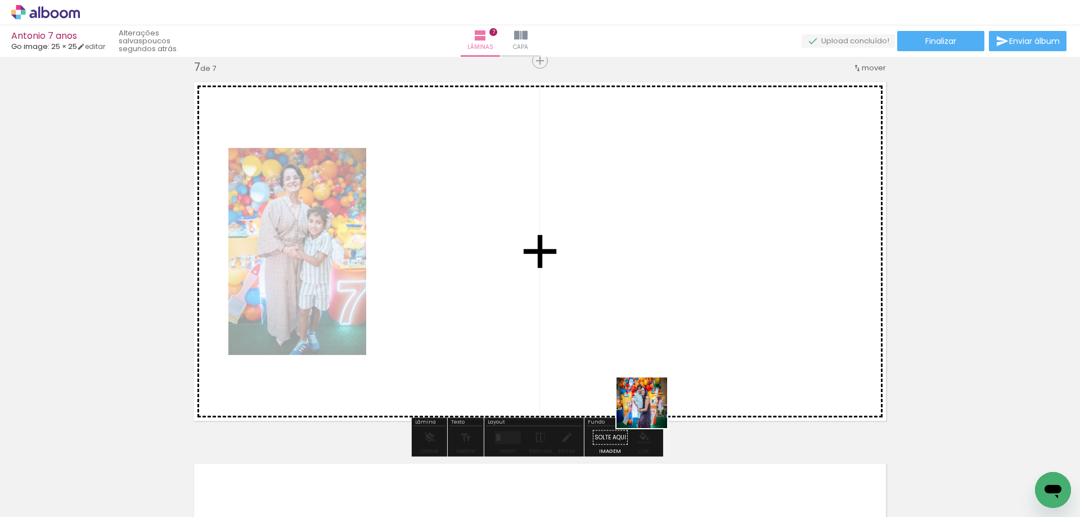
drag, startPoint x: 685, startPoint y: 470, endPoint x: 577, endPoint y: 314, distance: 189.6
click at [577, 314] on quentale-workspace at bounding box center [540, 258] width 1080 height 517
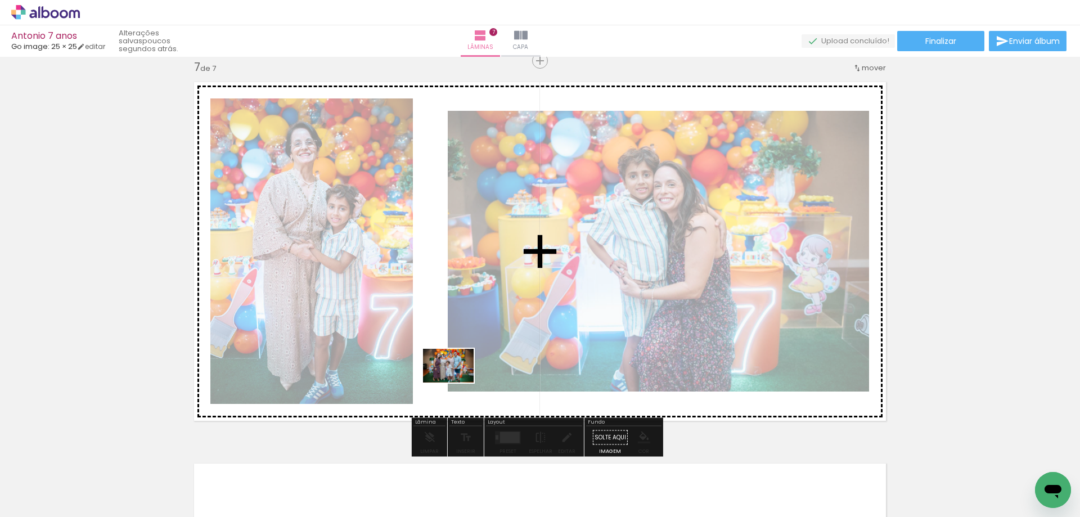
click at [457, 383] on quentale-workspace at bounding box center [540, 258] width 1080 height 517
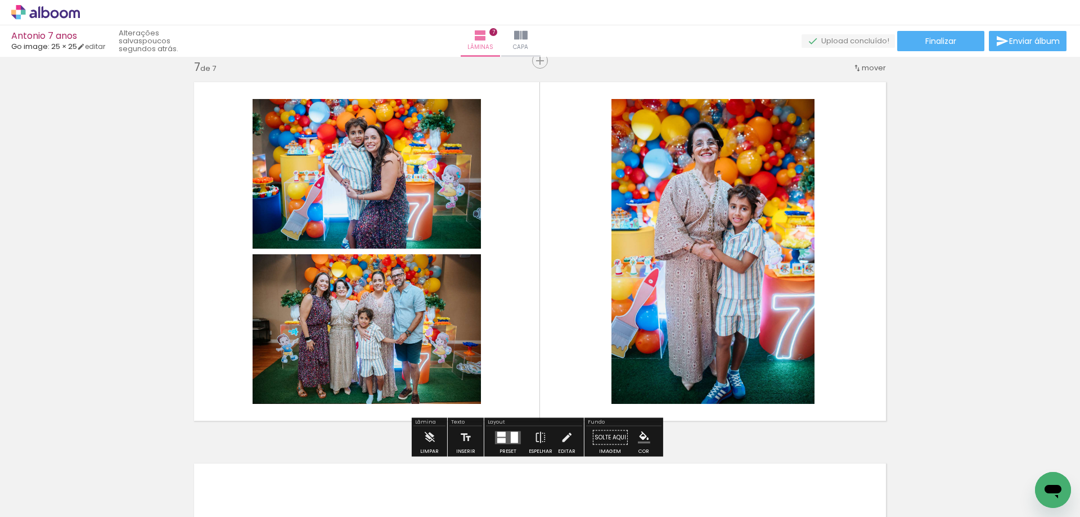
scroll to position [2416, 0]
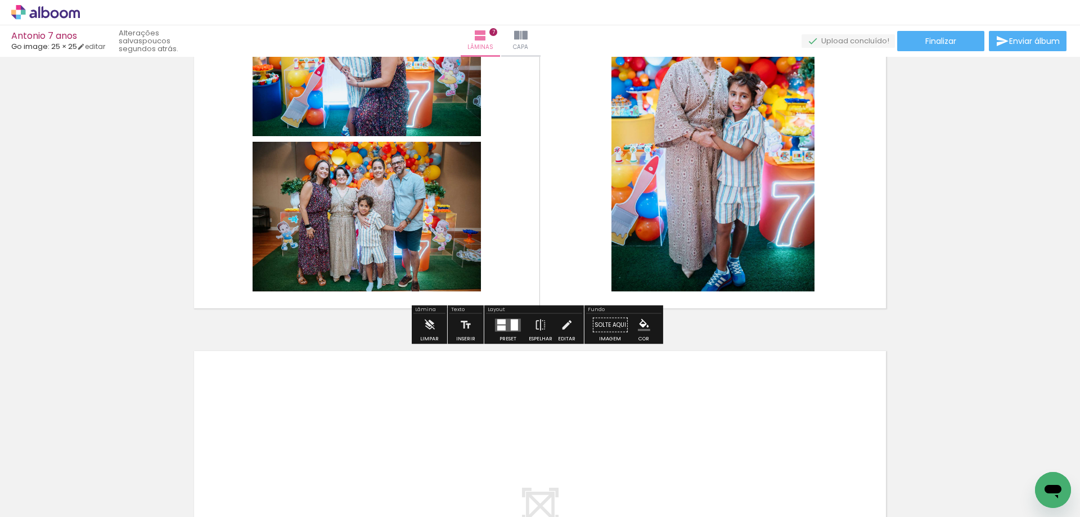
click at [514, 320] on div at bounding box center [514, 324] width 7 height 11
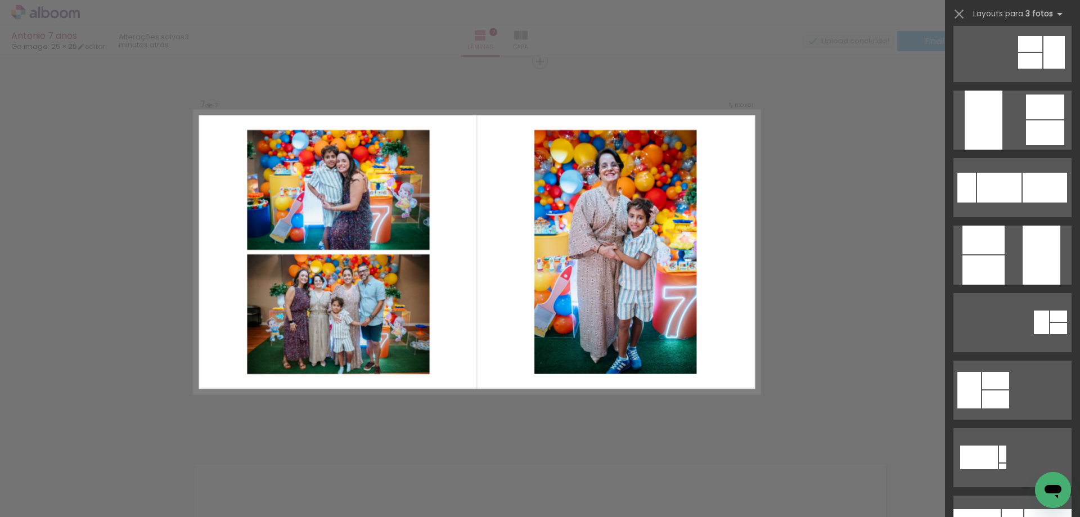
scroll to position [0, 0]
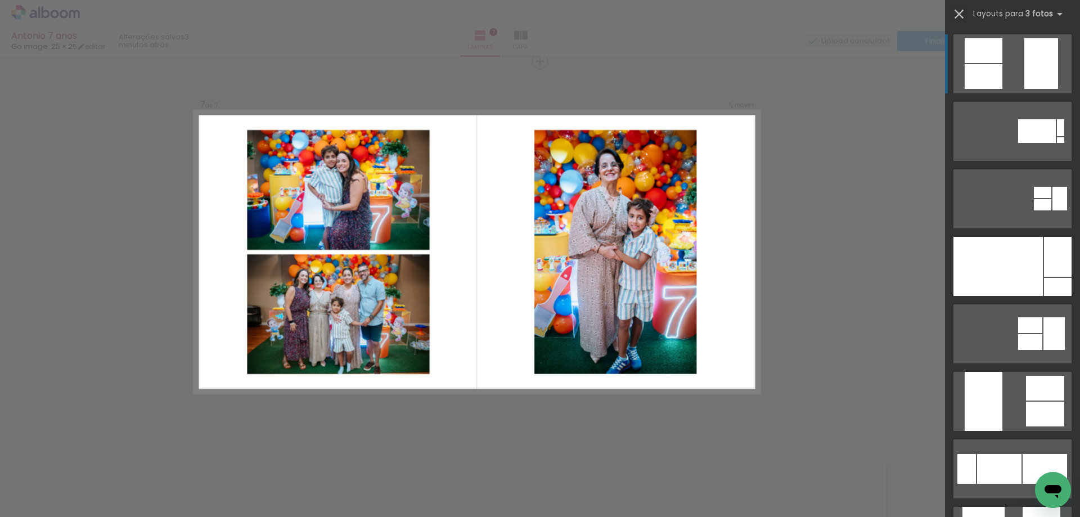
click at [961, 11] on iron-icon at bounding box center [959, 14] width 16 height 16
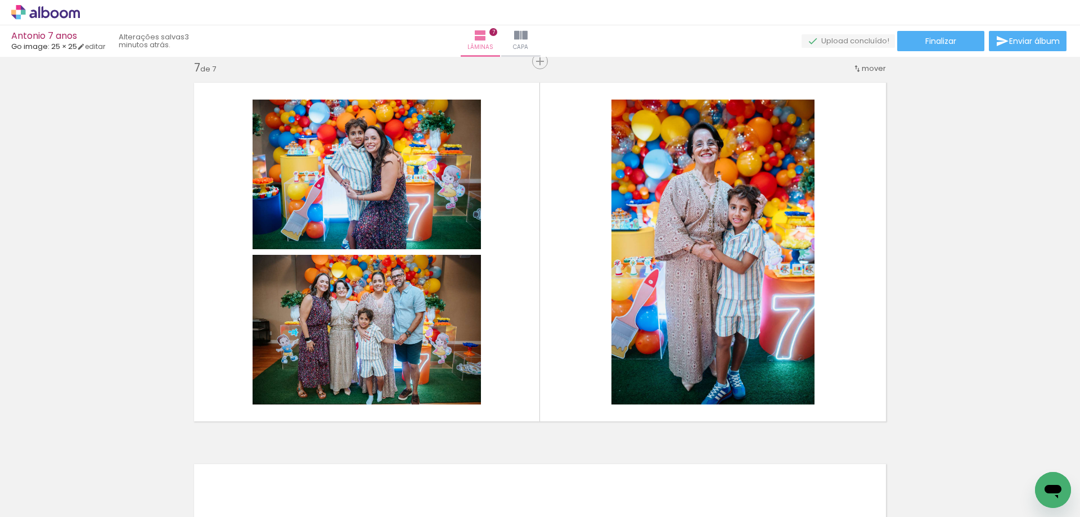
scroll to position [0, 726]
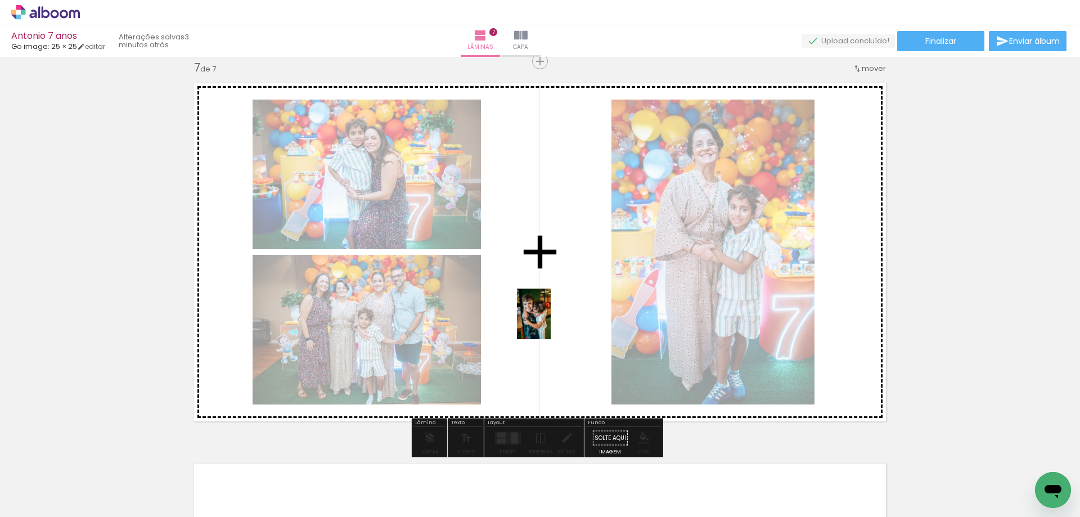
drag, startPoint x: 468, startPoint y: 487, endPoint x: 560, endPoint y: 304, distance: 205.1
click at [560, 304] on quentale-workspace at bounding box center [540, 258] width 1080 height 517
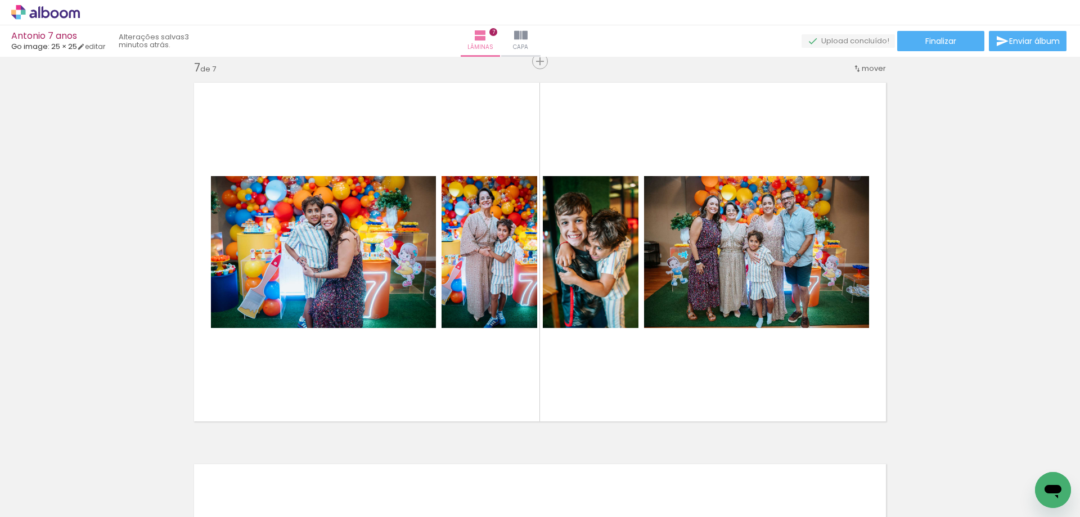
scroll to position [0, 1030]
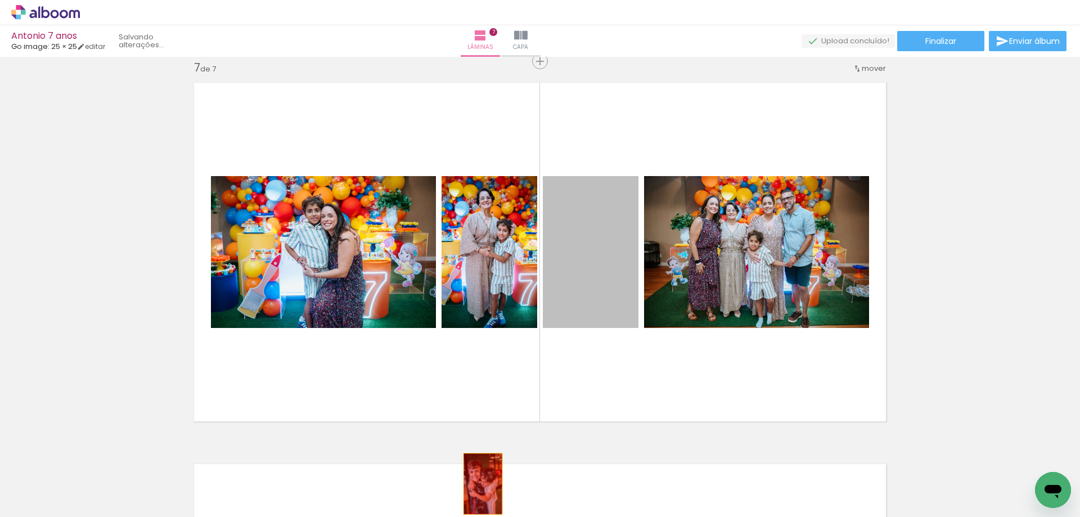
drag, startPoint x: 587, startPoint y: 276, endPoint x: 479, endPoint y: 484, distance: 234.8
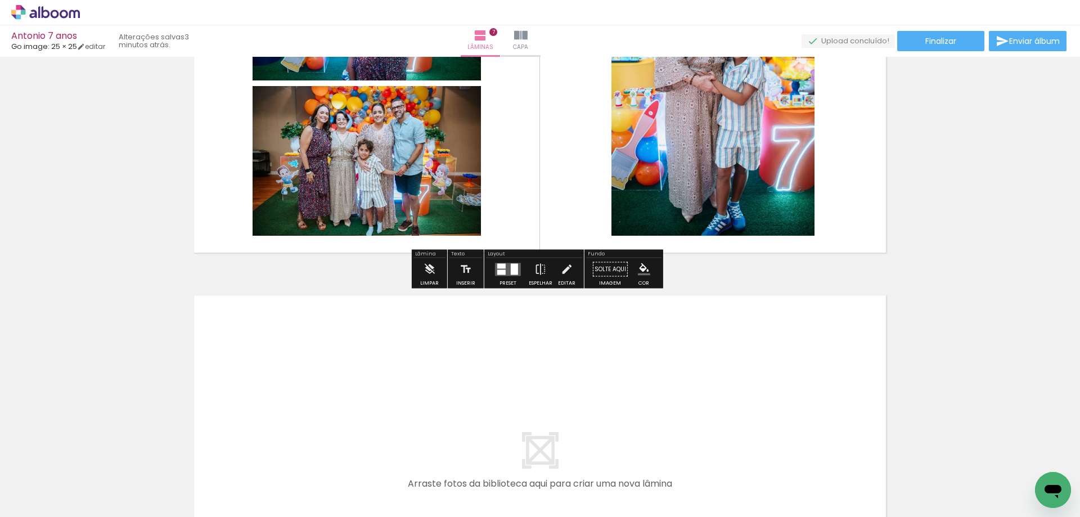
scroll to position [2584, 0]
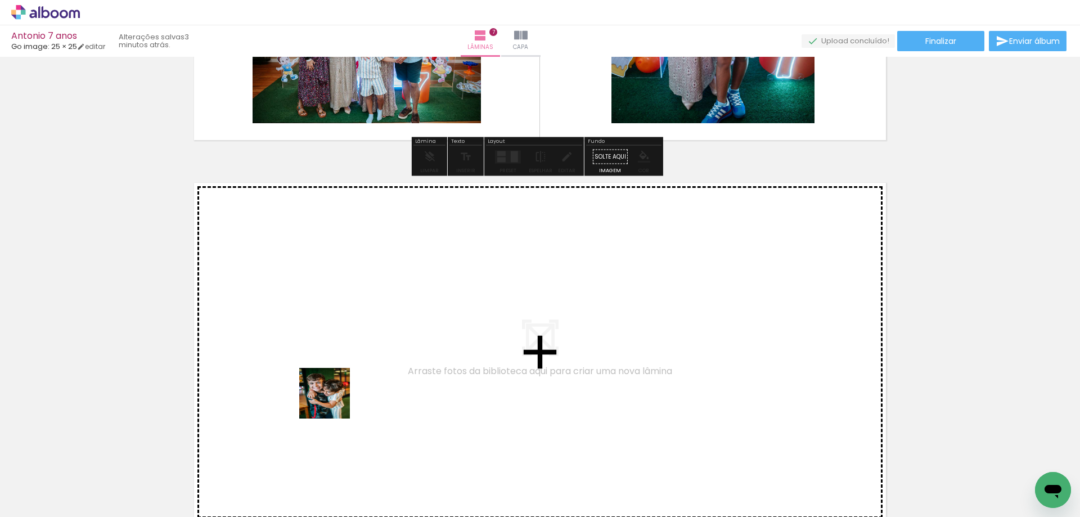
drag, startPoint x: 160, startPoint y: 479, endPoint x: 402, endPoint y: 326, distance: 287.1
click at [402, 326] on quentale-workspace at bounding box center [540, 258] width 1080 height 517
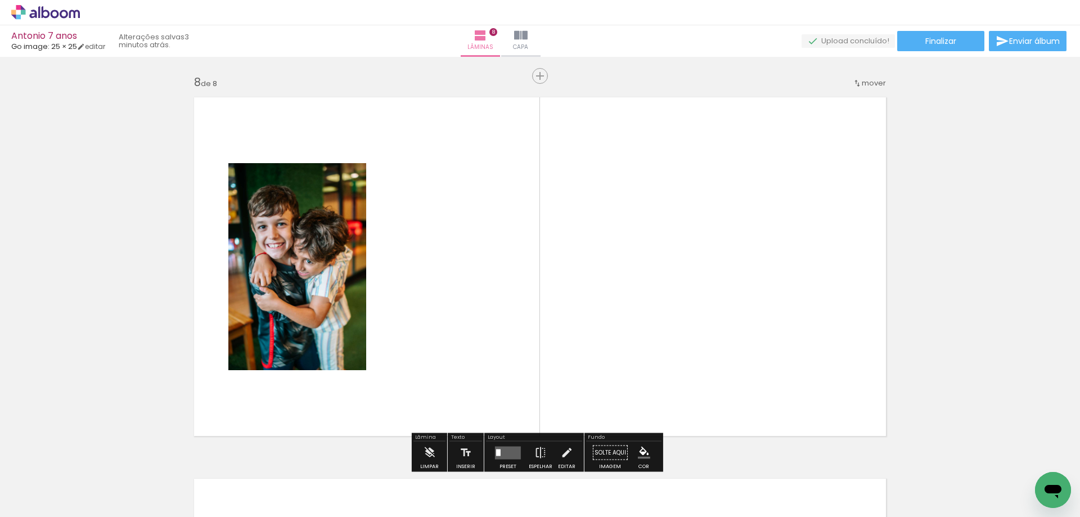
scroll to position [2685, 0]
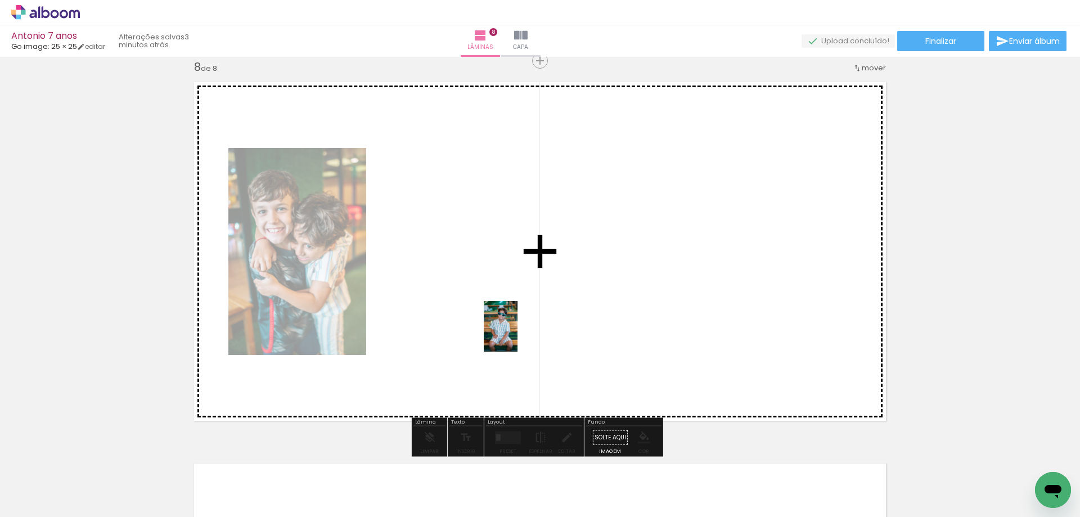
drag, startPoint x: 483, startPoint y: 484, endPoint x: 518, endPoint y: 335, distance: 153.7
click at [518, 335] on quentale-workspace at bounding box center [540, 258] width 1080 height 517
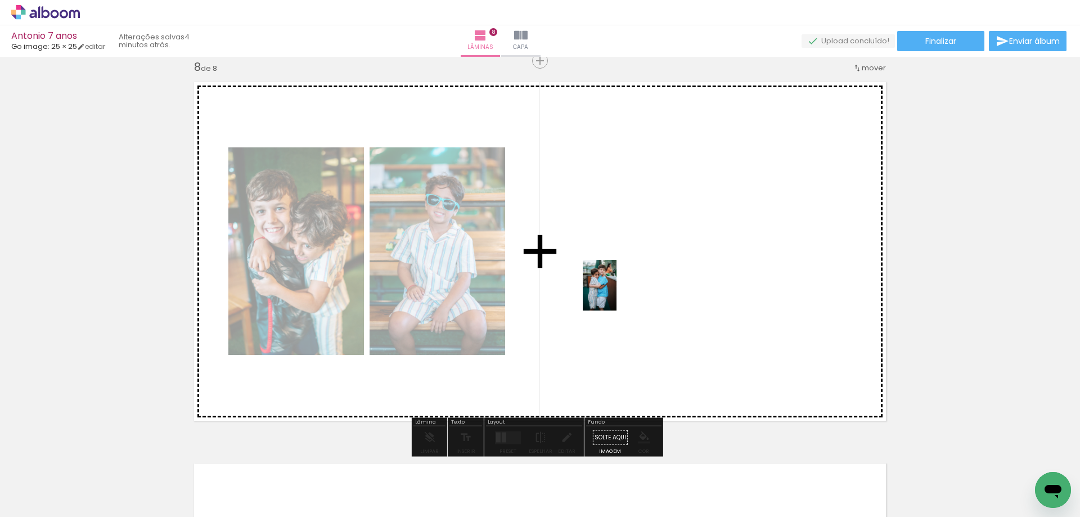
drag, startPoint x: 605, startPoint y: 477, endPoint x: 617, endPoint y: 294, distance: 183.2
click at [617, 294] on quentale-workspace at bounding box center [540, 258] width 1080 height 517
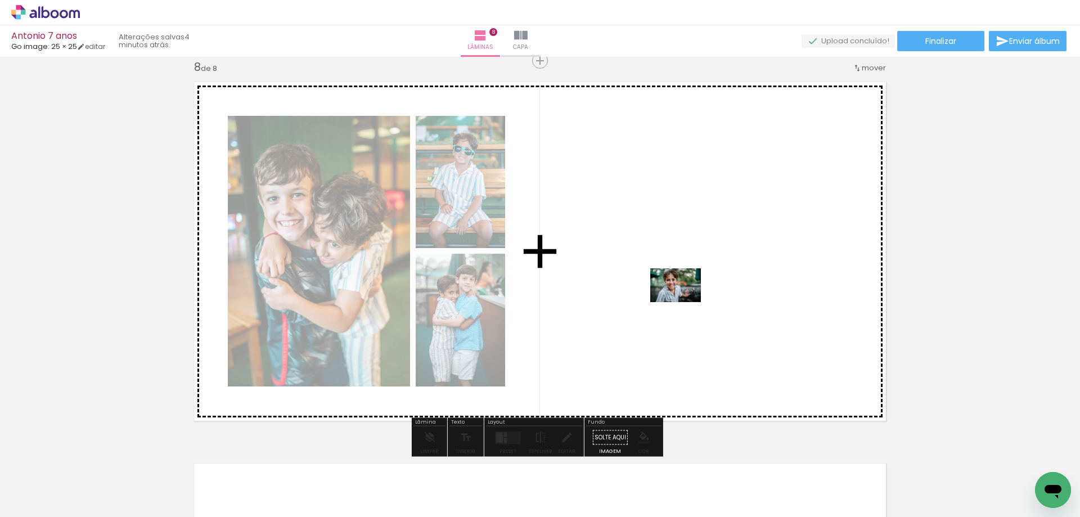
drag, startPoint x: 542, startPoint y: 478, endPoint x: 663, endPoint y: 394, distance: 146.7
click at [684, 300] on quentale-workspace at bounding box center [540, 258] width 1080 height 517
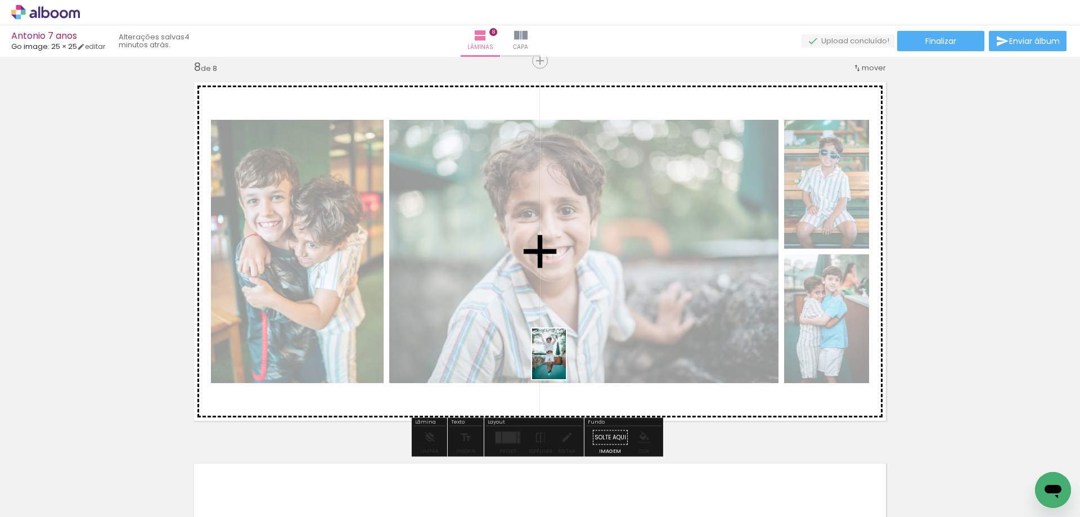
drag, startPoint x: 647, startPoint y: 447, endPoint x: 566, endPoint y: 362, distance: 117.4
click at [566, 362] on quentale-workspace at bounding box center [540, 258] width 1080 height 517
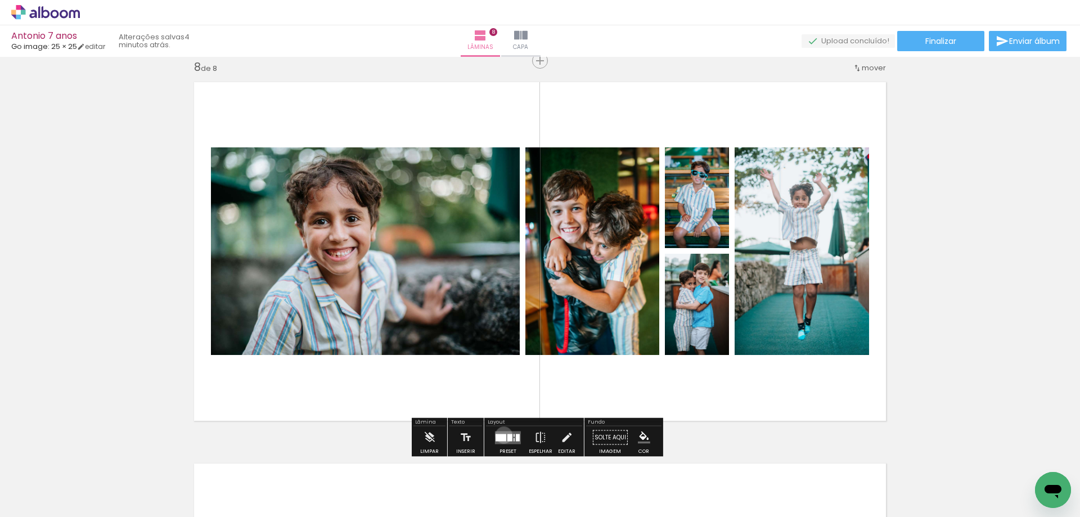
click at [501, 435] on div at bounding box center [501, 437] width 11 height 7
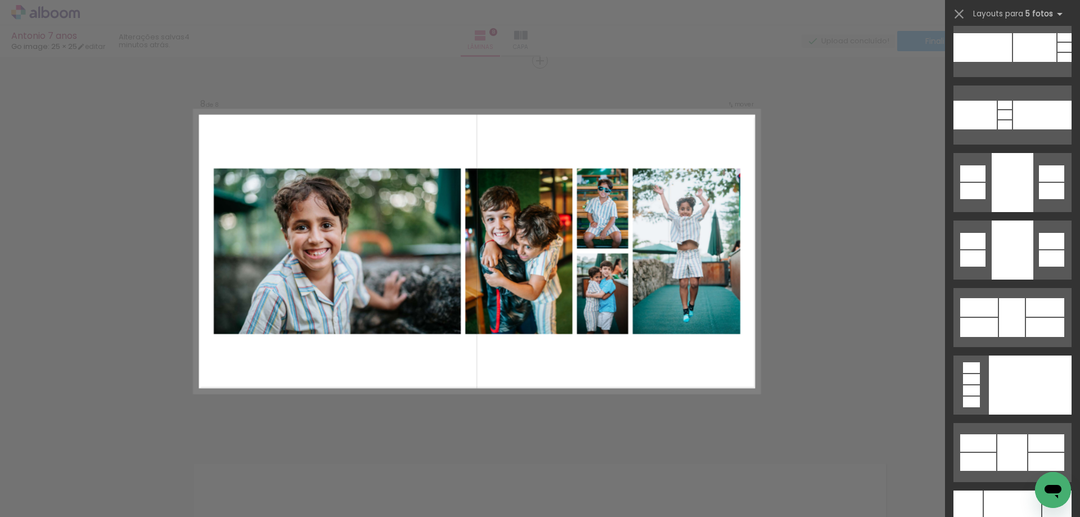
scroll to position [29441, 0]
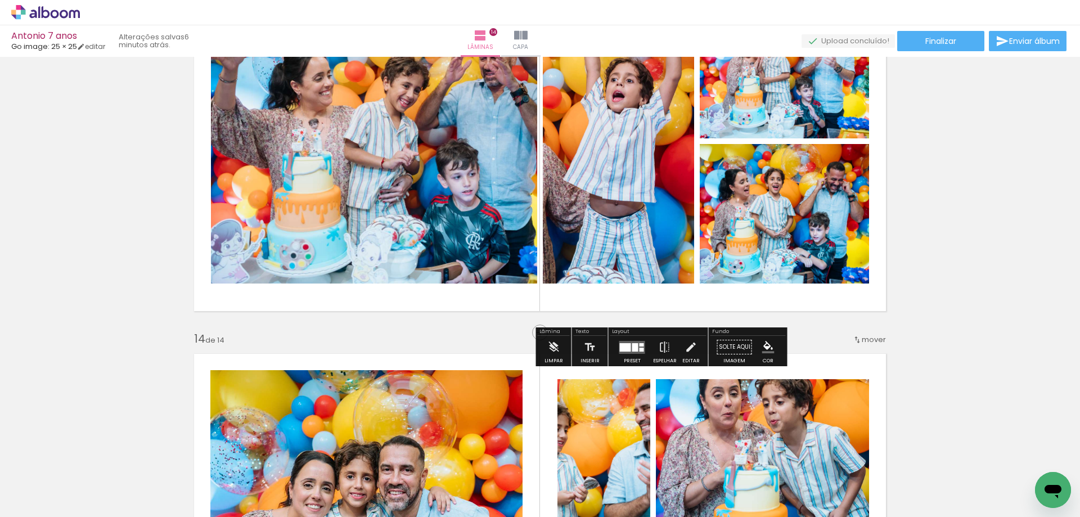
scroll to position [0, 2796]
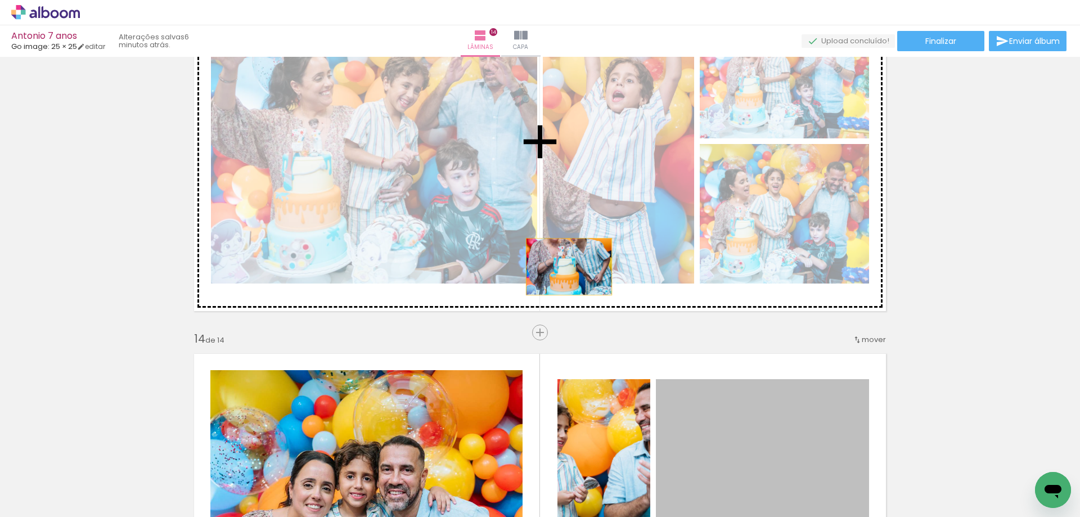
drag, startPoint x: 753, startPoint y: 421, endPoint x: 565, endPoint y: 267, distance: 243.1
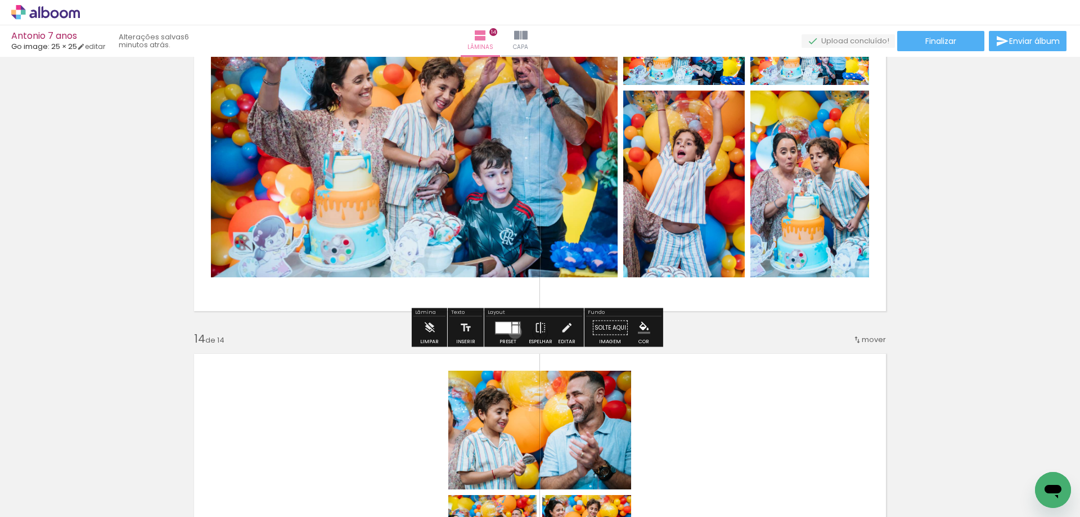
click at [513, 332] on div at bounding box center [516, 329] width 6 height 8
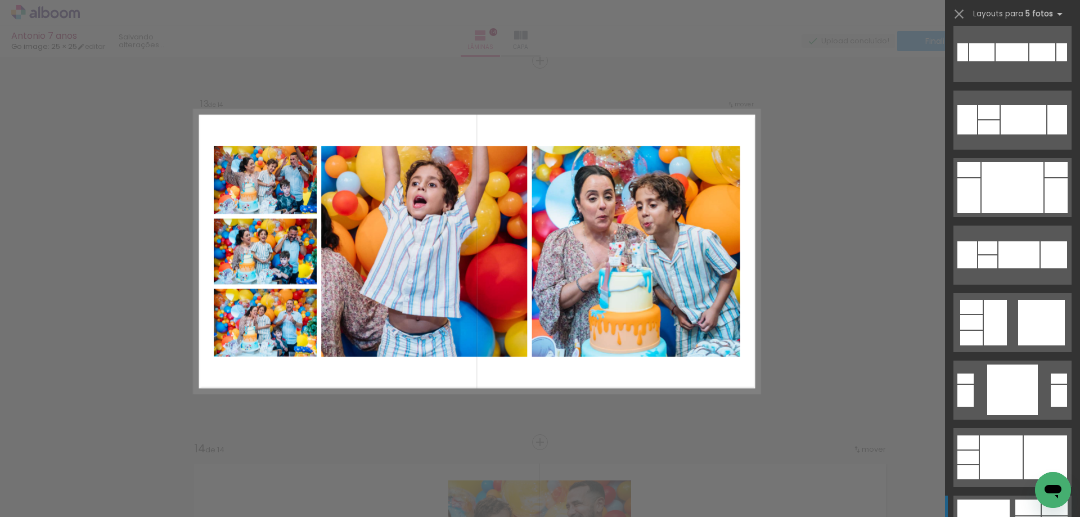
scroll to position [3657, 0]
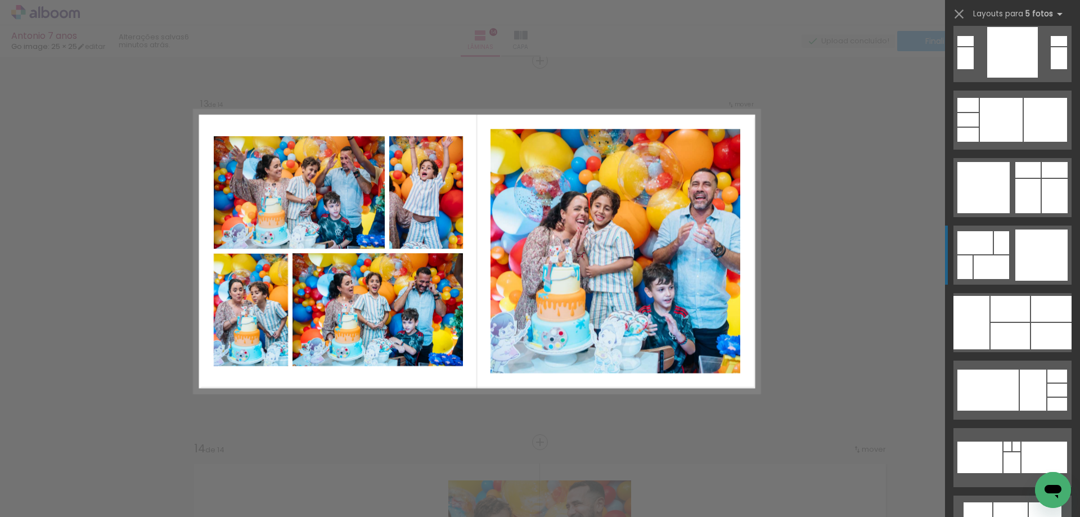
click at [1018, 259] on div at bounding box center [1042, 255] width 52 height 51
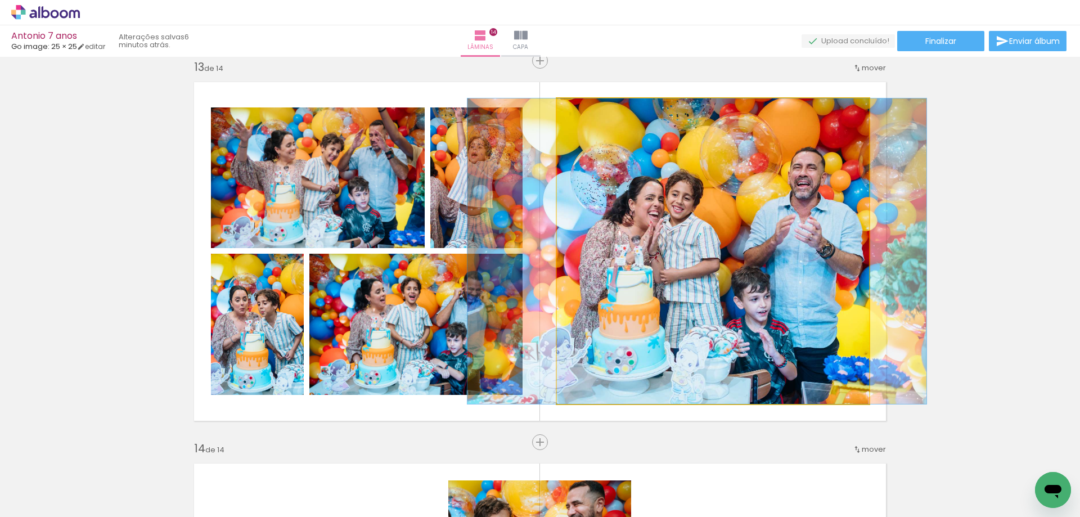
drag, startPoint x: 780, startPoint y: 304, endPoint x: 767, endPoint y: 297, distance: 14.9
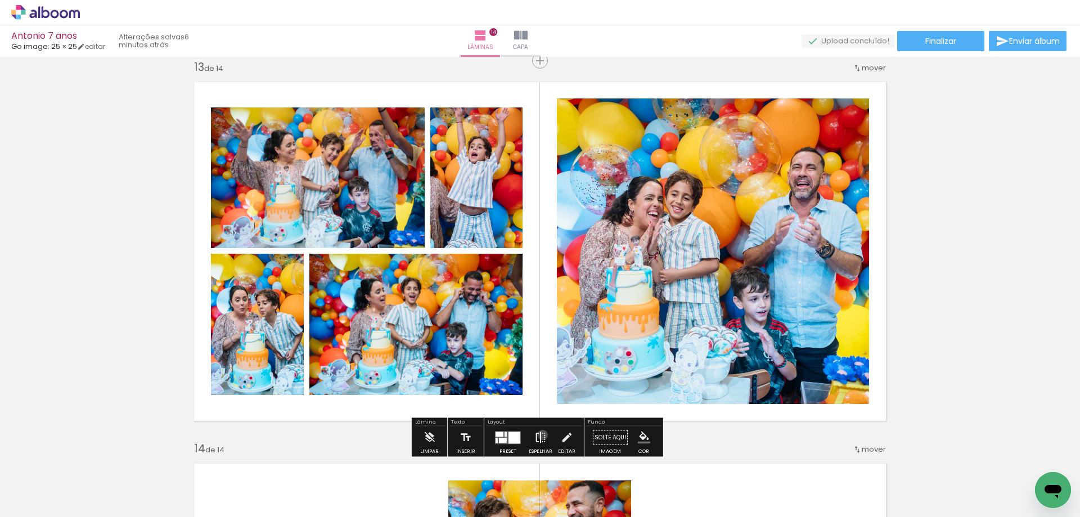
click at [540, 435] on iron-icon at bounding box center [541, 437] width 12 height 23
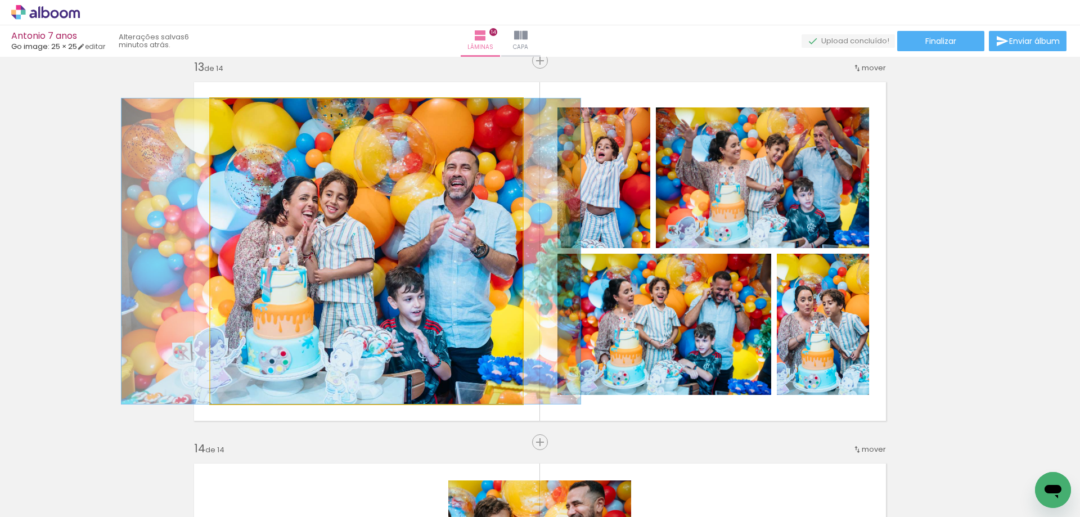
drag, startPoint x: 390, startPoint y: 312, endPoint x: 391, endPoint y: 299, distance: 13.6
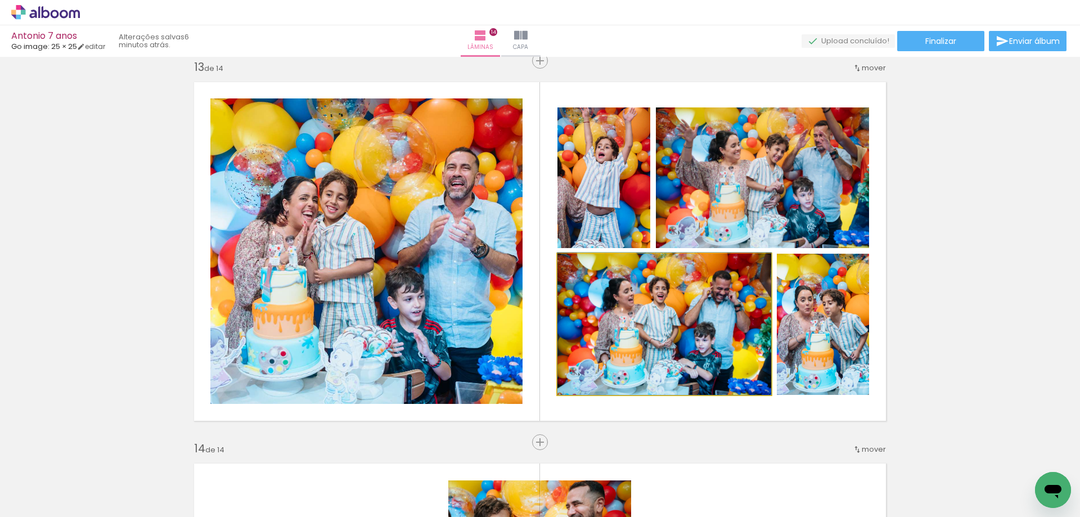
drag, startPoint x: 697, startPoint y: 341, endPoint x: 692, endPoint y: 338, distance: 6.1
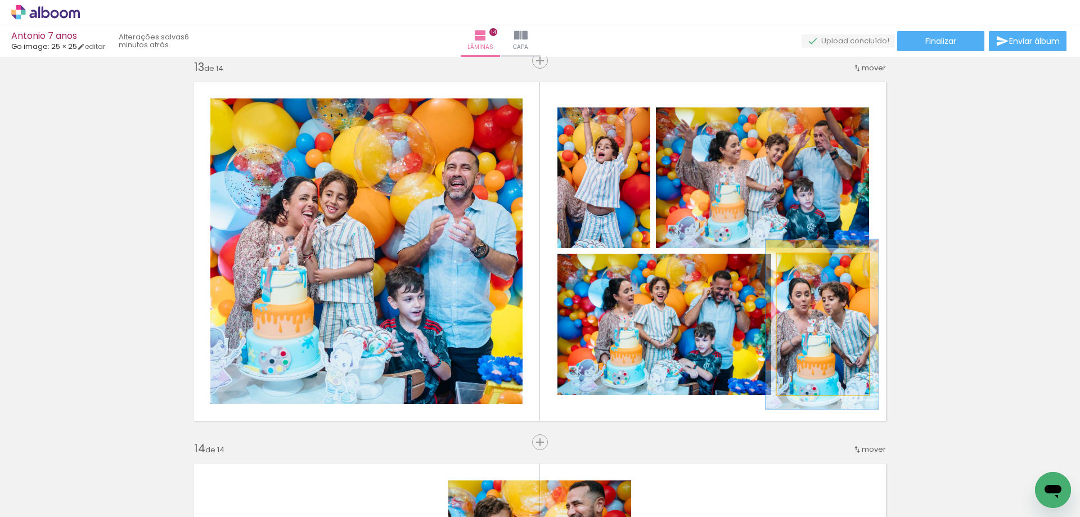
drag, startPoint x: 801, startPoint y: 261, endPoint x: 809, endPoint y: 260, distance: 8.0
type paper-slider "120"
click at [809, 260] on div at bounding box center [811, 266] width 18 height 18
